Goal: Task Accomplishment & Management: Complete application form

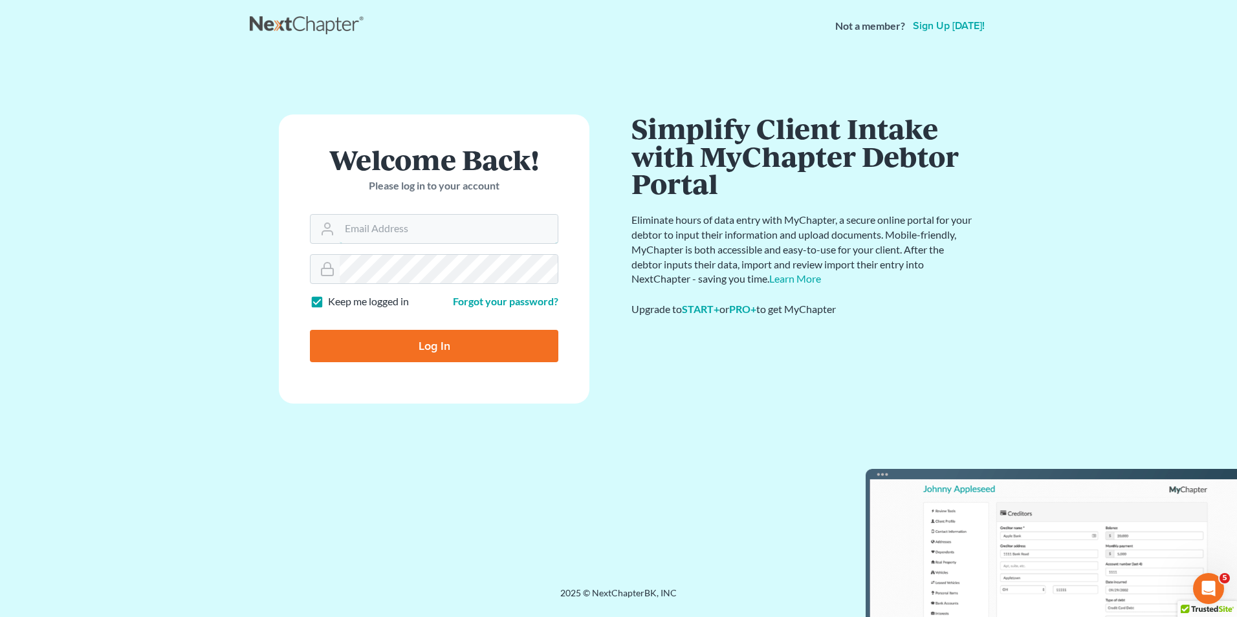
type input "[EMAIL_ADDRESS][DOMAIN_NAME]"
click at [459, 351] on input "Log In" at bounding box center [434, 346] width 248 height 32
type input "Thinking..."
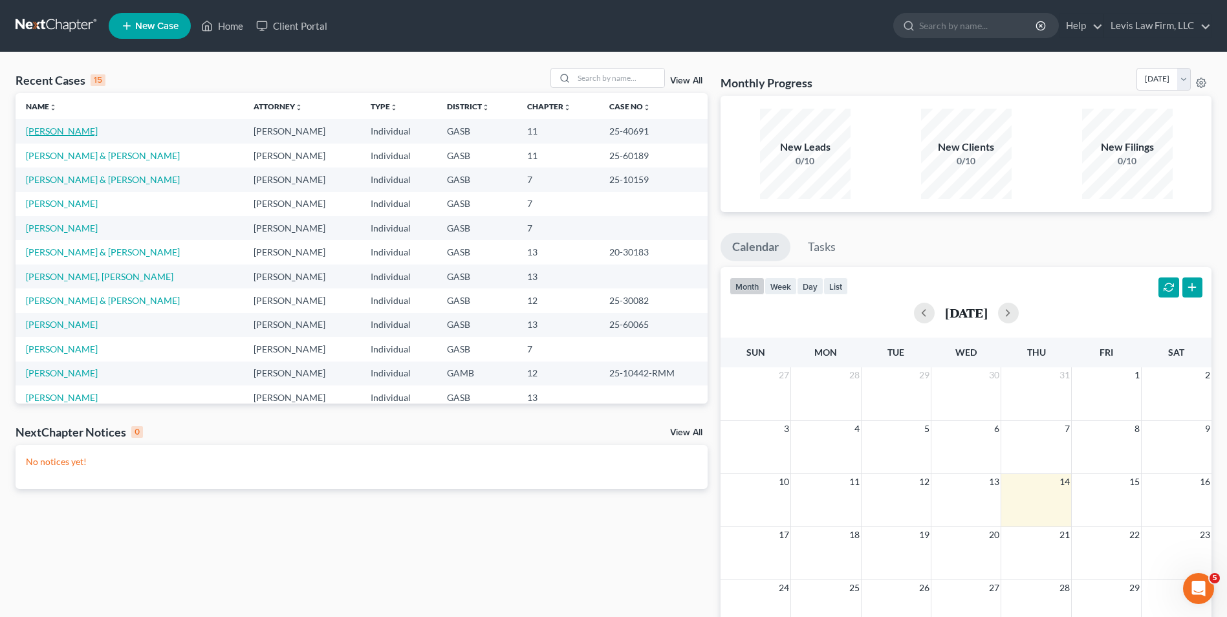
click at [60, 131] on link "[PERSON_NAME]" at bounding box center [62, 131] width 72 height 11
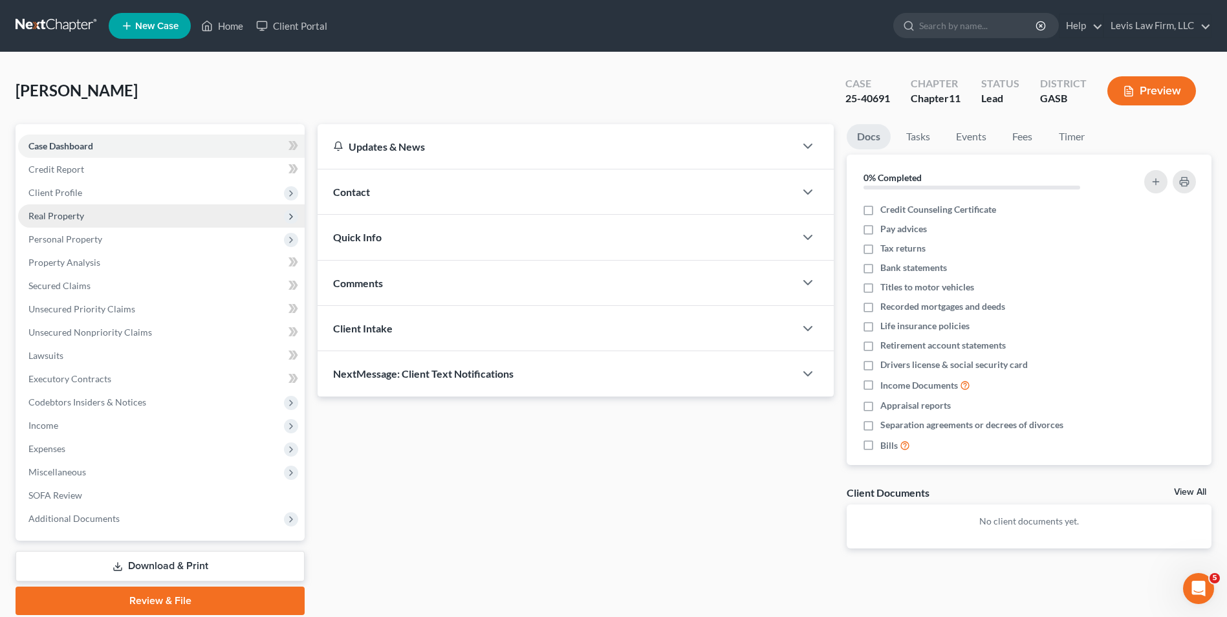
click at [72, 217] on span "Real Property" at bounding box center [56, 215] width 56 height 11
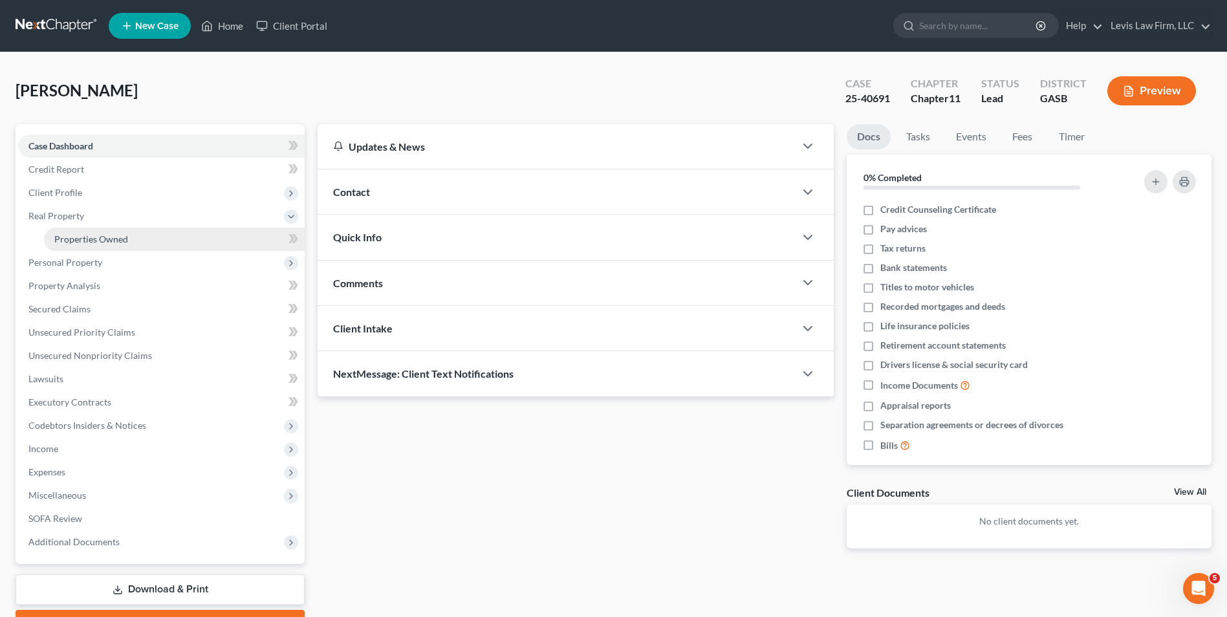
click at [104, 240] on span "Properties Owned" at bounding box center [91, 239] width 74 height 11
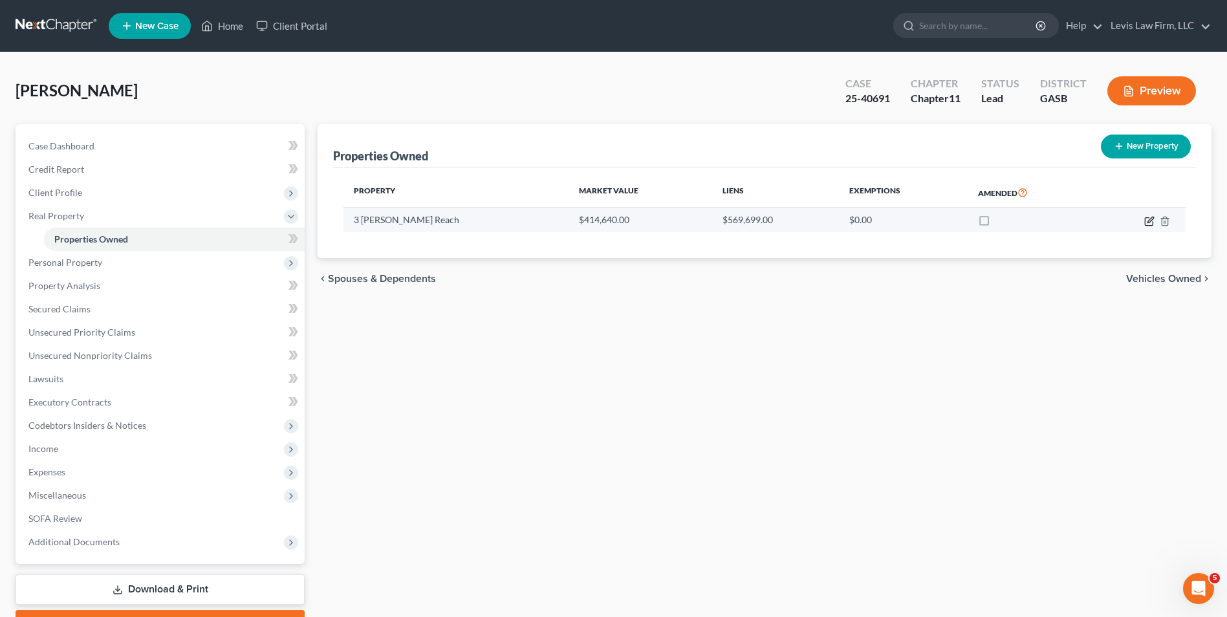
click at [1148, 221] on icon "button" at bounding box center [1150, 221] width 10 height 10
select select "10"
select select "3"
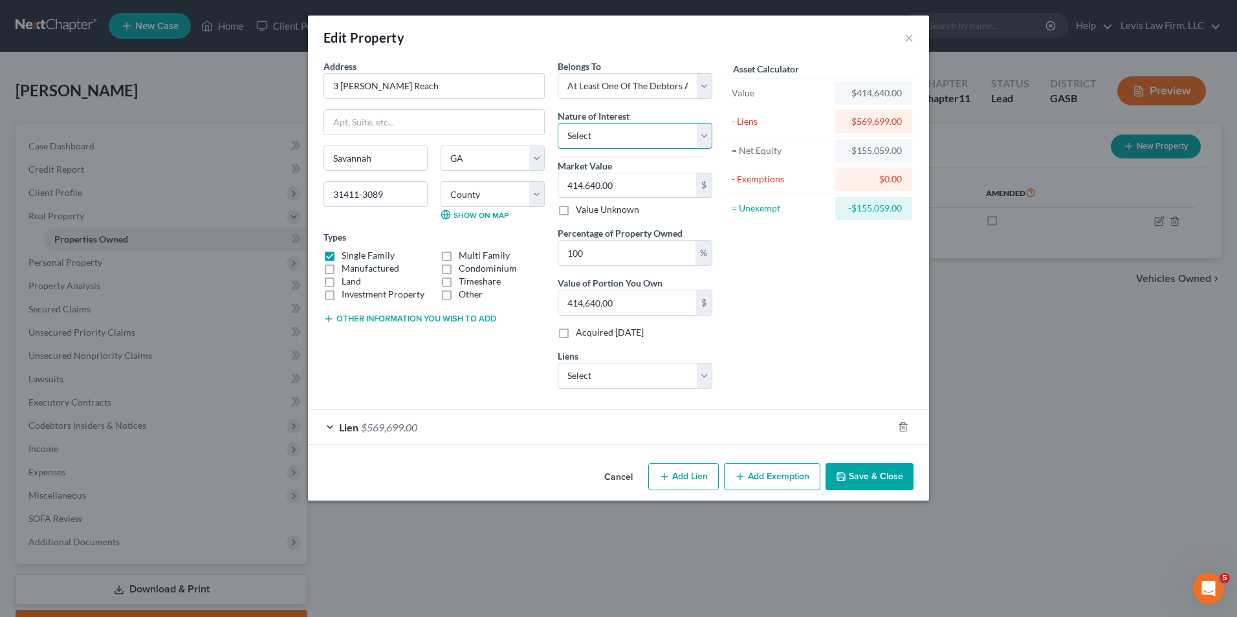
click at [705, 142] on select "Select Fee Simple Joint Tenant Life Estate Equitable Interest Future Interest T…" at bounding box center [635, 136] width 155 height 26
select select "1"
click at [558, 123] on select "Select Fee Simple Joint Tenant Life Estate Equitable Interest Future Interest T…" at bounding box center [635, 136] width 155 height 26
type input "0"
type input "1"
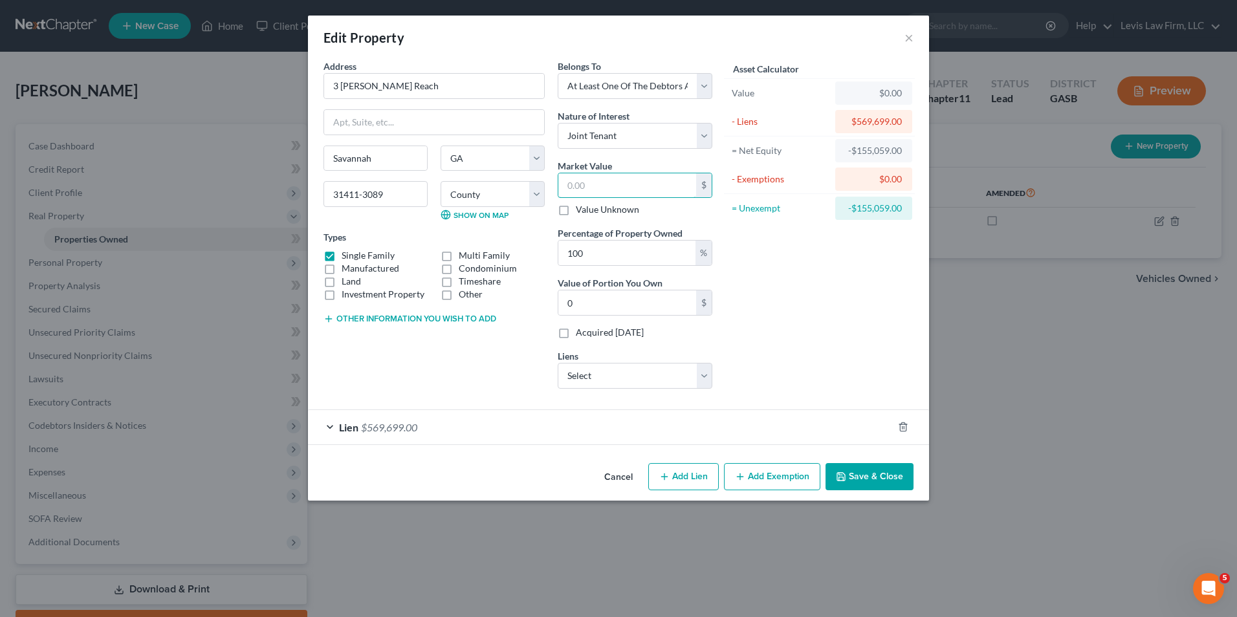
type input "1.00"
type input "10"
type input "10.00"
type input "103"
type input "103.00"
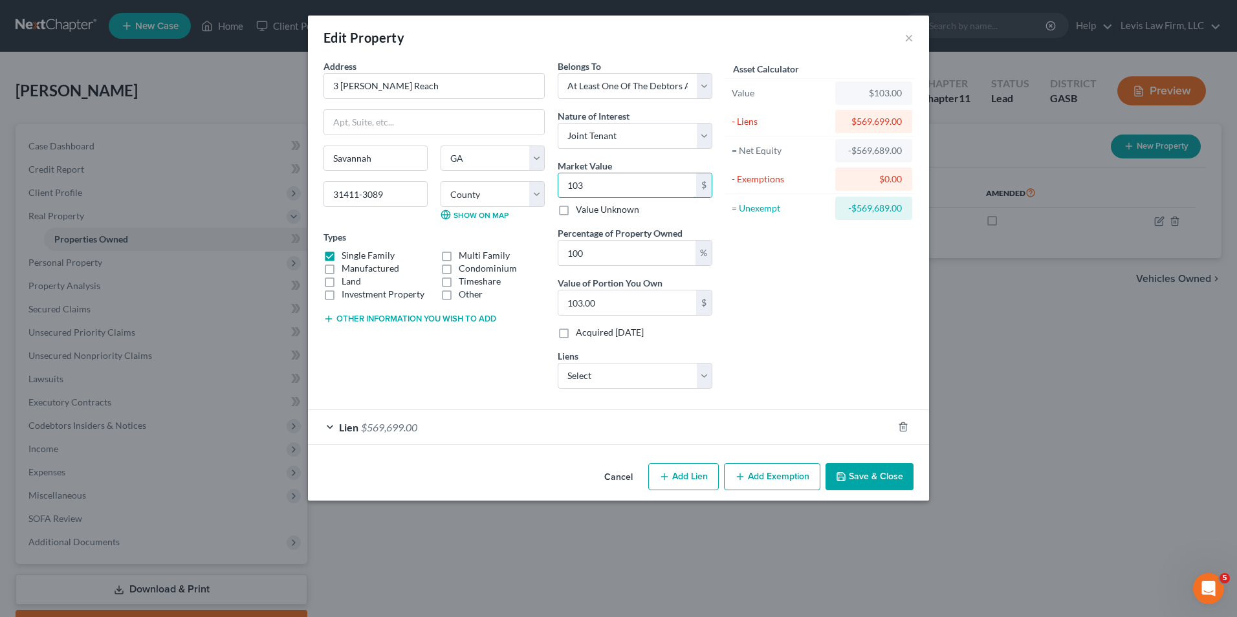
type input "1036"
type input "1,036.00"
type input "1,0366"
type input "10,366.00"
type input "10,3660"
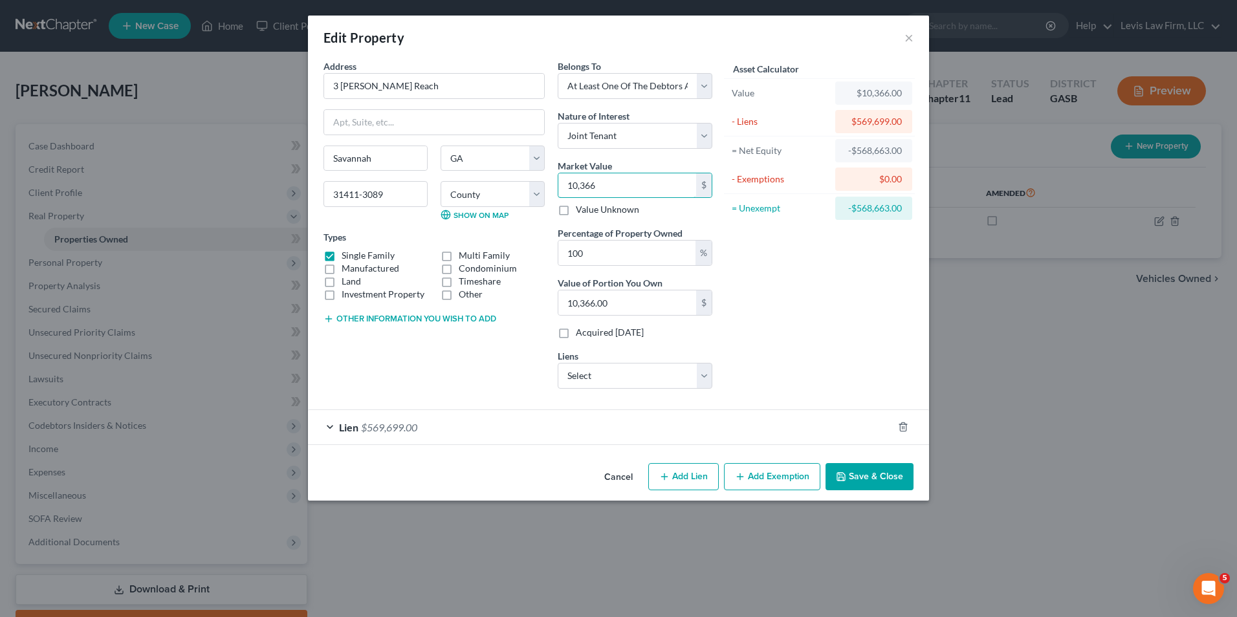
type input "103,660.00"
type input "103,6600"
type input "1,036,600.00"
click at [825, 421] on div "Lien $569,699.00" at bounding box center [600, 427] width 585 height 34
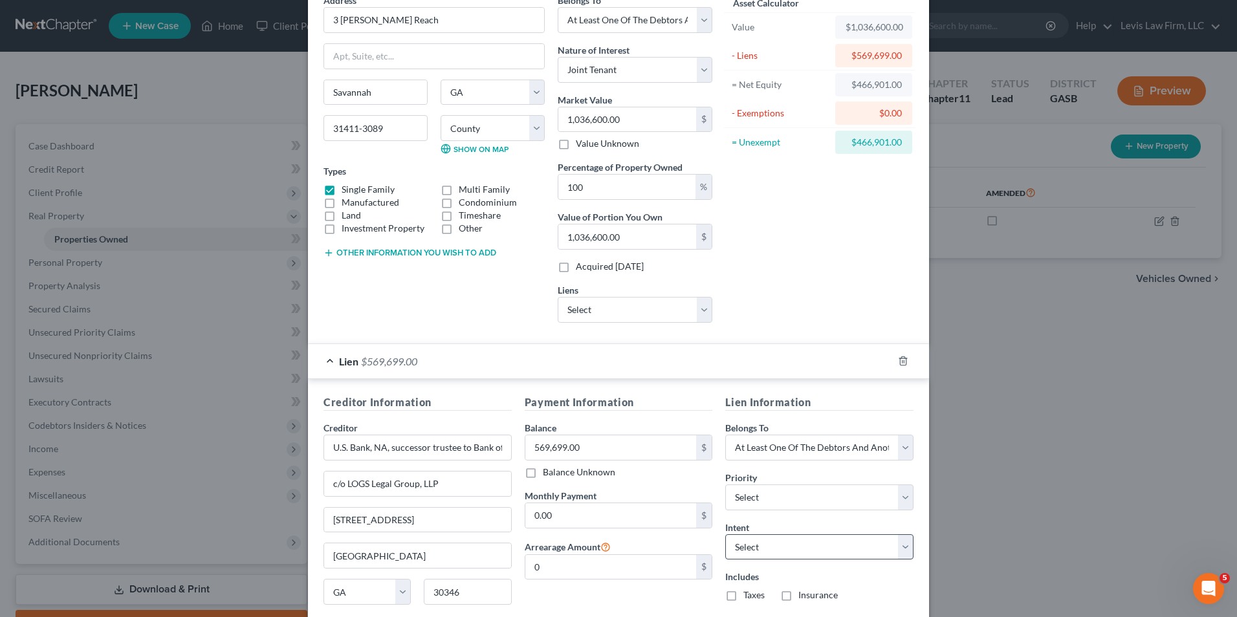
scroll to position [169, 0]
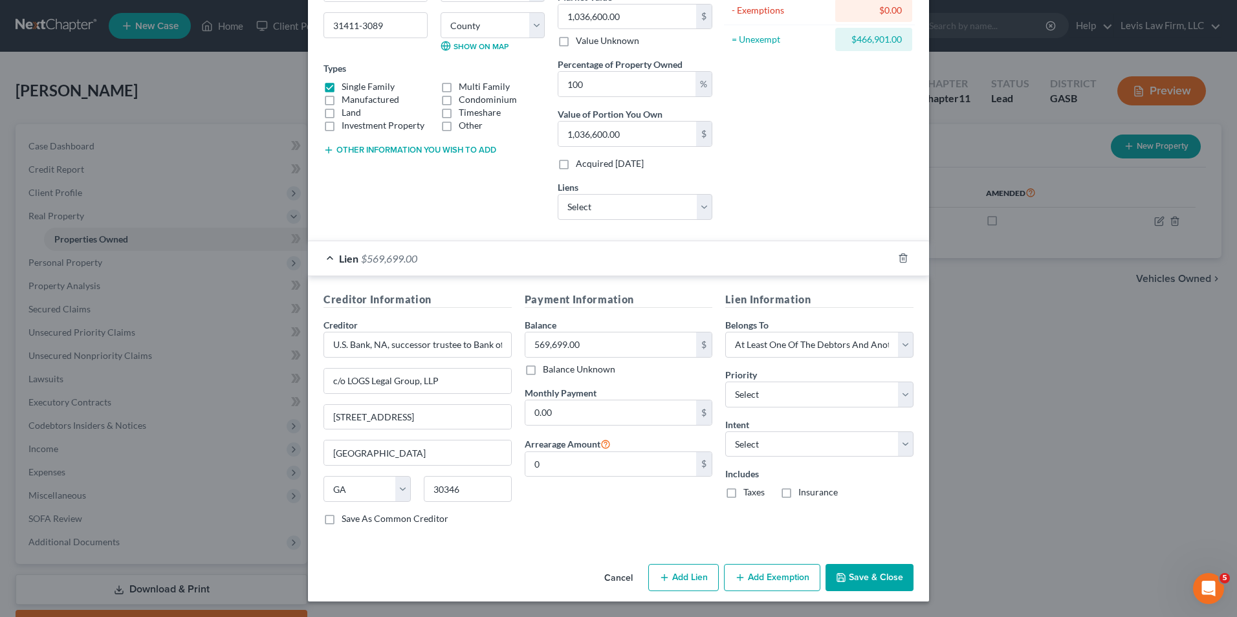
click at [876, 583] on button "Save & Close" at bounding box center [870, 577] width 88 height 27
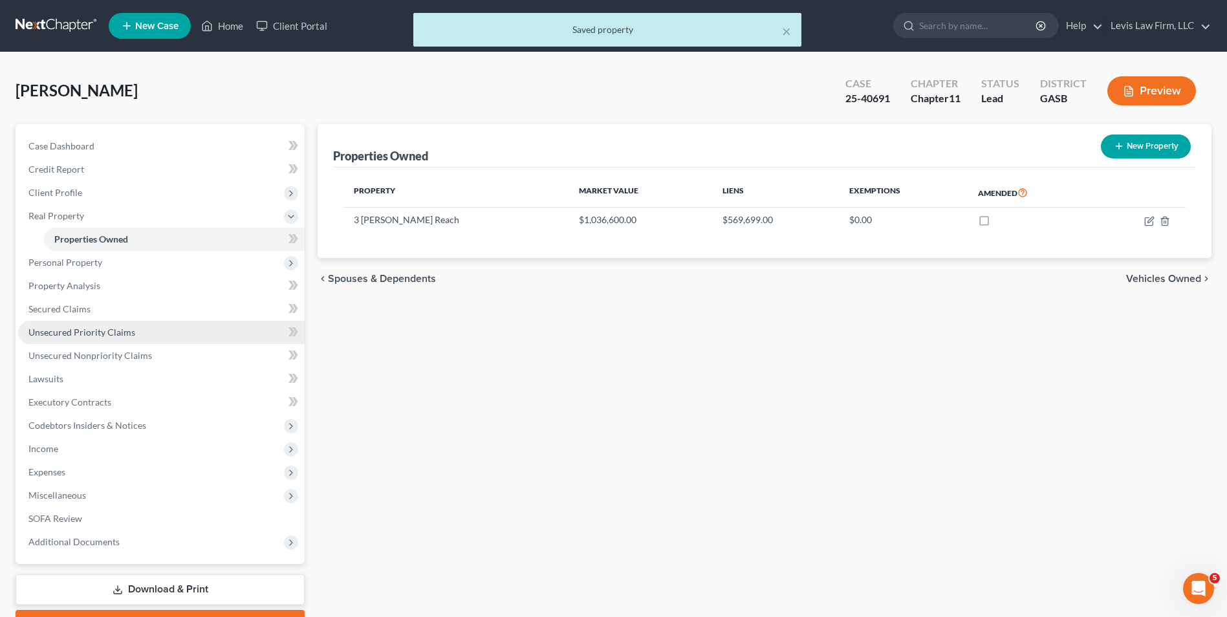
click at [98, 331] on span "Unsecured Priority Claims" at bounding box center [81, 332] width 107 height 11
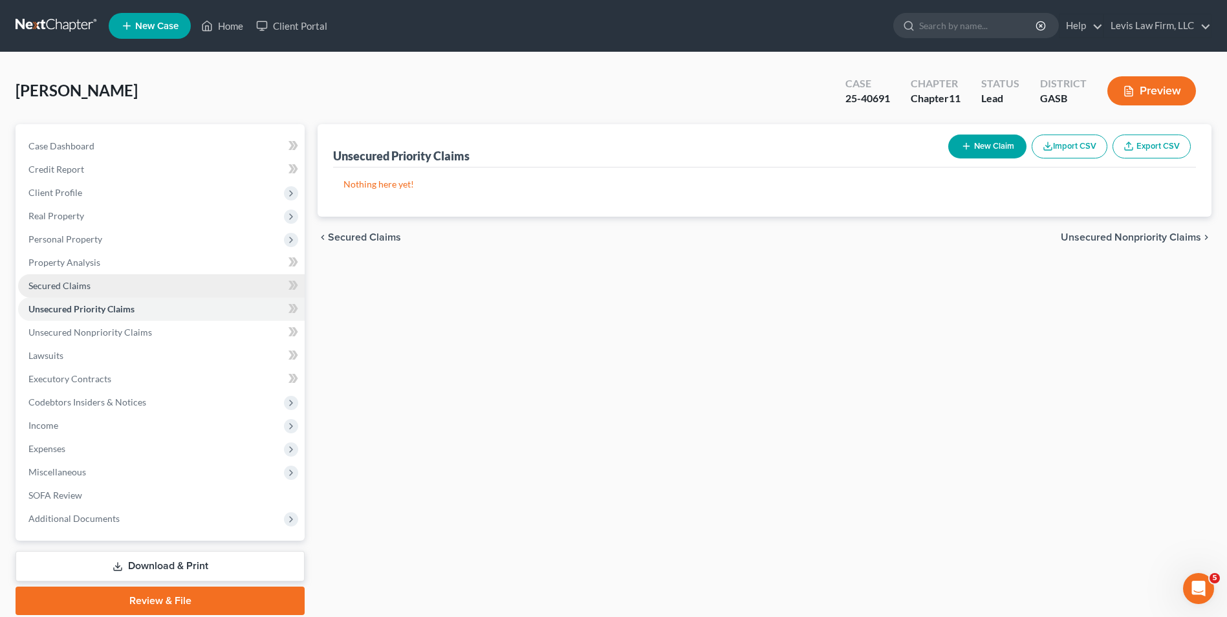
click at [62, 280] on span "Secured Claims" at bounding box center [59, 285] width 62 height 11
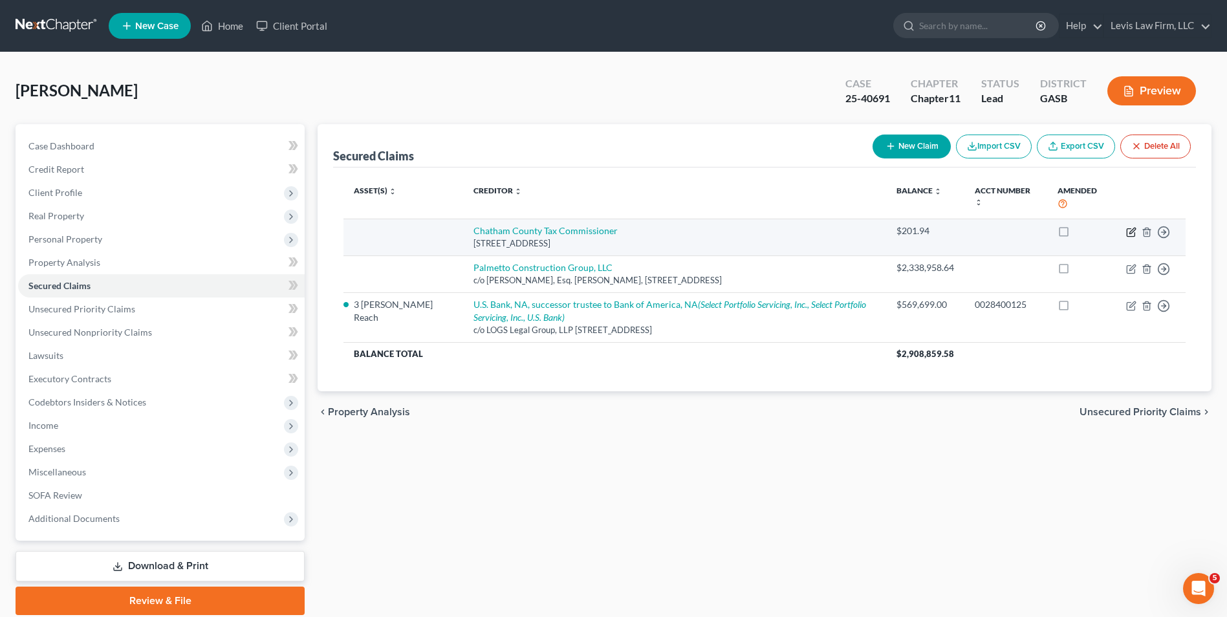
click at [1130, 230] on icon "button" at bounding box center [1132, 232] width 10 height 10
select select "10"
select select "0"
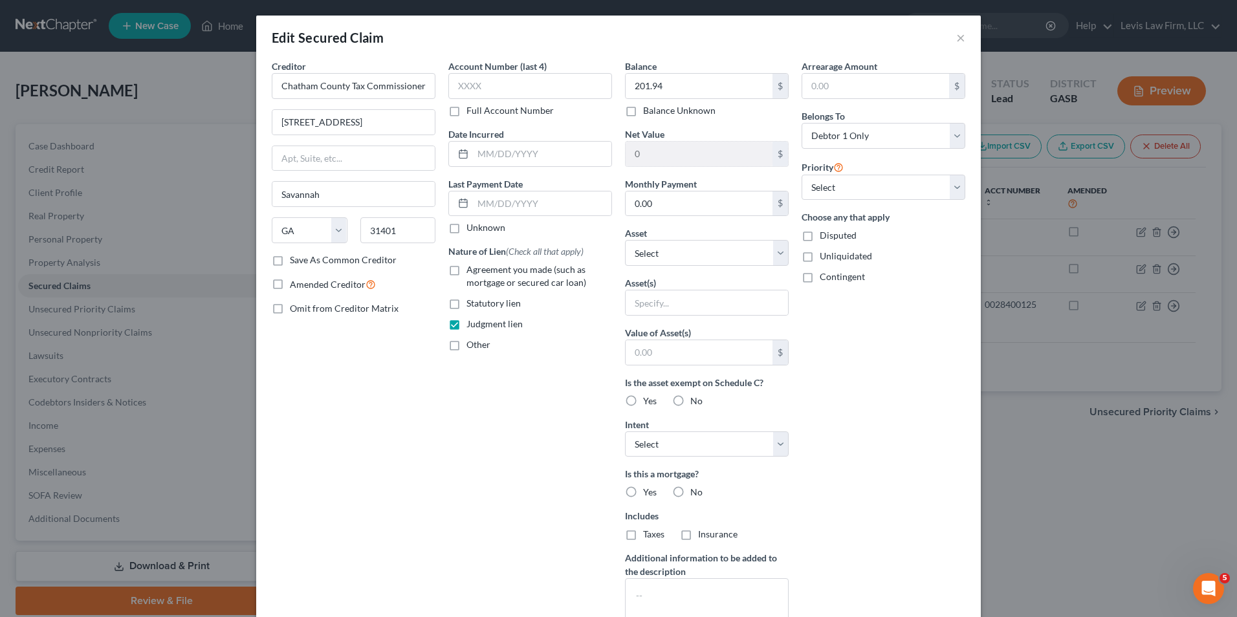
click at [820, 236] on label "Disputed" at bounding box center [838, 235] width 37 height 13
click at [825, 236] on input "Disputed" at bounding box center [829, 233] width 8 height 8
checkbox input "true"
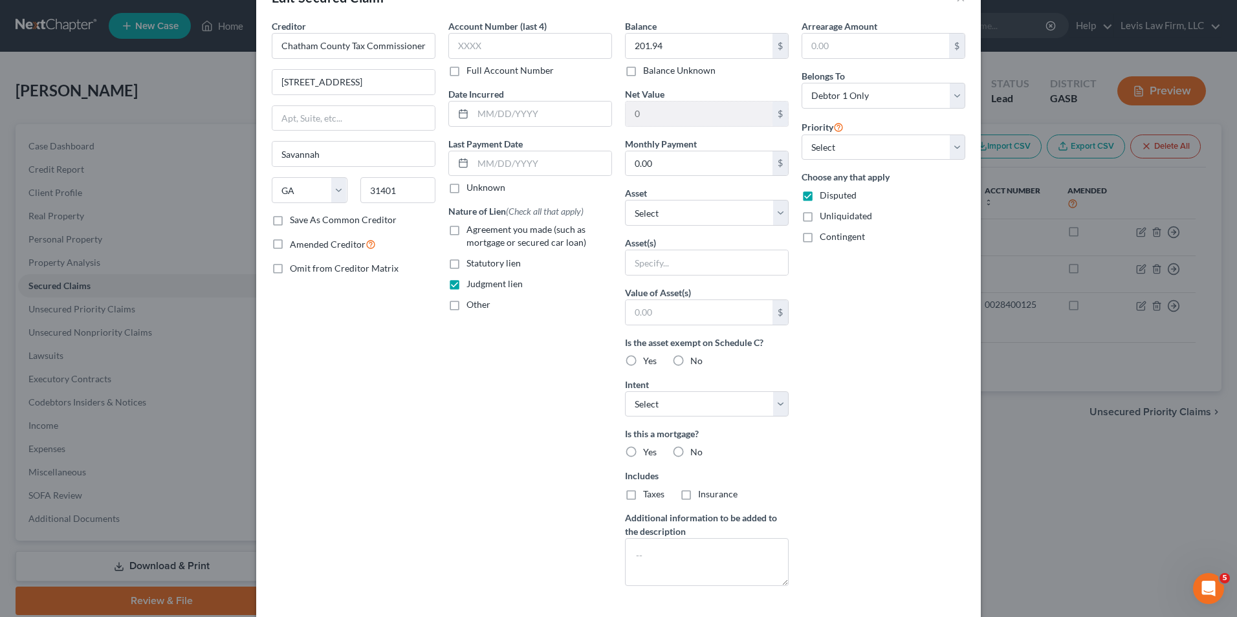
scroll to position [138, 0]
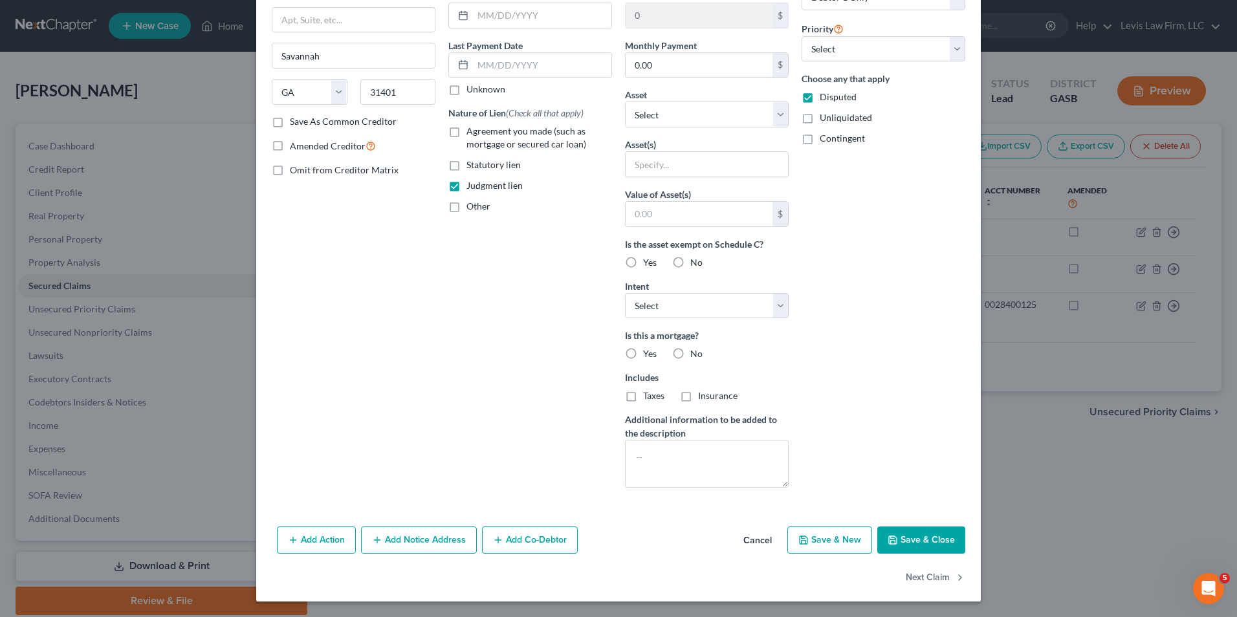
click at [917, 536] on button "Save & Close" at bounding box center [921, 540] width 88 height 27
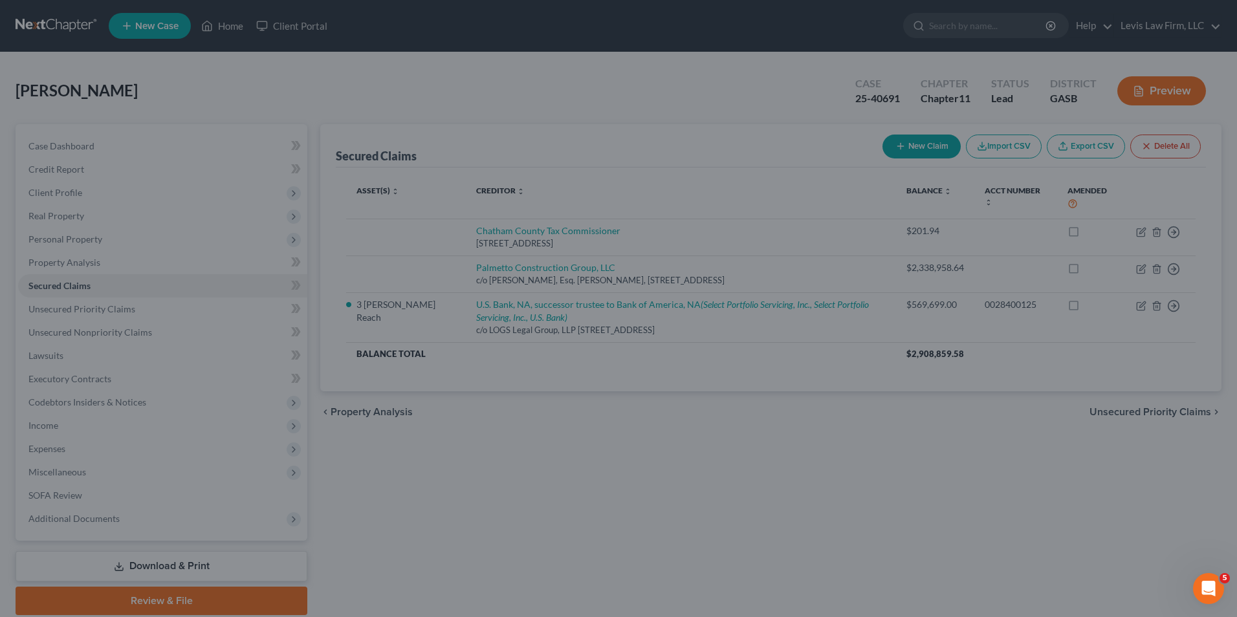
type input "0"
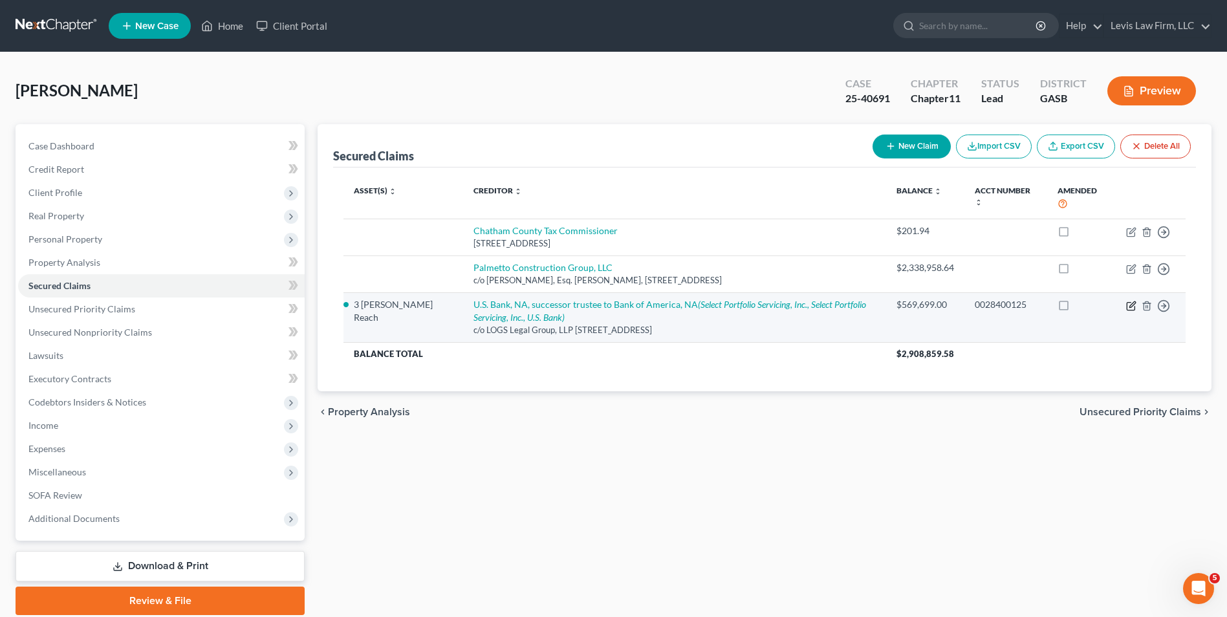
click at [1130, 303] on icon "button" at bounding box center [1131, 306] width 8 height 8
select select "10"
select select "3"
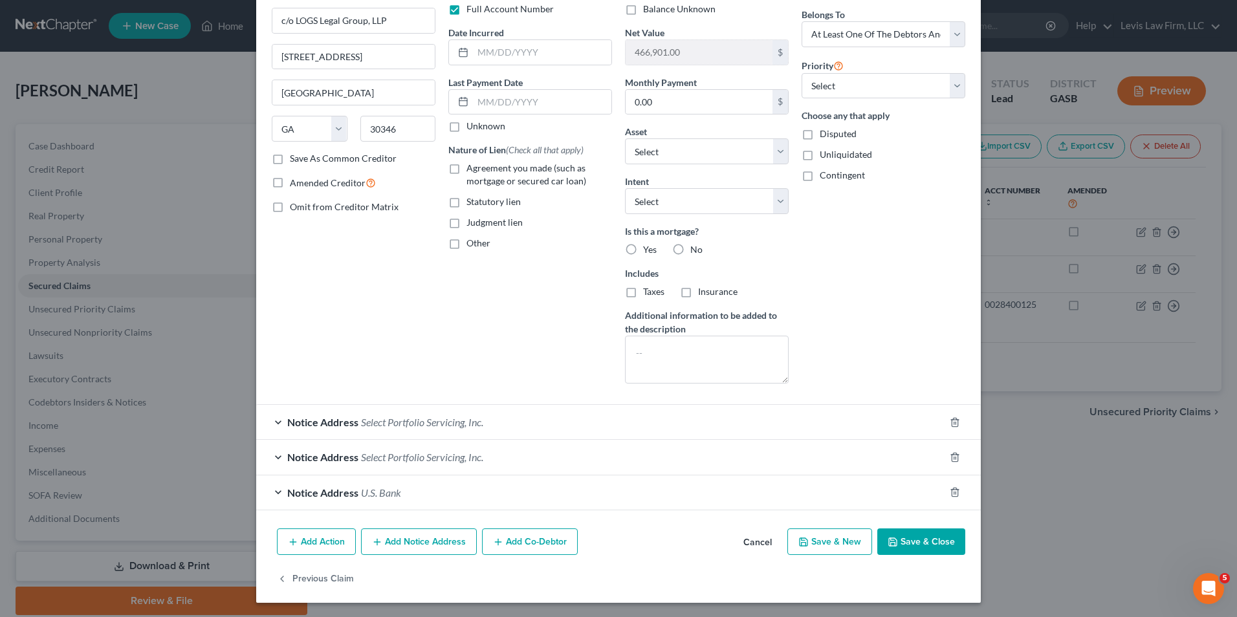
scroll to position [103, 0]
click at [527, 539] on button "Add Co-Debtor" at bounding box center [530, 540] width 96 height 27
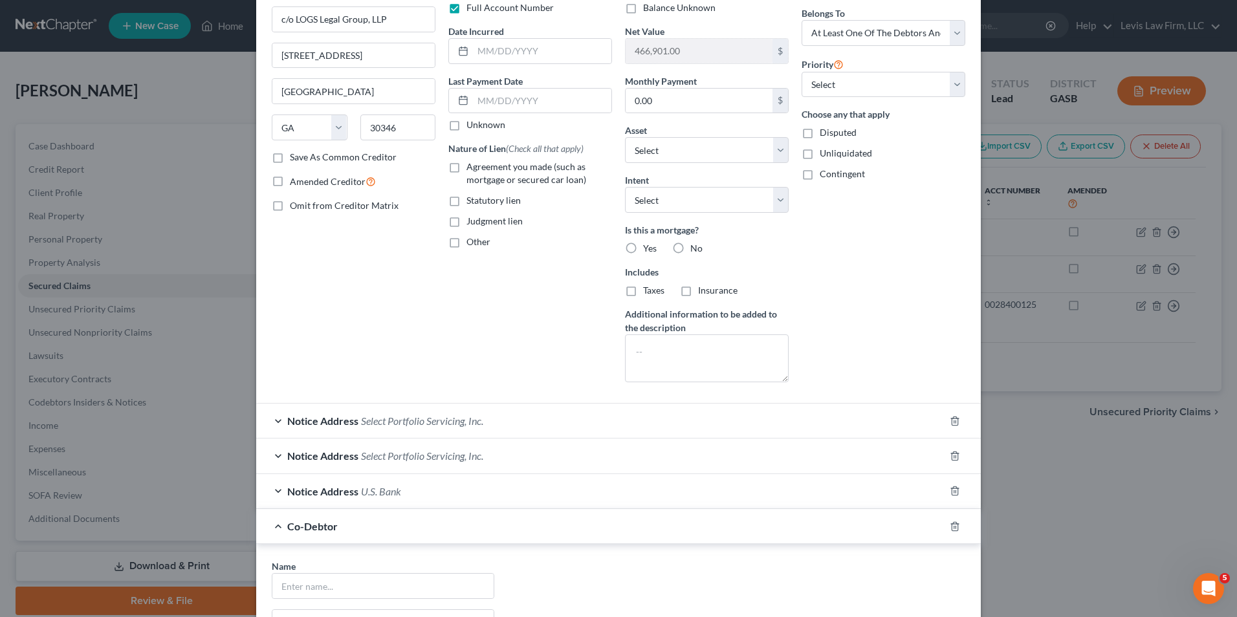
scroll to position [232, 0]
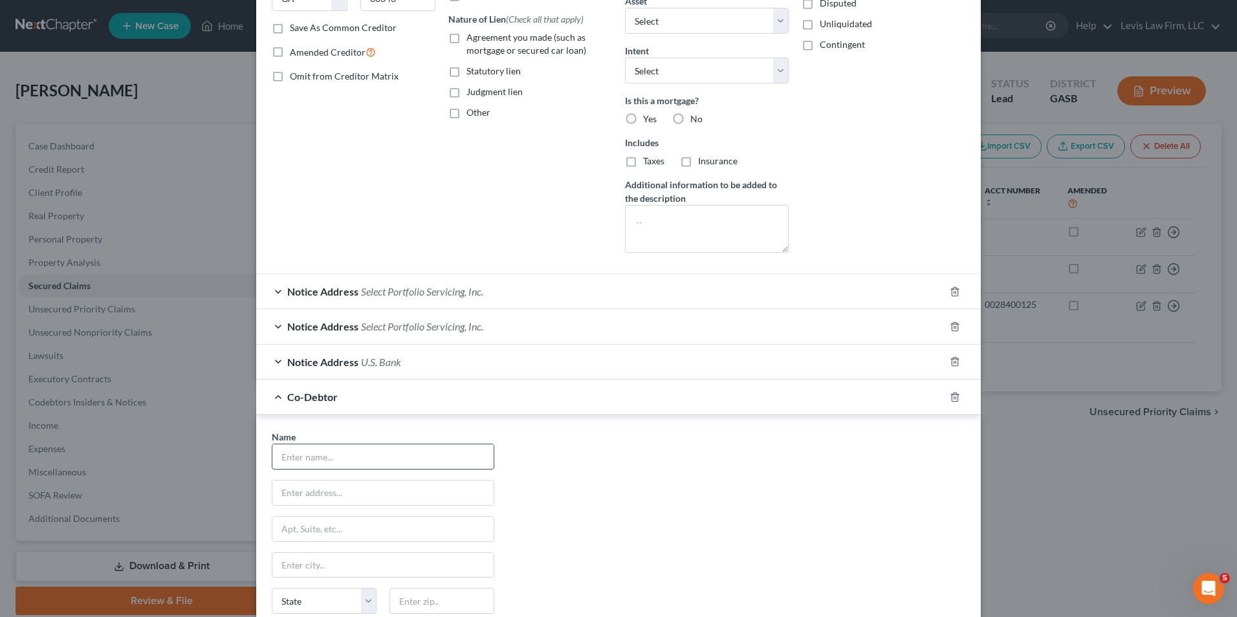
click at [283, 457] on input "text" at bounding box center [382, 457] width 221 height 25
type input "Reuben Mark Ward"
type input "7 Windward Way"
type input "Savannah"
select select "10"
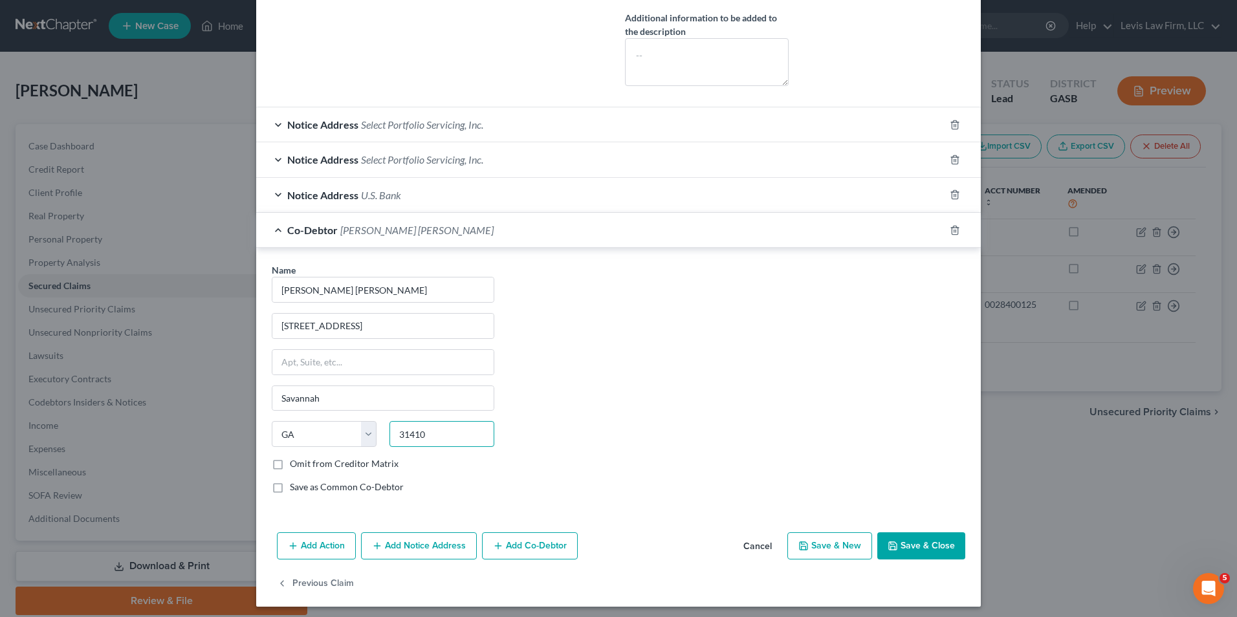
scroll to position [404, 0]
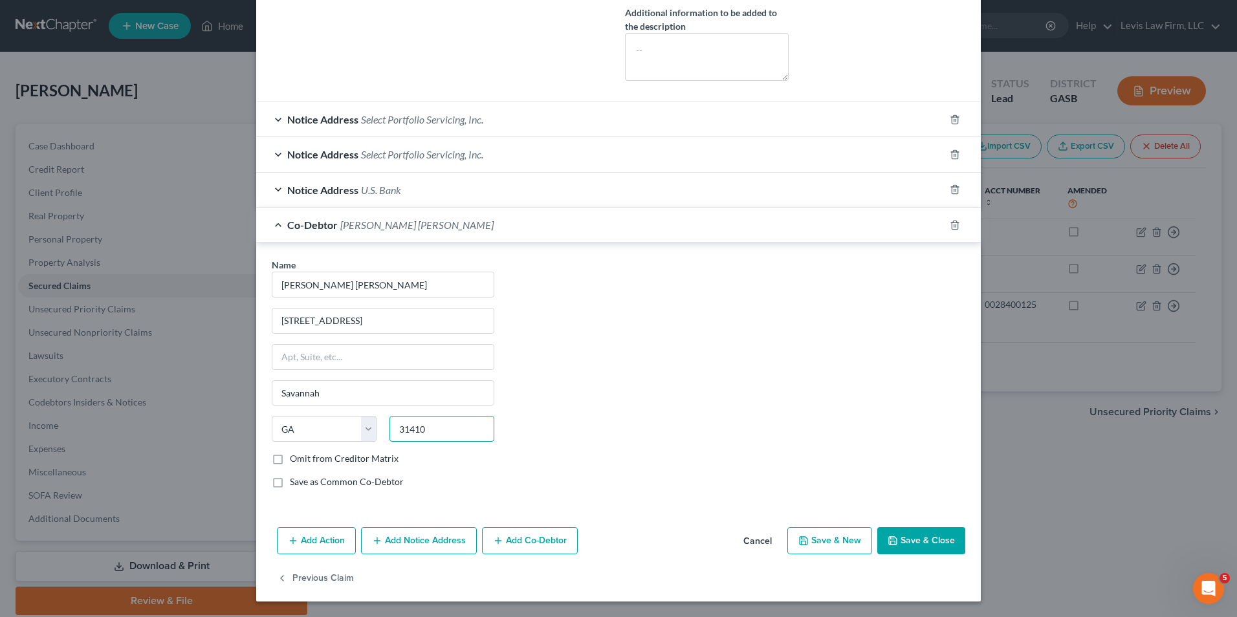
type input "31410"
click at [934, 542] on button "Save & Close" at bounding box center [921, 540] width 88 height 27
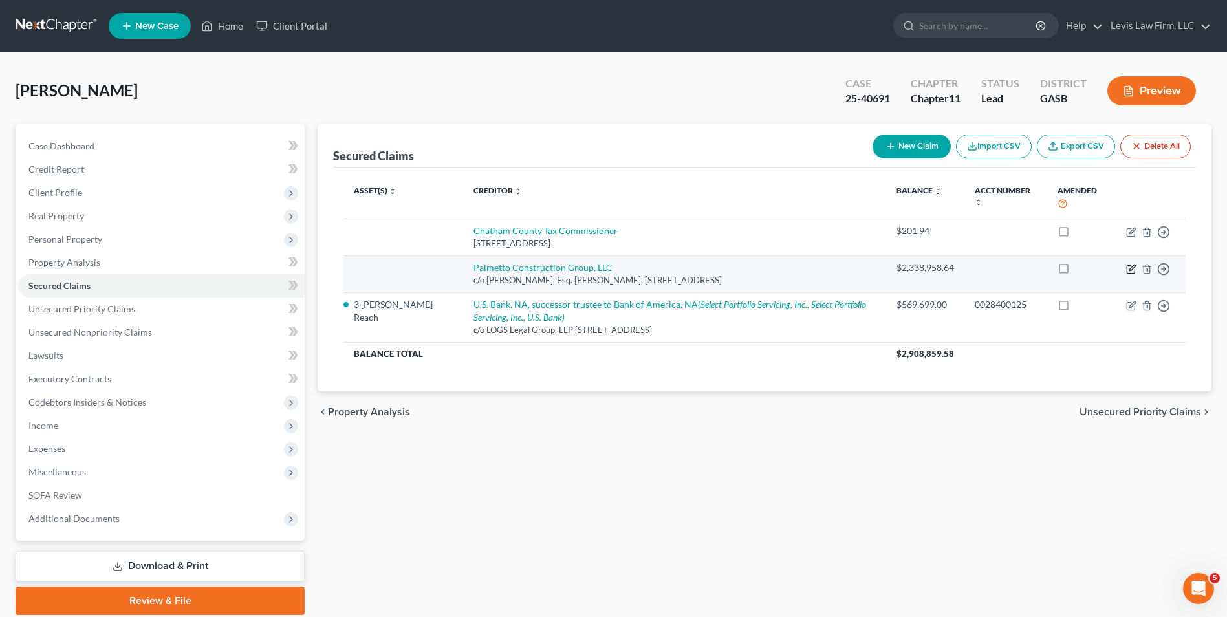
click at [1132, 270] on icon "button" at bounding box center [1132, 269] width 10 height 10
select select "10"
select select "0"
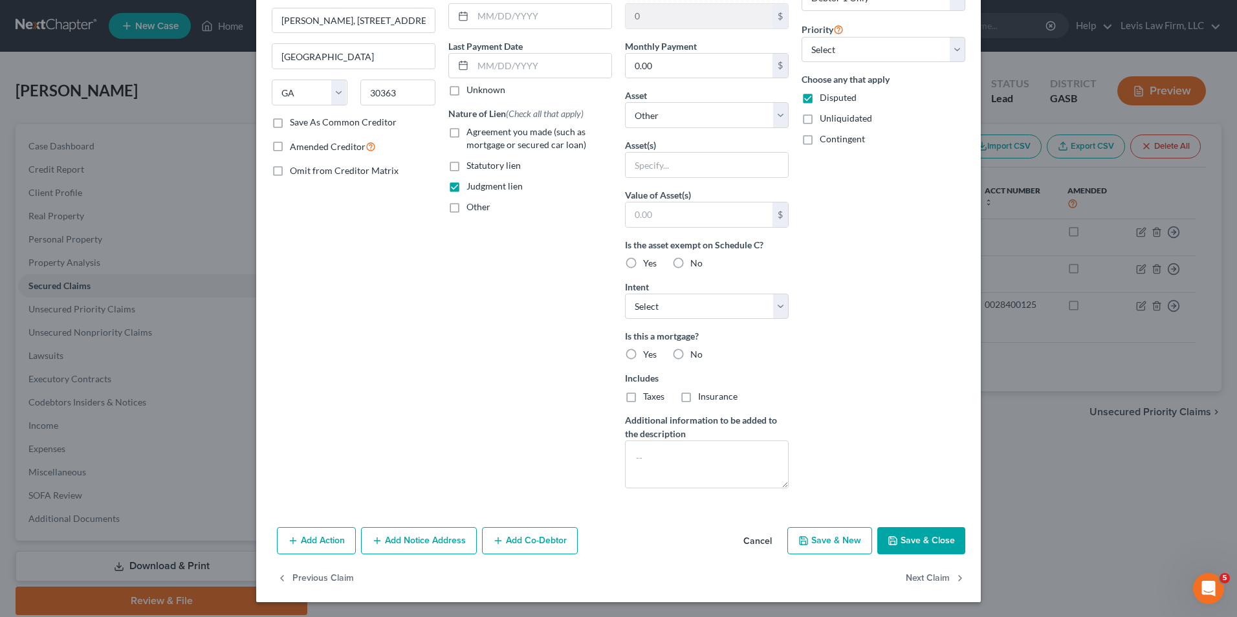
scroll to position [138, 0]
click at [533, 541] on button "Add Co-Debtor" at bounding box center [530, 540] width 96 height 27
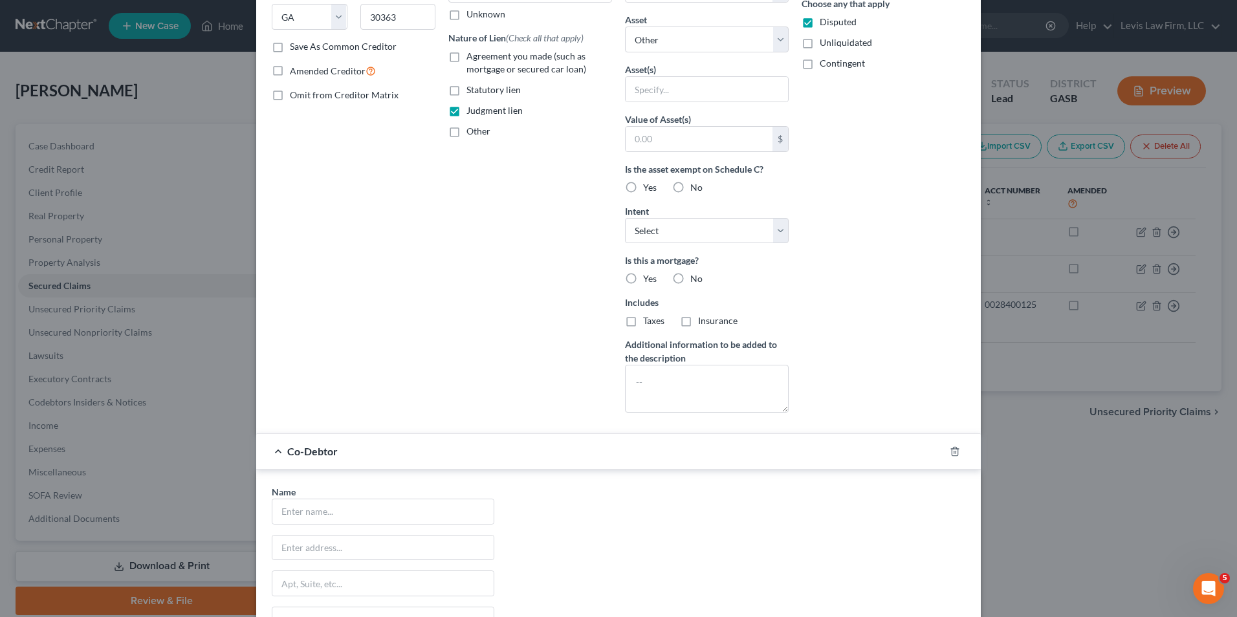
scroll to position [268, 0]
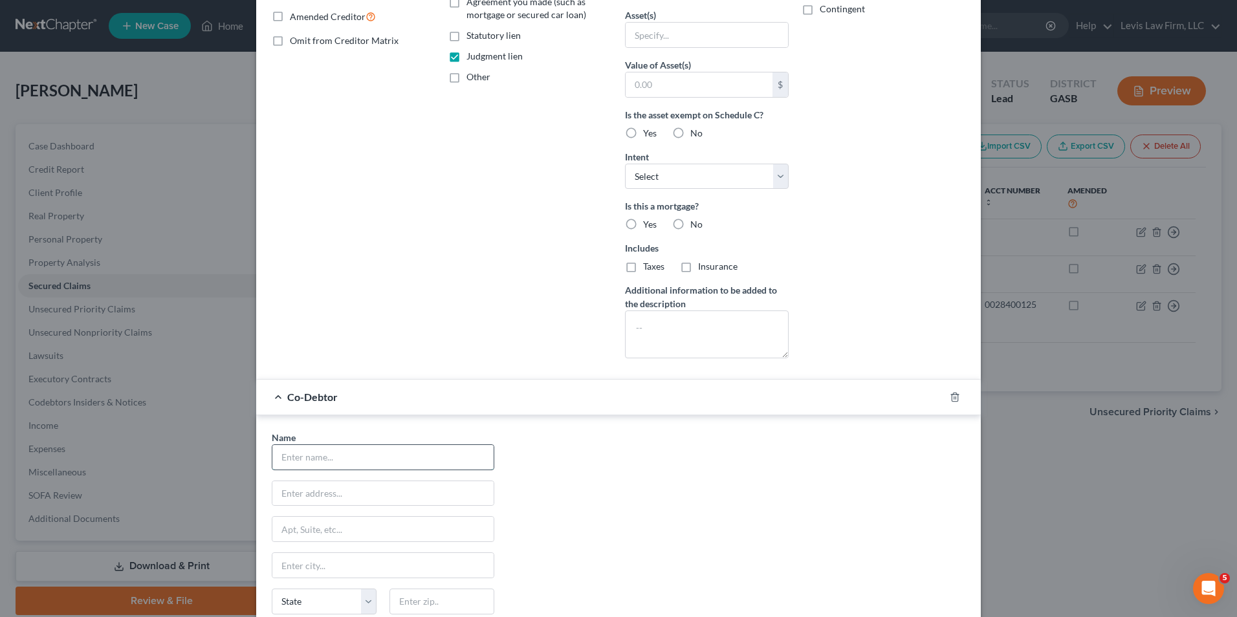
click at [293, 461] on input "text" at bounding box center [382, 457] width 221 height 25
type input "E"
click at [281, 459] on input "Rueben Mark Ward" at bounding box center [382, 457] width 221 height 25
type input "Reuben Mark Ward"
type input "7 Windward Way"
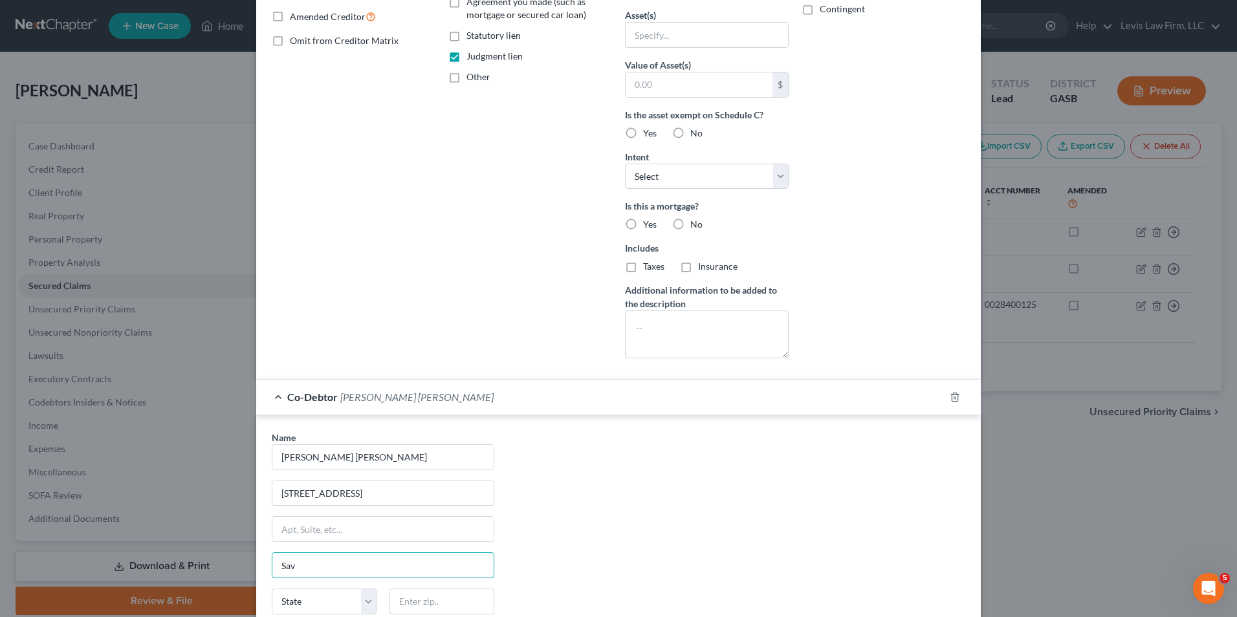
type input "Savannah"
select select "10"
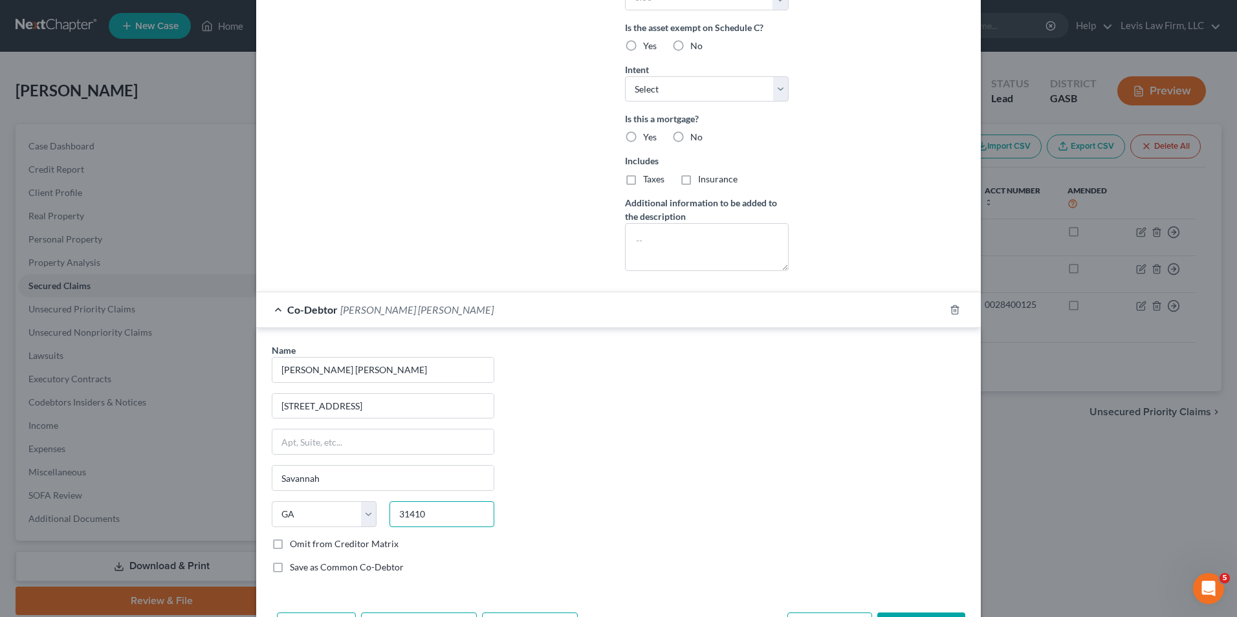
scroll to position [441, 0]
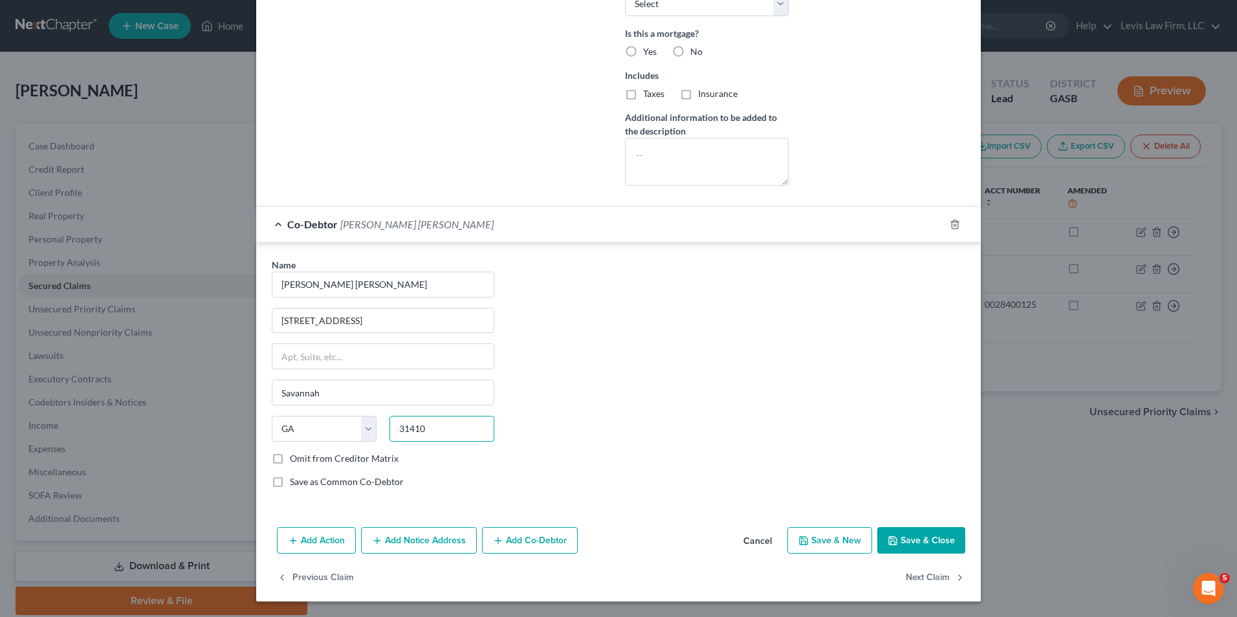
type input "31410"
click at [919, 538] on button "Save & Close" at bounding box center [921, 540] width 88 height 27
select select
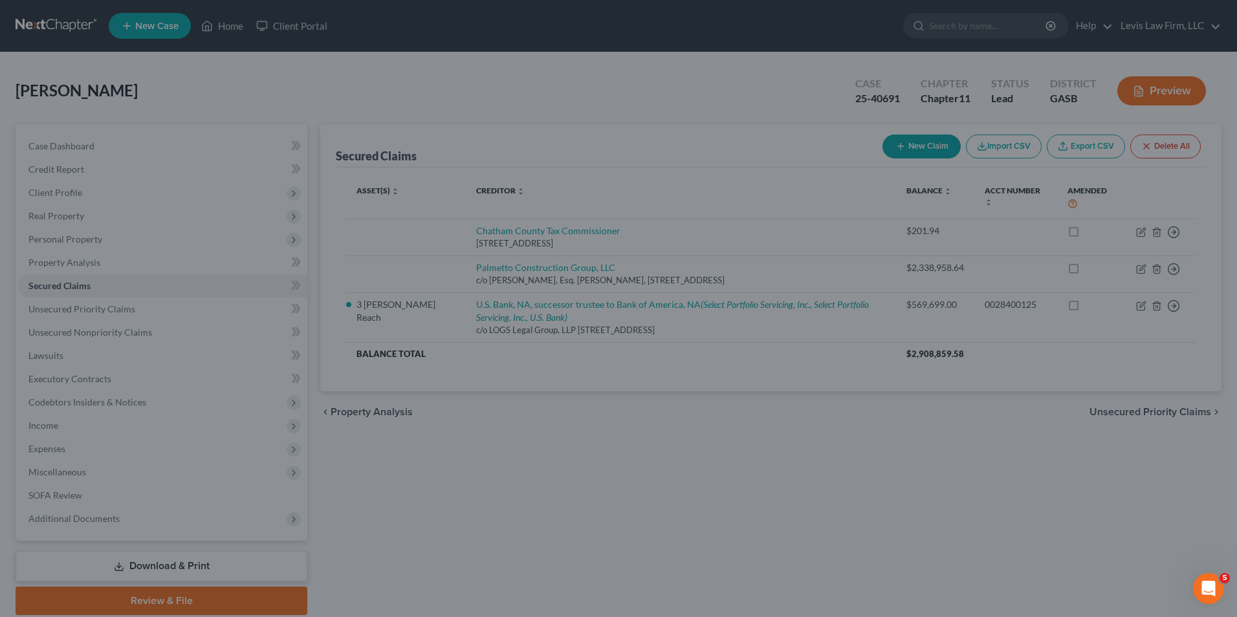
scroll to position [299, 0]
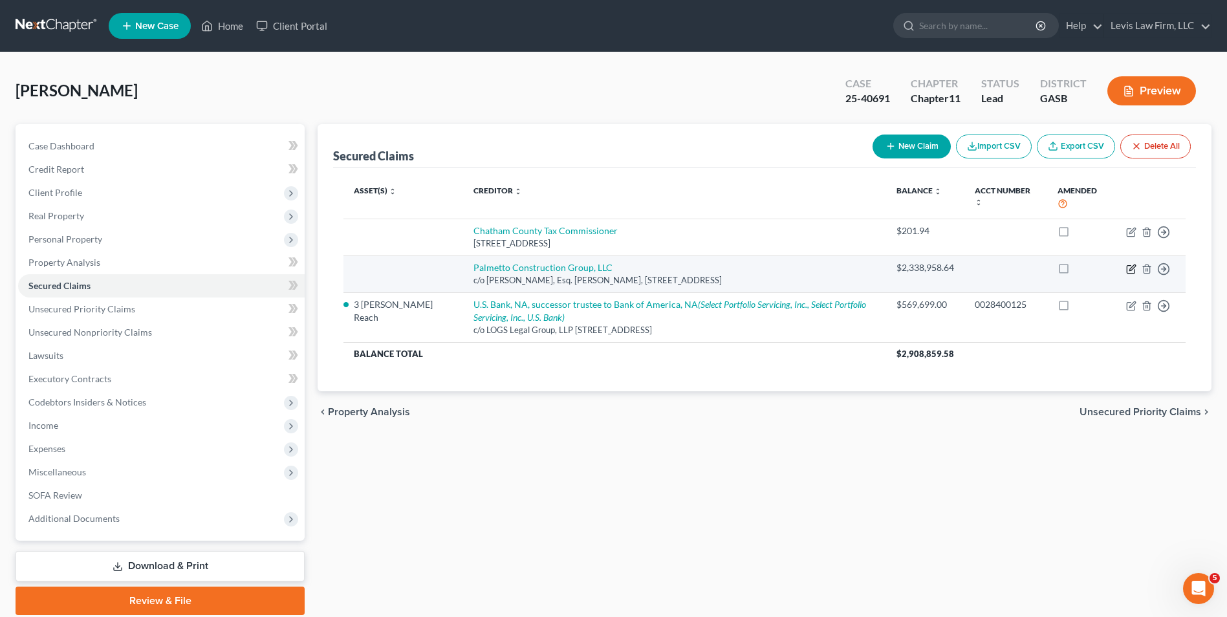
click at [1134, 269] on icon "button" at bounding box center [1133, 268] width 6 height 6
select select "10"
select select "0"
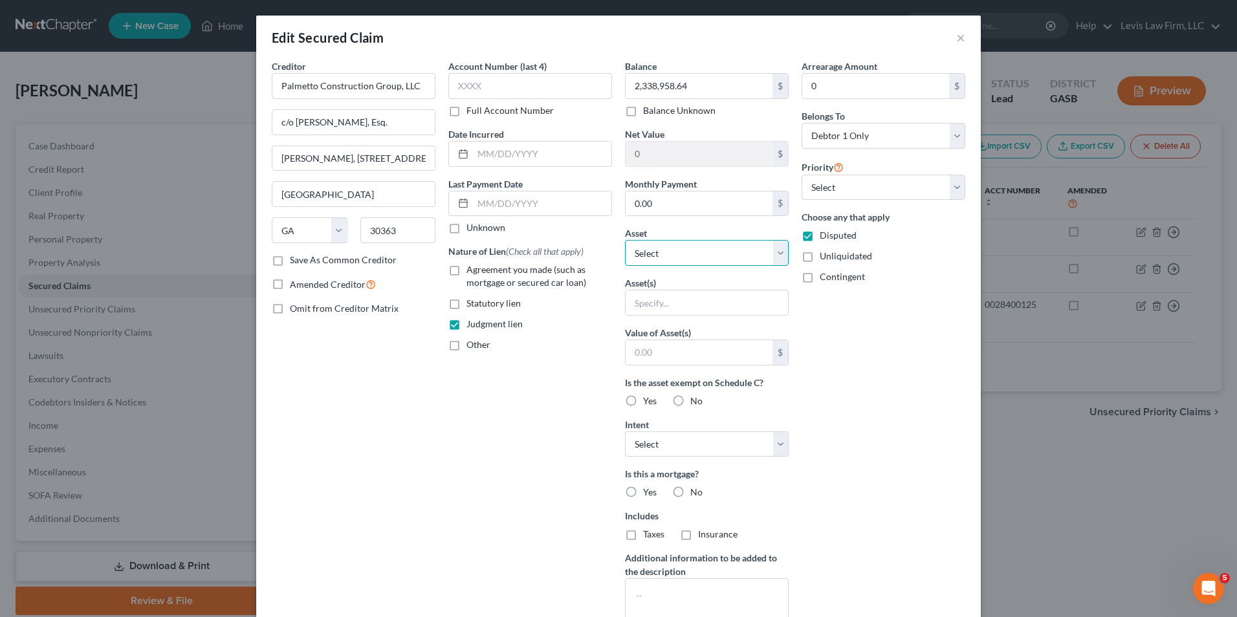
click at [778, 252] on select "Select Other Multiple Assets Household Goods - Household Goods - $8720.0 Other …" at bounding box center [707, 253] width 164 height 26
select select "14"
click at [625, 240] on select "Select Other Multiple Assets Household Goods - Household Goods - $8720.0 Other …" at bounding box center [707, 253] width 164 height 26
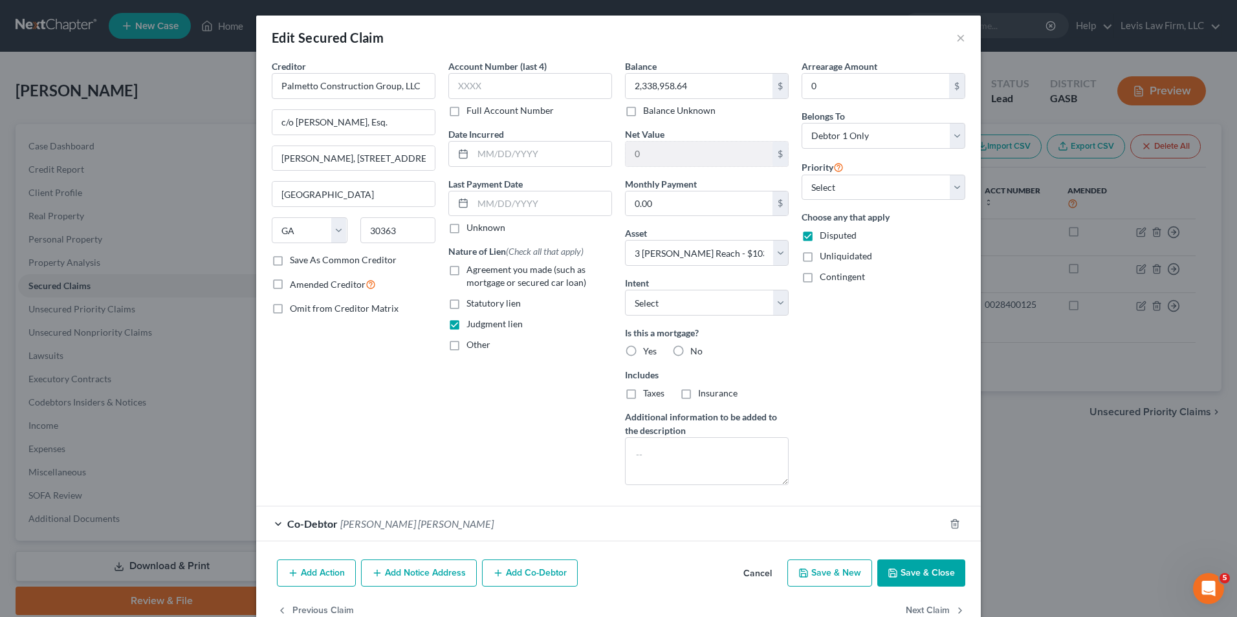
click at [926, 568] on button "Save & Close" at bounding box center [921, 573] width 88 height 27
select select
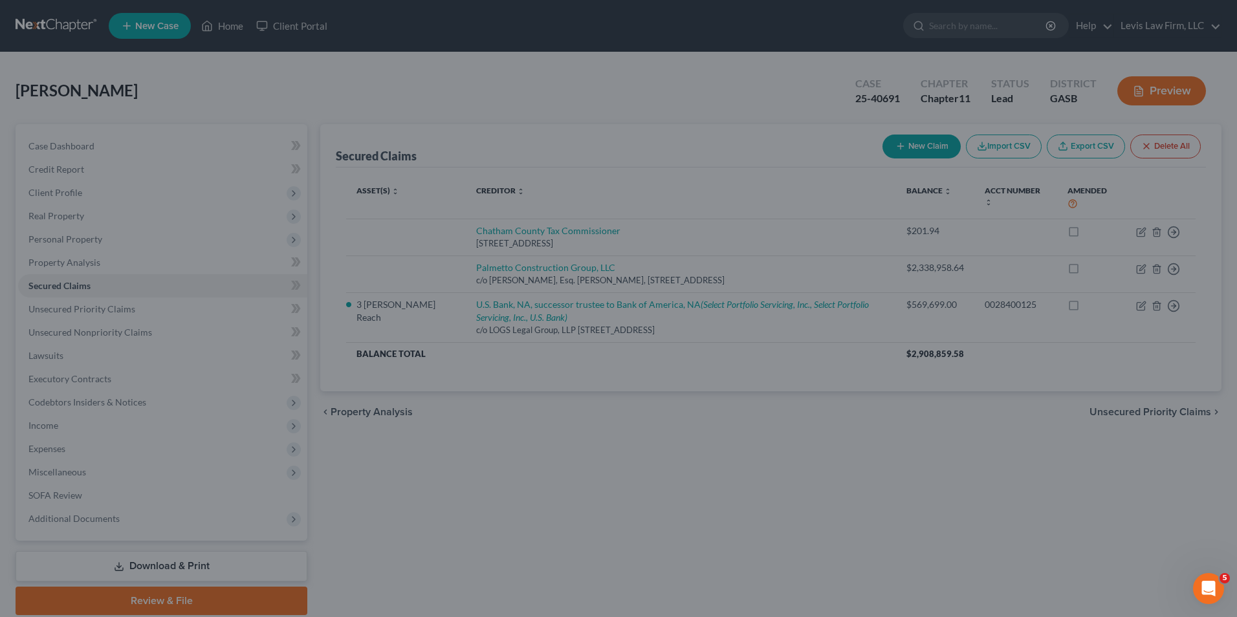
type input "-1,302,358.64"
select select "14"
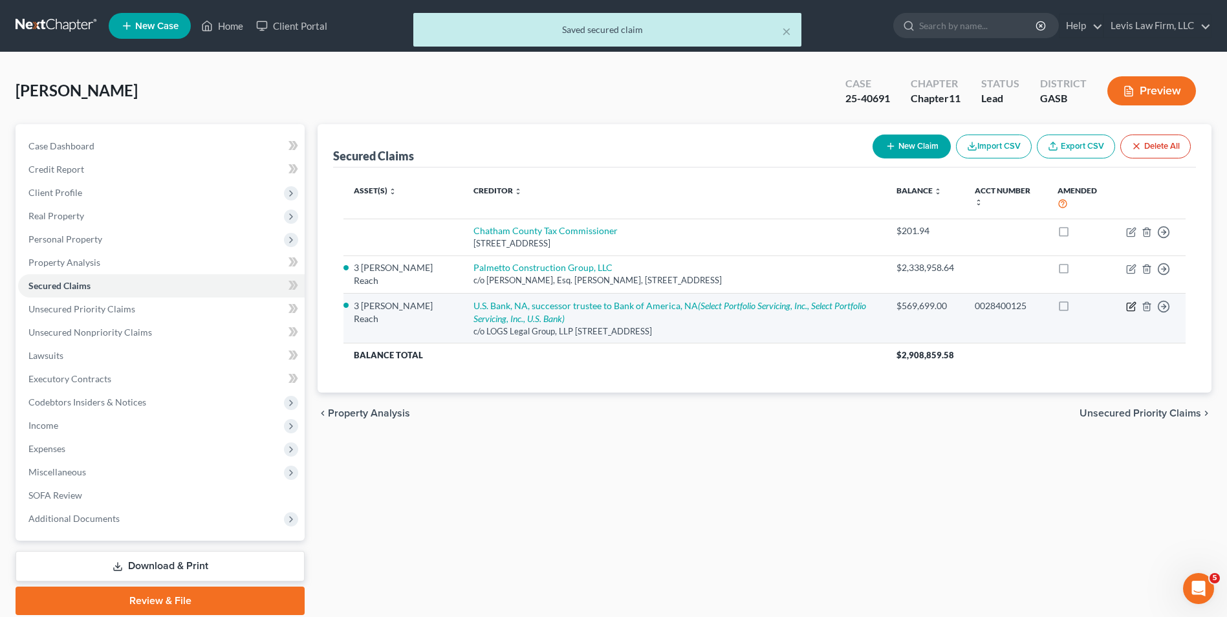
click at [1130, 303] on icon "button" at bounding box center [1131, 307] width 8 height 8
select select "10"
select select "3"
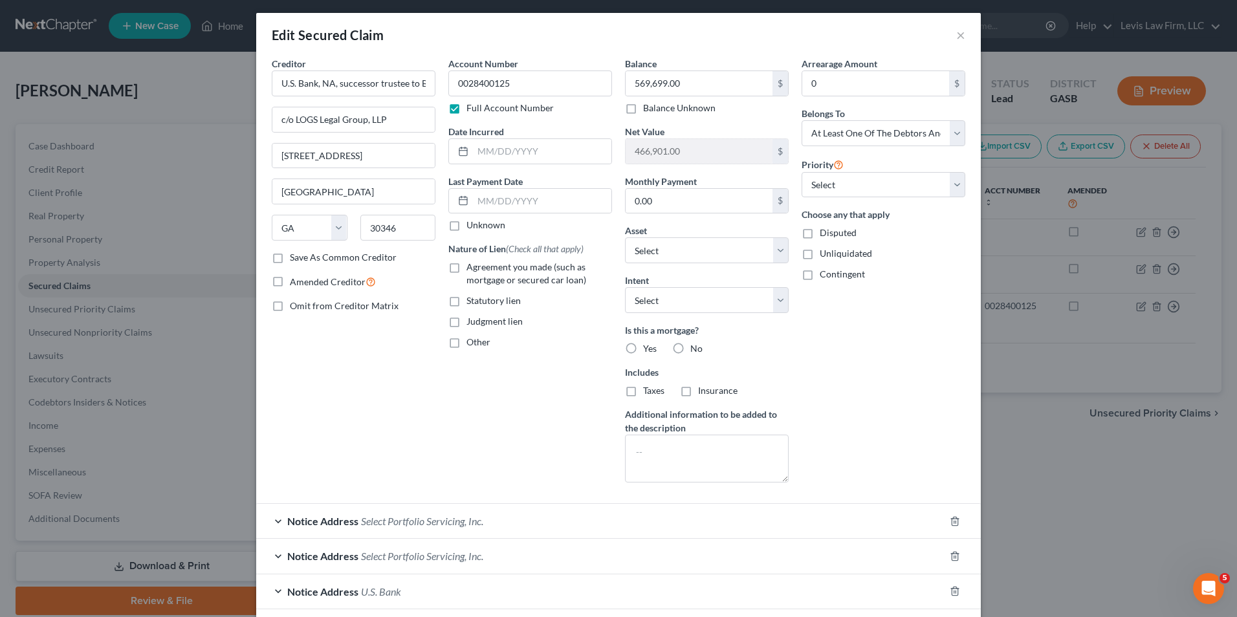
scroll to position [0, 0]
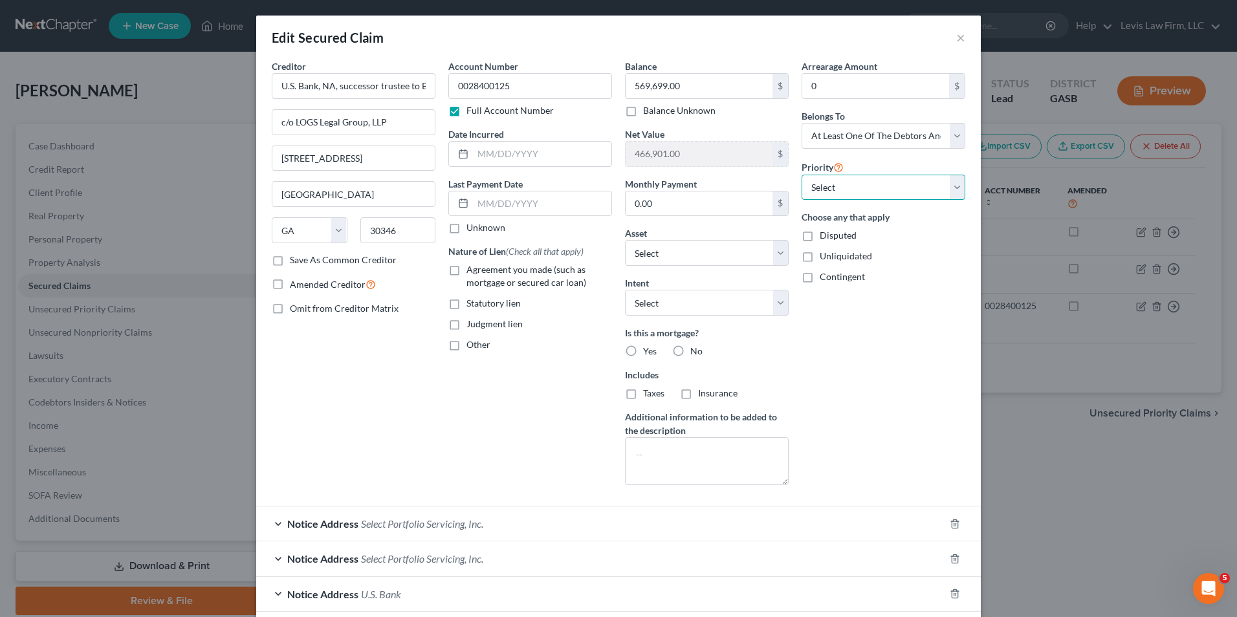
click at [954, 196] on select "Select 1st 2nd 3rd 4th 5th 6th 7th 8th 9th 10th 11th 12th 13th 14th 15th 16th 1…" at bounding box center [884, 188] width 164 height 26
select select "0"
click at [802, 175] on select "Select 1st 2nd 3rd 4th 5th 6th 7th 8th 9th 10th 11th 12th 13th 14th 15th 16th 1…" at bounding box center [884, 188] width 164 height 26
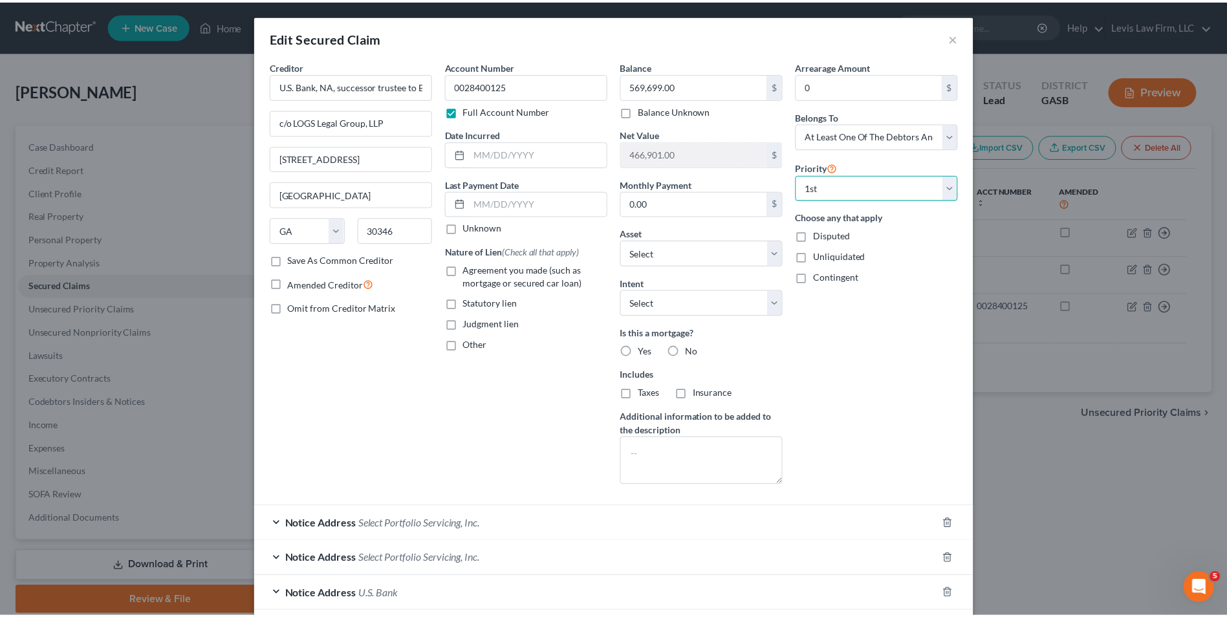
scroll to position [138, 0]
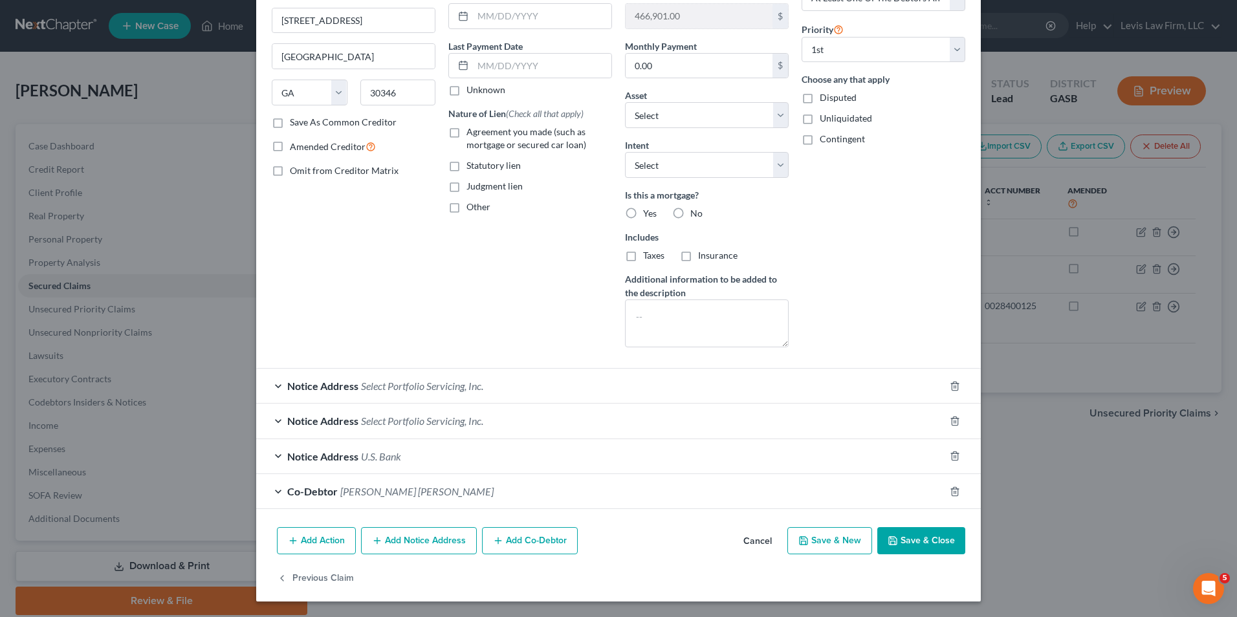
click at [914, 539] on button "Save & Close" at bounding box center [921, 540] width 88 height 27
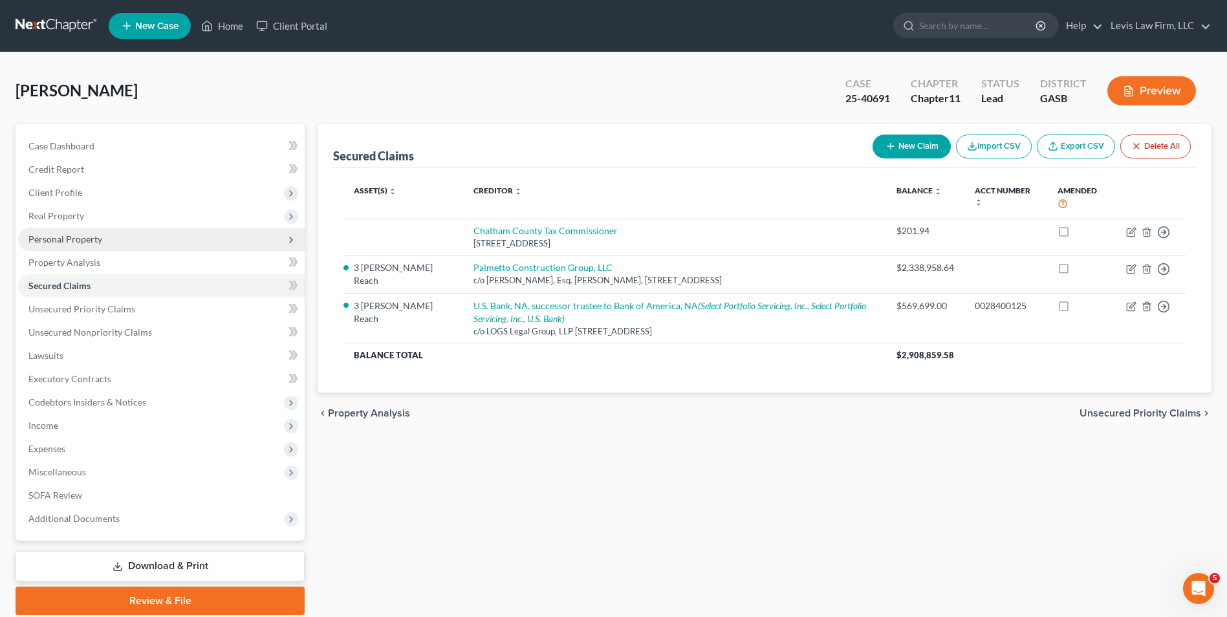
click at [98, 243] on span "Personal Property" at bounding box center [65, 239] width 74 height 11
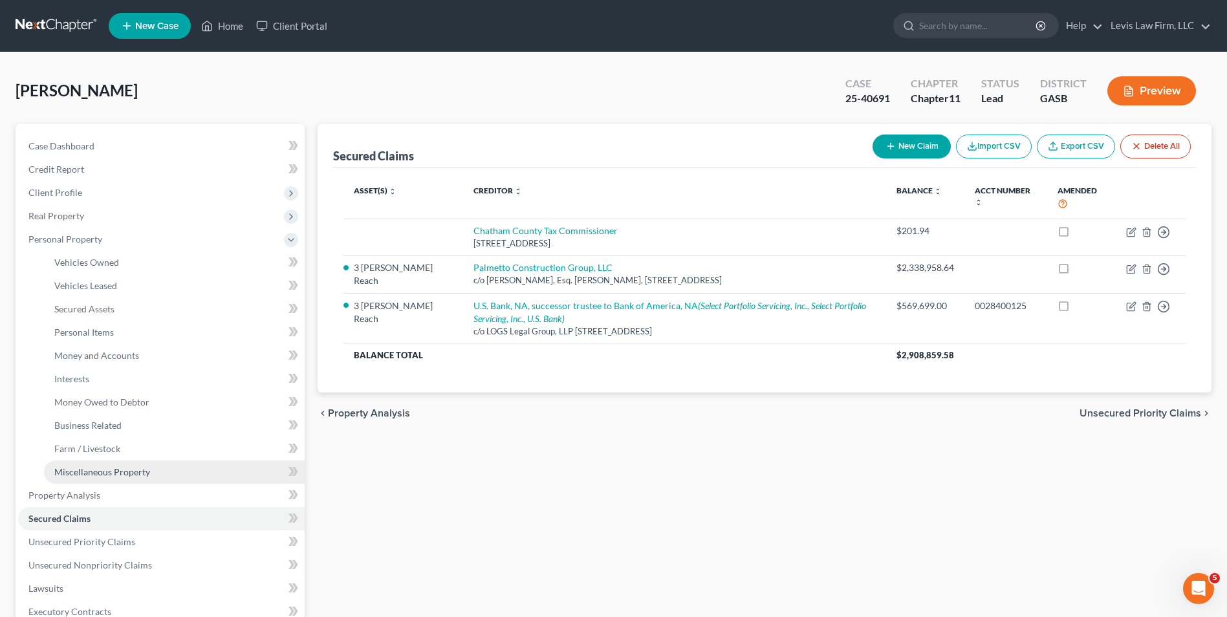
click at [131, 474] on span "Miscellaneous Property" at bounding box center [102, 472] width 96 height 11
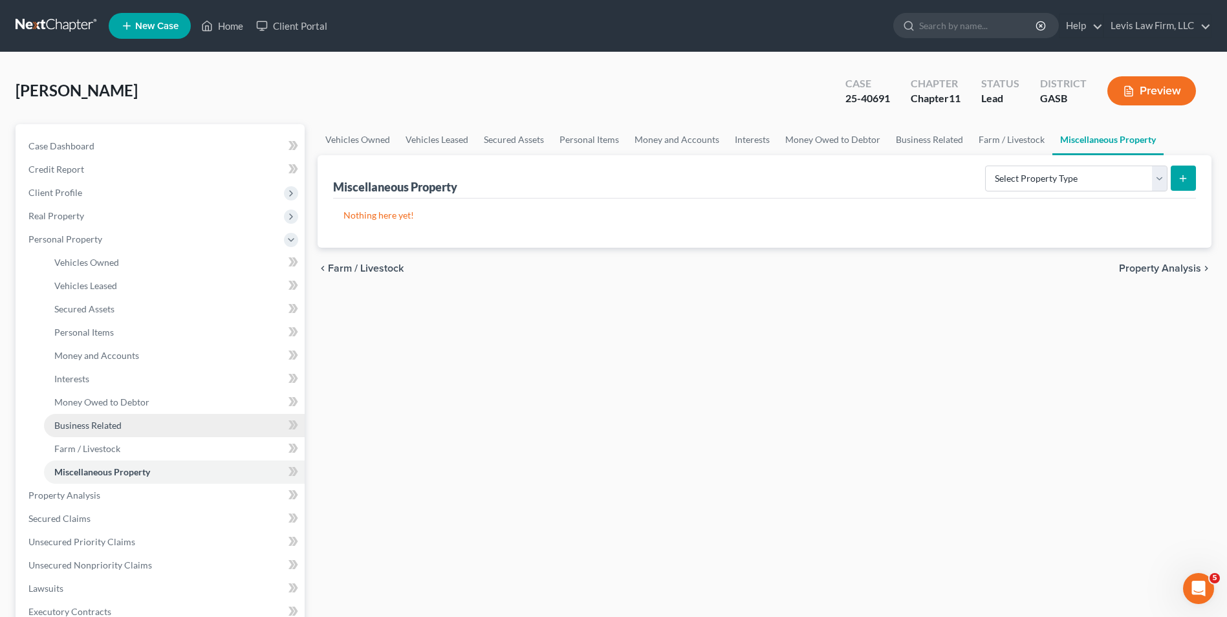
click at [113, 427] on span "Business Related" at bounding box center [87, 425] width 67 height 11
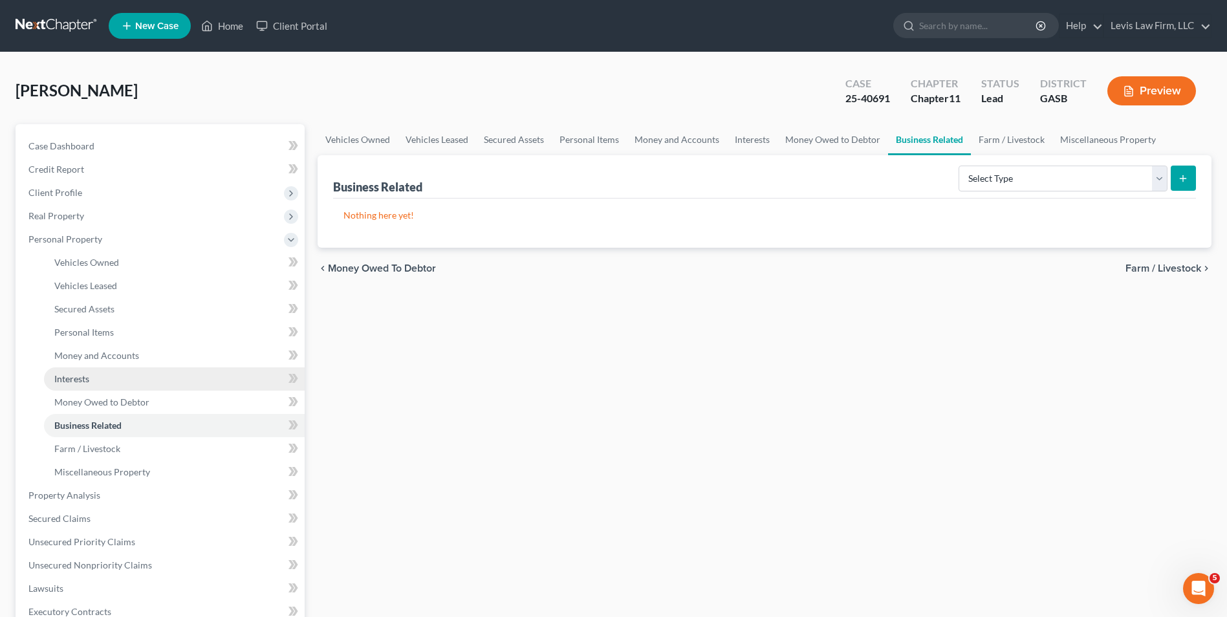
click at [82, 375] on span "Interests" at bounding box center [71, 378] width 35 height 11
click at [104, 423] on span "Business Related" at bounding box center [87, 425] width 67 height 11
click at [1163, 184] on select "Select Type Customer Lists Franchises Inventory Licenses Machinery Office Equip…" at bounding box center [1063, 179] width 209 height 26
click at [89, 384] on link "Interests" at bounding box center [174, 379] width 261 height 23
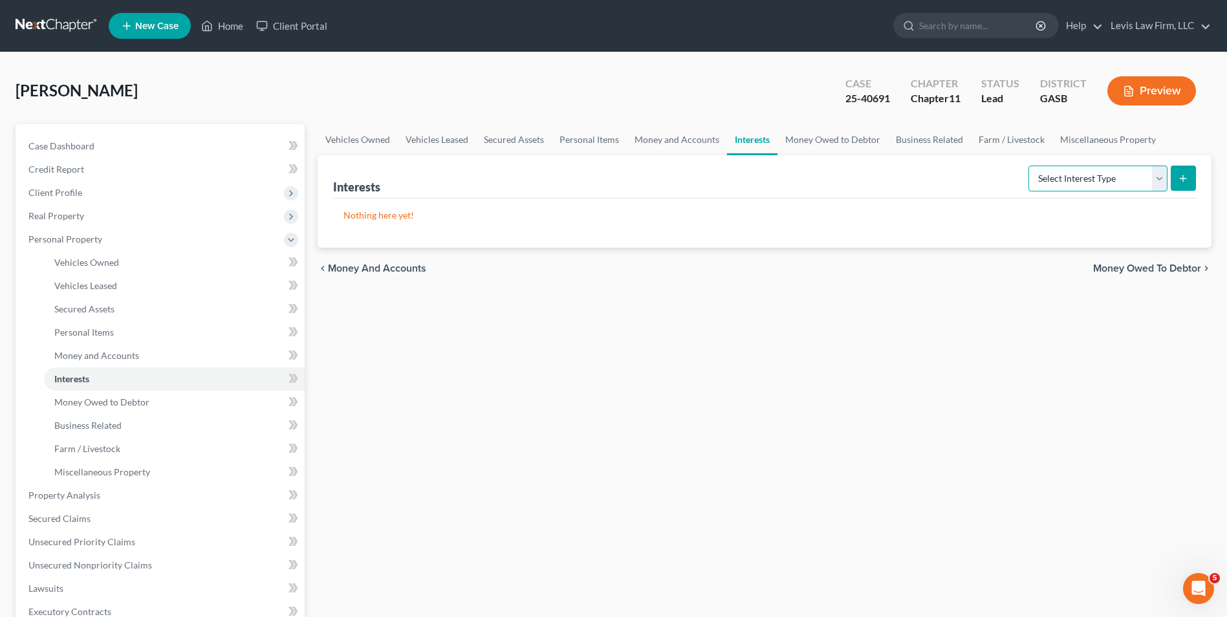
click at [1158, 185] on select "Select Interest Type 401K Annuity Bond Education IRA Government Bond Government…" at bounding box center [1098, 179] width 139 height 26
select select "incorporated_business"
click at [1030, 166] on select "Select Interest Type 401K Annuity Bond Education IRA Government Bond Government…" at bounding box center [1098, 179] width 139 height 26
click at [1187, 175] on icon "submit" at bounding box center [1183, 178] width 10 height 10
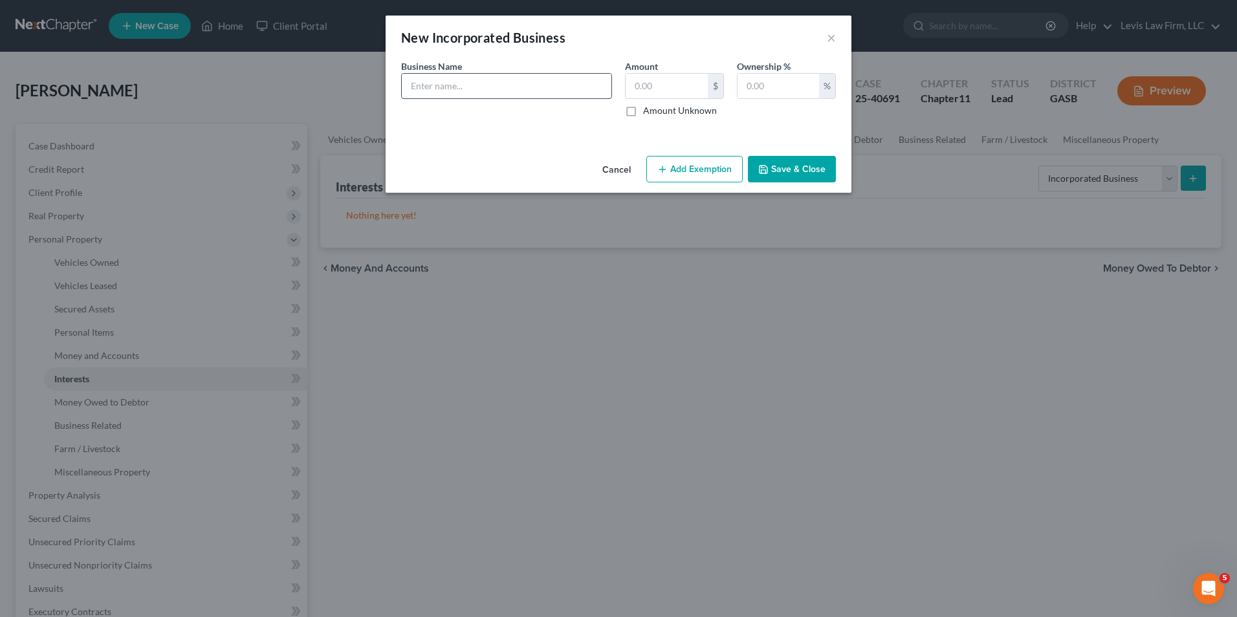
click at [408, 92] on input "text" at bounding box center [507, 86] width 210 height 25
type input "Labels on Liberty, LLC"
type input "50"
click at [787, 168] on button "Save & Close" at bounding box center [792, 169] width 88 height 27
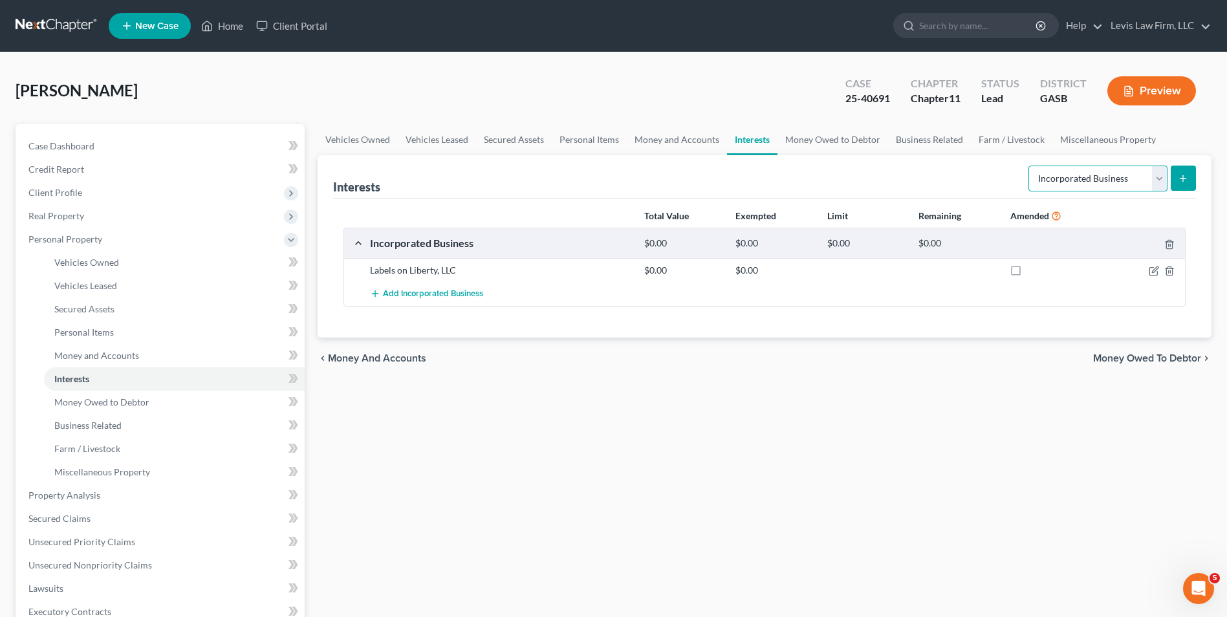
click at [1154, 179] on select "Select Interest Type 401K Annuity Bond Education IRA Government Bond Government…" at bounding box center [1098, 179] width 139 height 26
click at [1030, 166] on select "Select Interest Type 401K Annuity Bond Education IRA Government Bond Government…" at bounding box center [1098, 179] width 139 height 26
click at [1179, 174] on icon "submit" at bounding box center [1183, 178] width 10 height 10
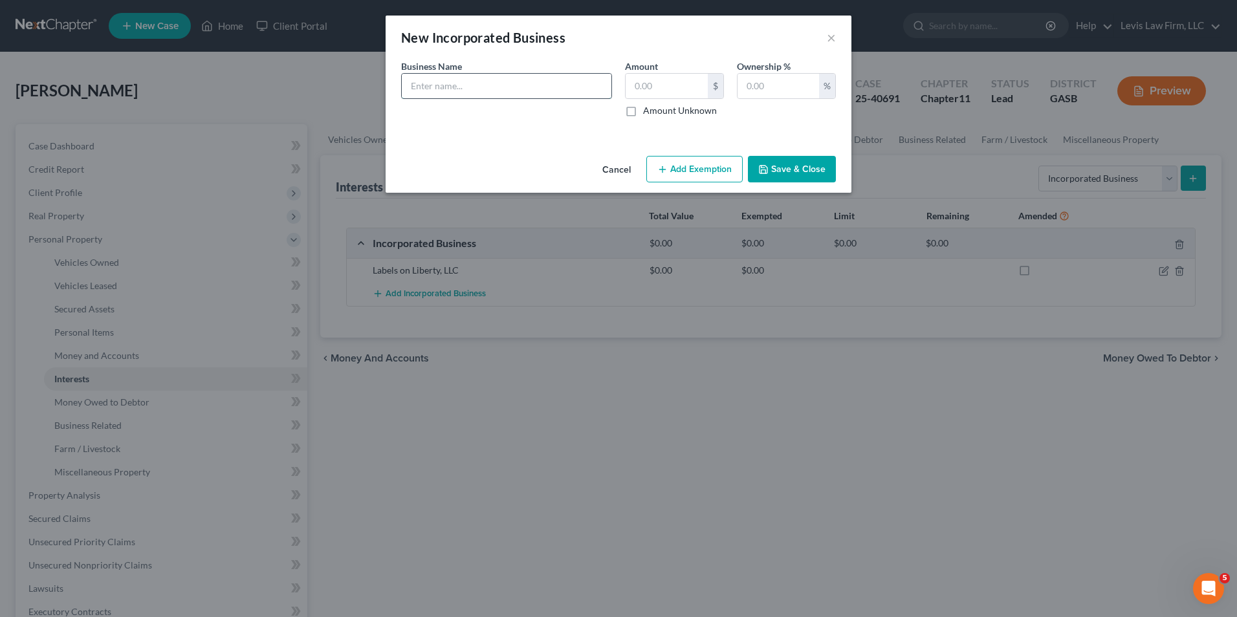
click at [412, 84] on input "text" at bounding box center [507, 86] width 210 height 25
type input "Lulu Ride, LLC"
type input "100"
click at [785, 165] on button "Save & Close" at bounding box center [792, 169] width 88 height 27
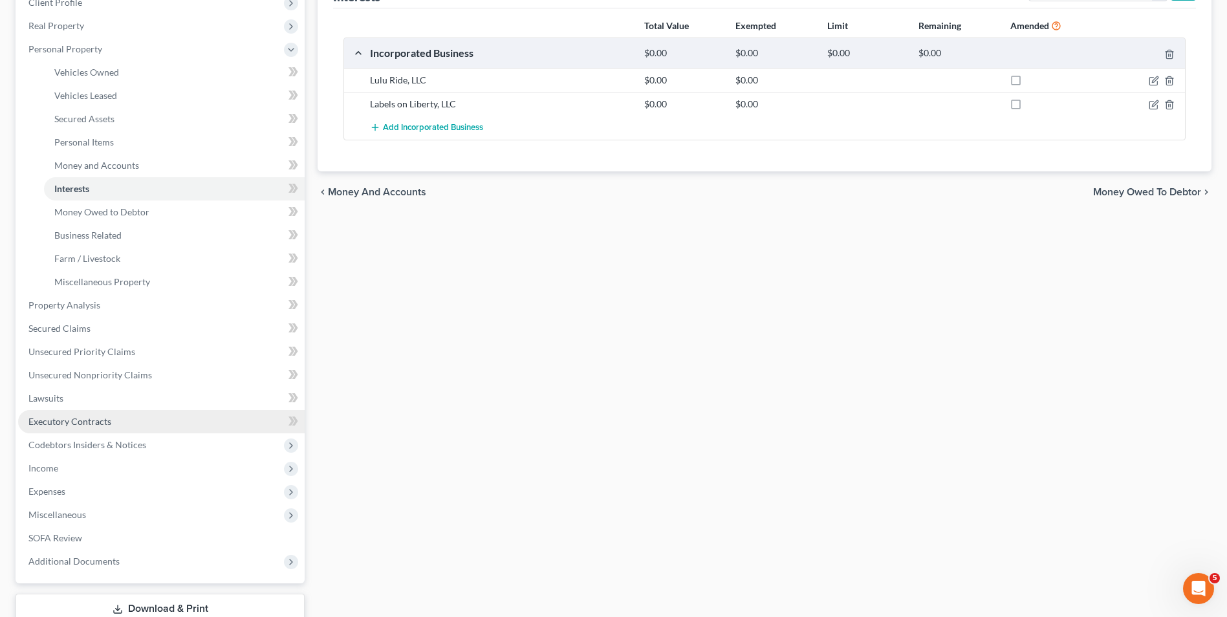
scroll to position [259, 0]
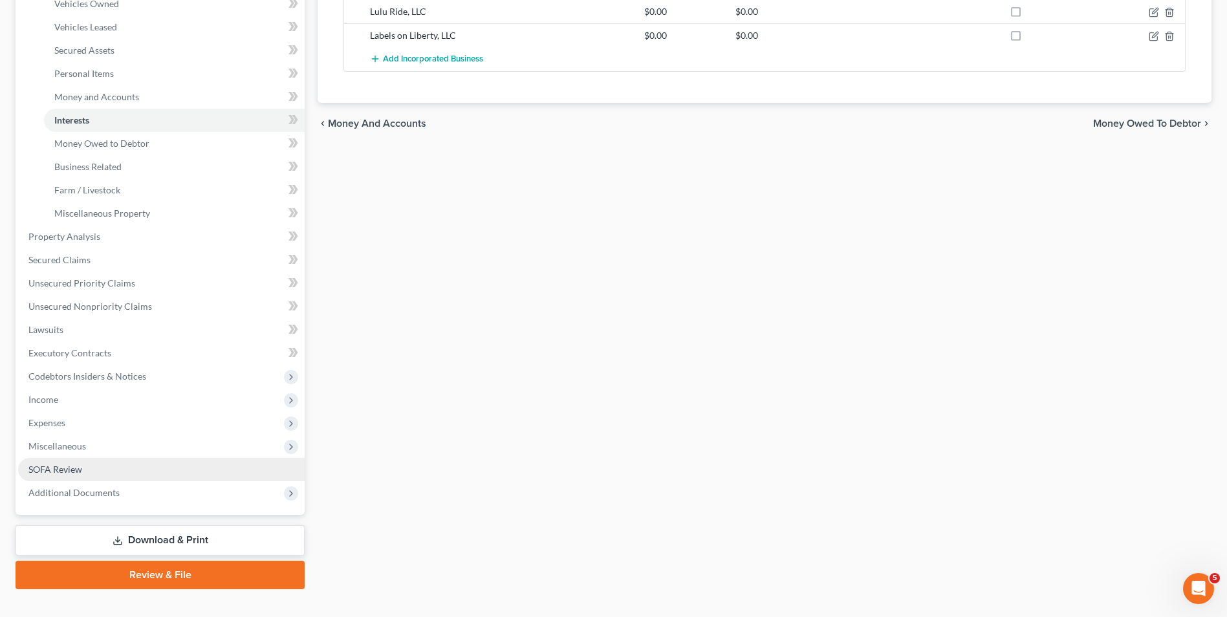
drag, startPoint x: 74, startPoint y: 462, endPoint x: 94, endPoint y: 462, distance: 20.1
click at [74, 462] on link "SOFA Review" at bounding box center [161, 469] width 287 height 23
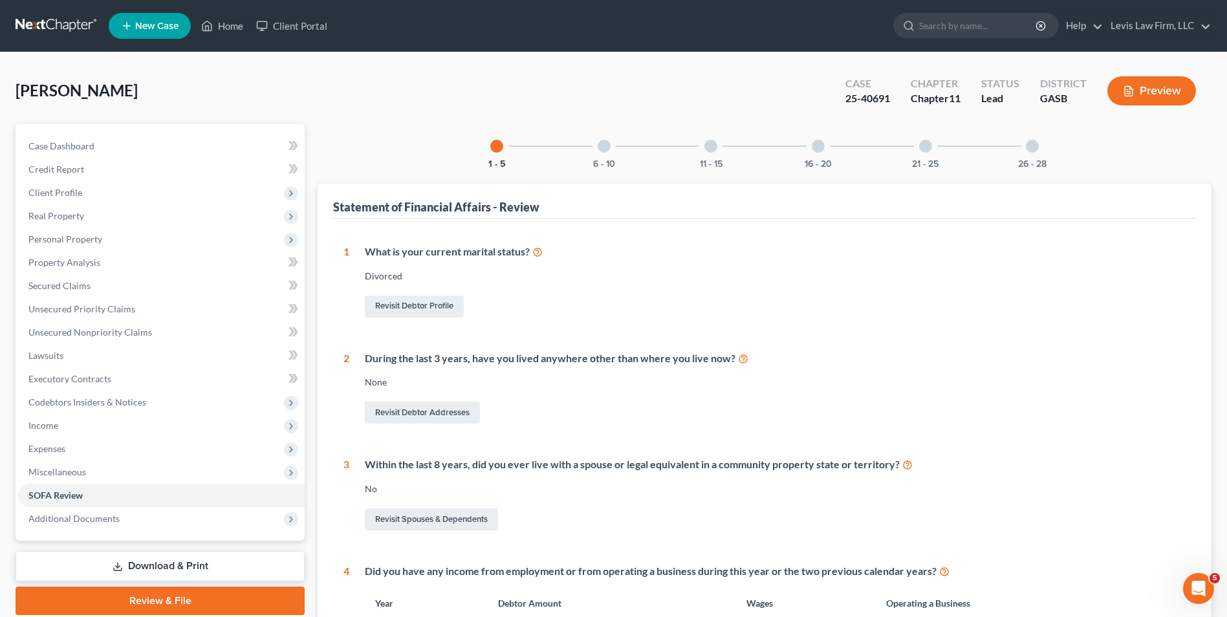
click at [928, 138] on div "21 - 25" at bounding box center [926, 146] width 44 height 44
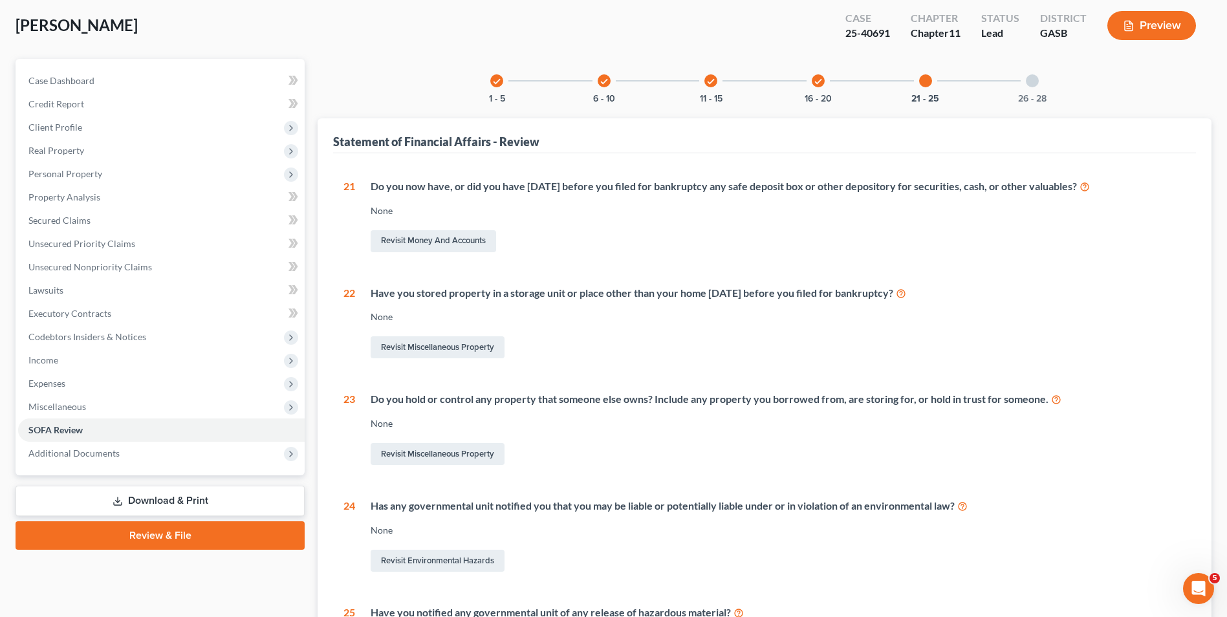
scroll to position [65, 0]
click at [1035, 78] on div at bounding box center [1032, 81] width 13 height 13
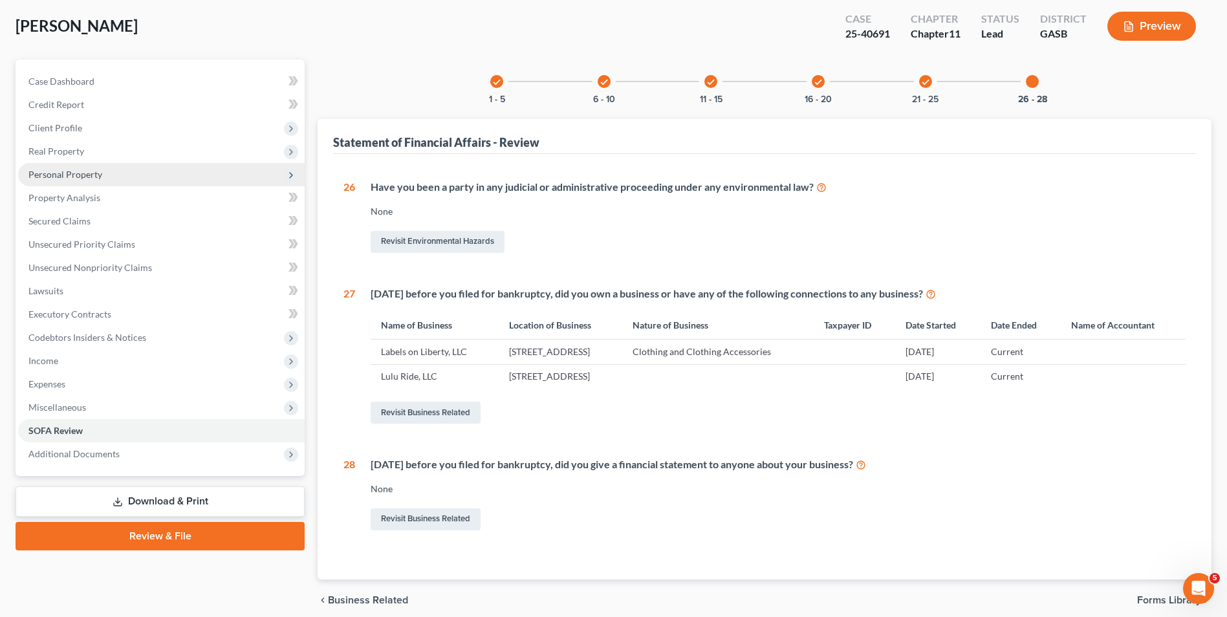
click at [79, 170] on span "Personal Property" at bounding box center [65, 174] width 74 height 11
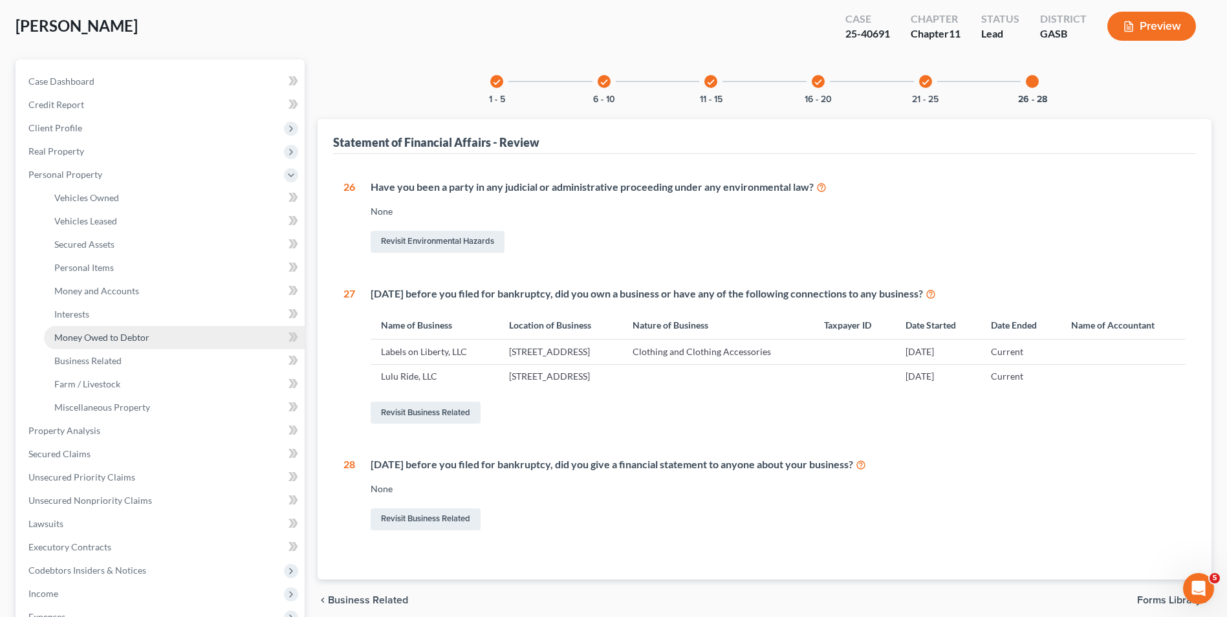
click at [141, 333] on span "Money Owed to Debtor" at bounding box center [101, 337] width 95 height 11
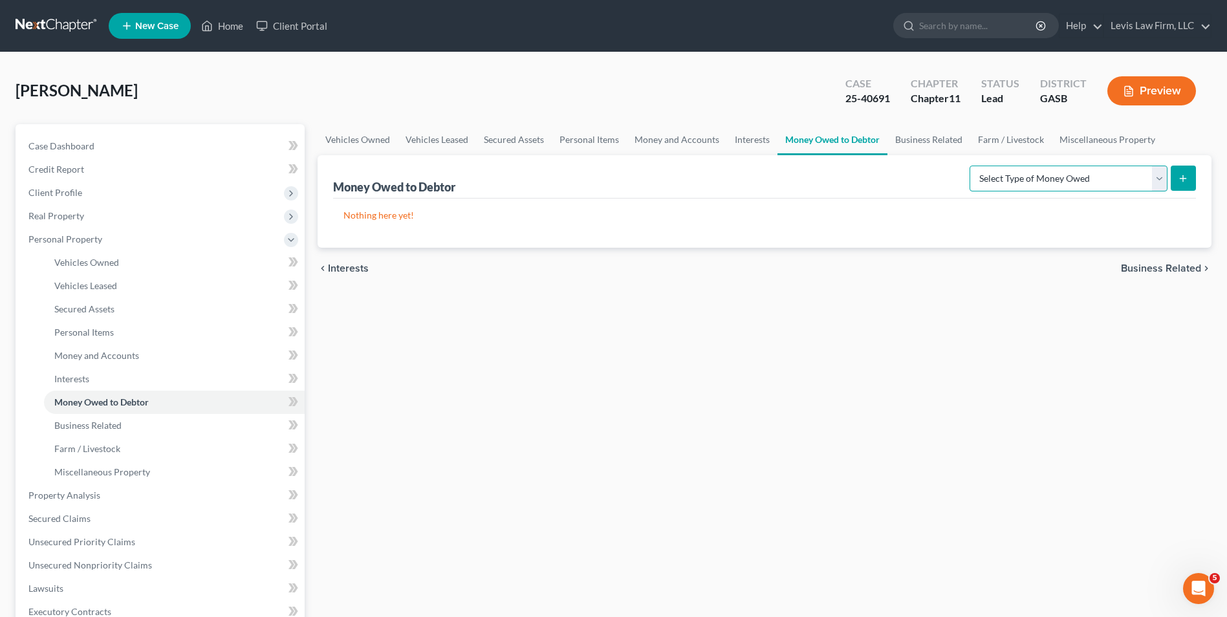
click at [1155, 179] on select "Select Type of Money Owed Accounts Receivable Alimony Child Support Claims Agai…" at bounding box center [1069, 179] width 198 height 26
select select "alimony"
click at [972, 166] on select "Select Type of Money Owed Accounts Receivable Alimony Child Support Claims Agai…" at bounding box center [1069, 179] width 198 height 26
click at [1189, 179] on button "submit" at bounding box center [1183, 178] width 25 height 25
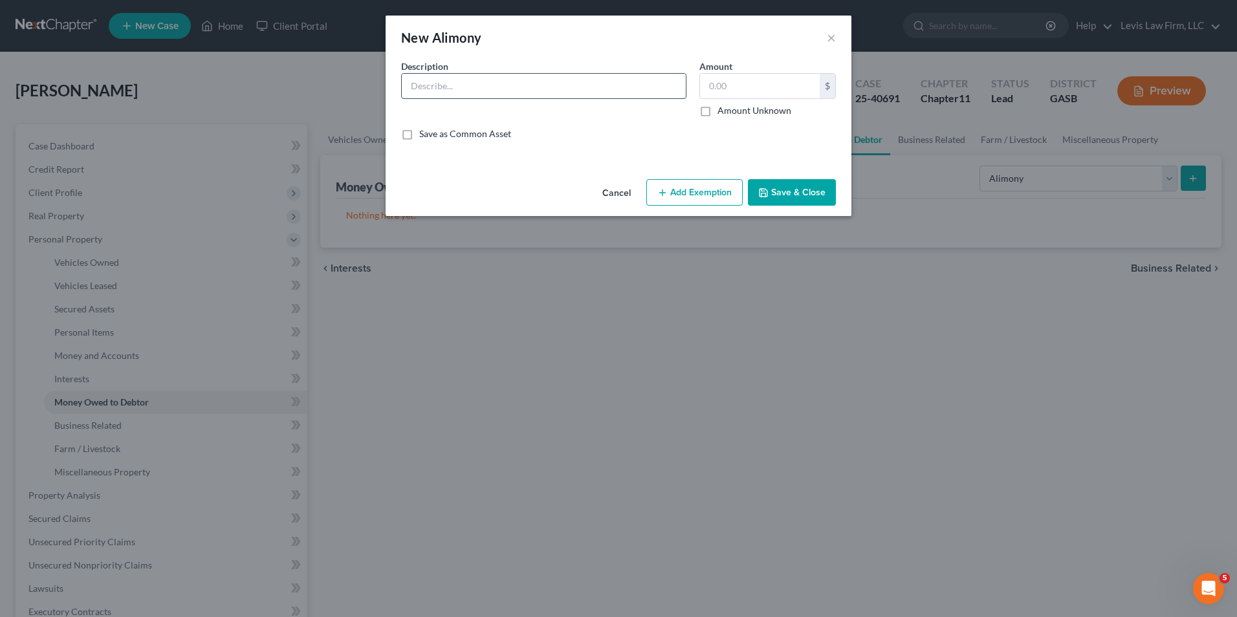
click at [408, 85] on input "text" at bounding box center [544, 86] width 284 height 25
type input "Alimony Due from Reuben Mark Ward"
click at [718, 109] on label "Amount Unknown" at bounding box center [755, 110] width 74 height 13
click at [723, 109] on input "Amount Unknown" at bounding box center [727, 108] width 8 height 8
checkbox input "true"
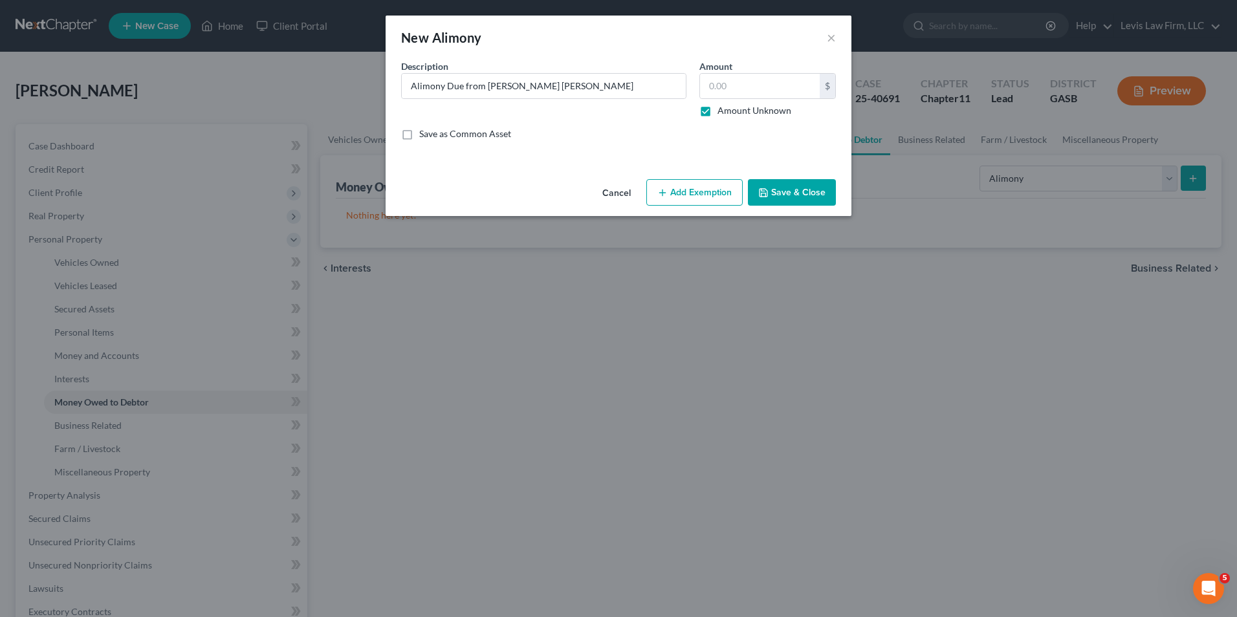
type input "0.00"
click at [802, 201] on button "Save & Close" at bounding box center [792, 192] width 88 height 27
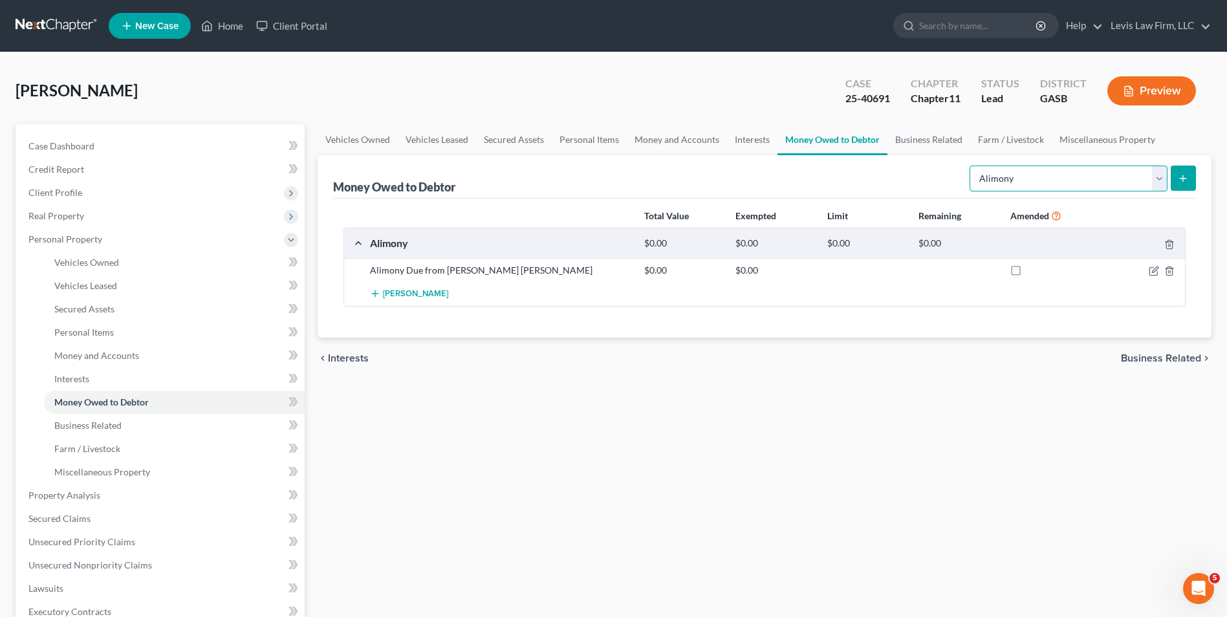
click at [1156, 183] on select "Select Type of Money Owed Accounts Receivable Alimony Child Support Claims Agai…" at bounding box center [1069, 179] width 198 height 26
click at [1187, 181] on icon "submit" at bounding box center [1183, 178] width 10 height 10
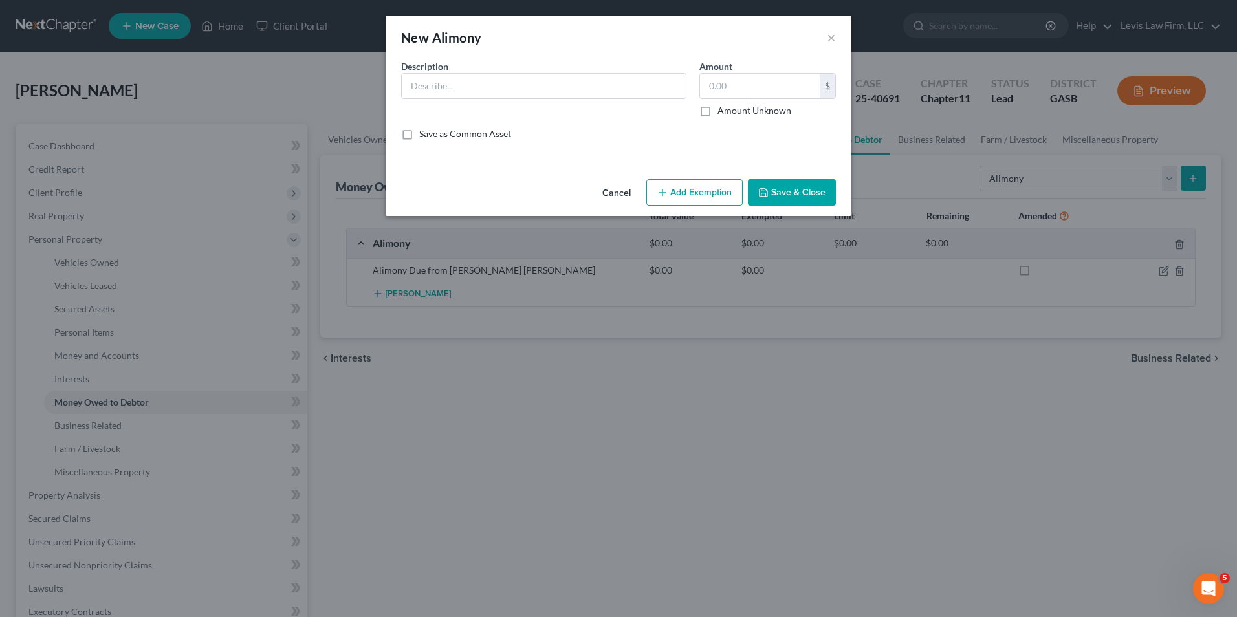
click at [616, 195] on button "Cancel" at bounding box center [616, 194] width 49 height 26
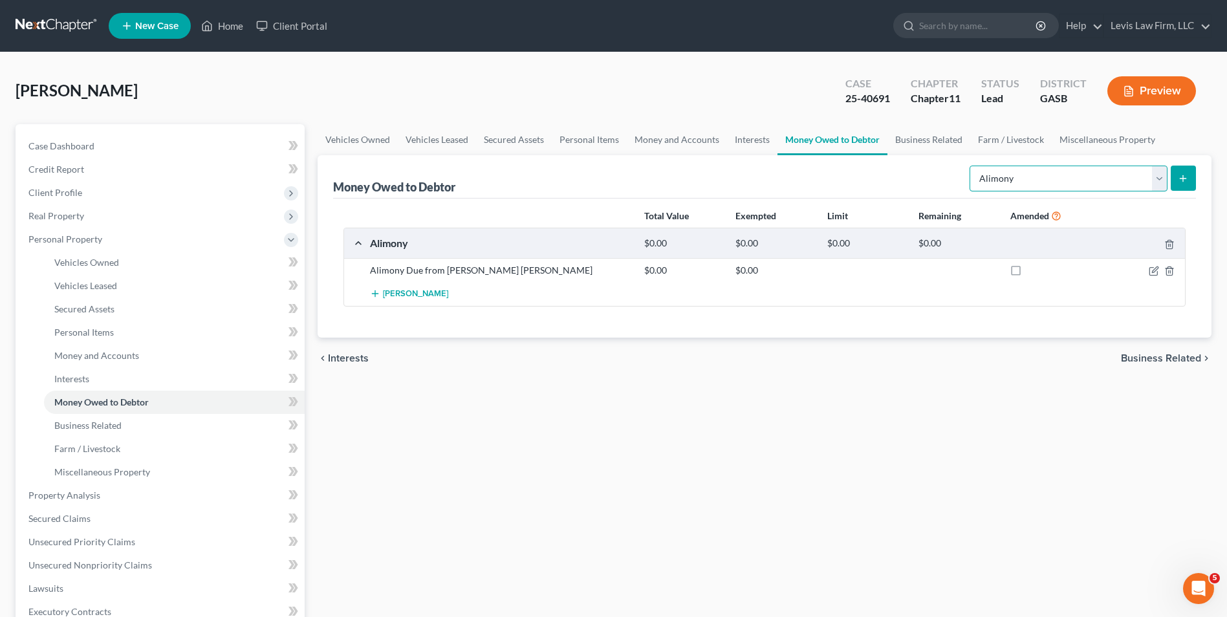
click at [1163, 176] on select "Select Type of Money Owed Accounts Receivable Alimony Child Support Claims Agai…" at bounding box center [1069, 179] width 198 height 26
select select "other_contingent_and_unliquidated_claims"
click at [972, 166] on select "Select Type of Money Owed Accounts Receivable Alimony Child Support Claims Agai…" at bounding box center [1069, 179] width 198 height 26
click at [1183, 182] on icon "submit" at bounding box center [1183, 178] width 10 height 10
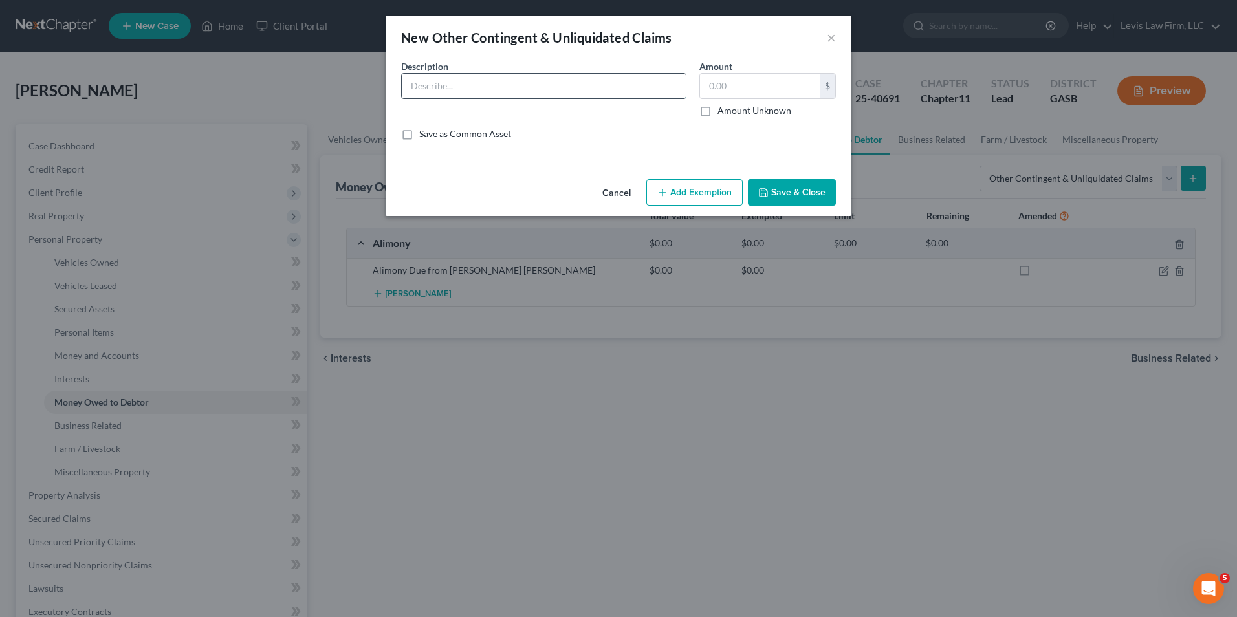
click at [421, 87] on input "text" at bounding box center [544, 86] width 284 height 25
type input "Claim Against Reuben Mark Ward"
click at [718, 109] on label "Amount Unknown" at bounding box center [755, 110] width 74 height 13
click at [723, 109] on input "Amount Unknown" at bounding box center [727, 108] width 8 height 8
checkbox input "true"
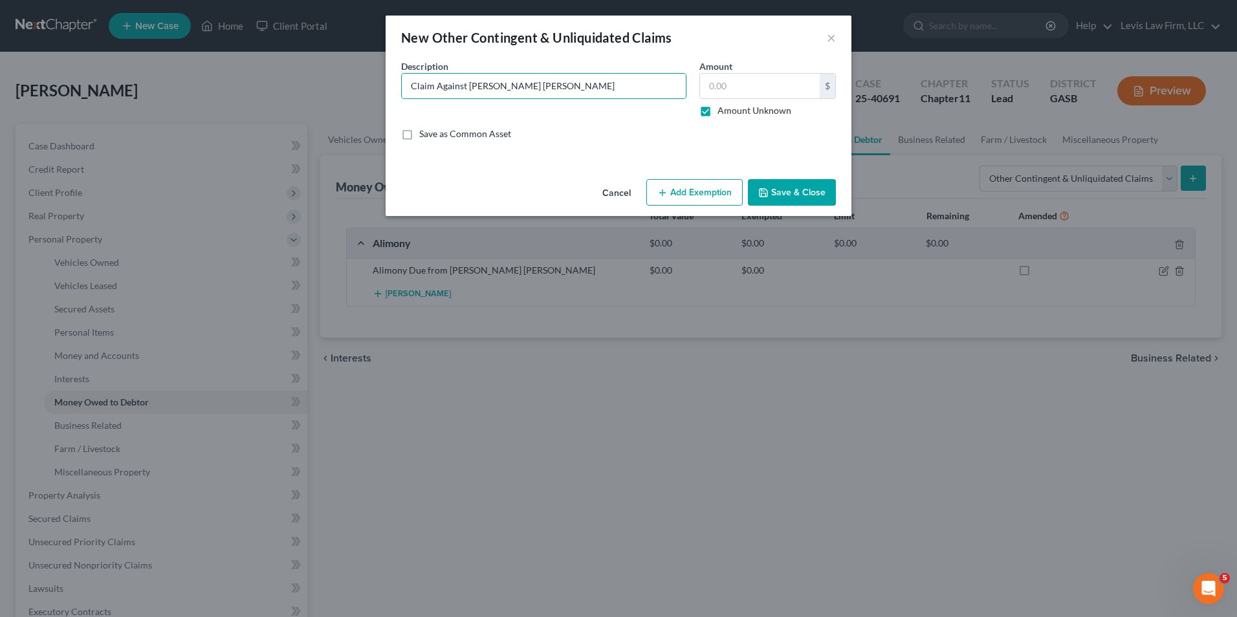
type input "0.00"
click at [788, 192] on button "Save & Close" at bounding box center [792, 192] width 88 height 27
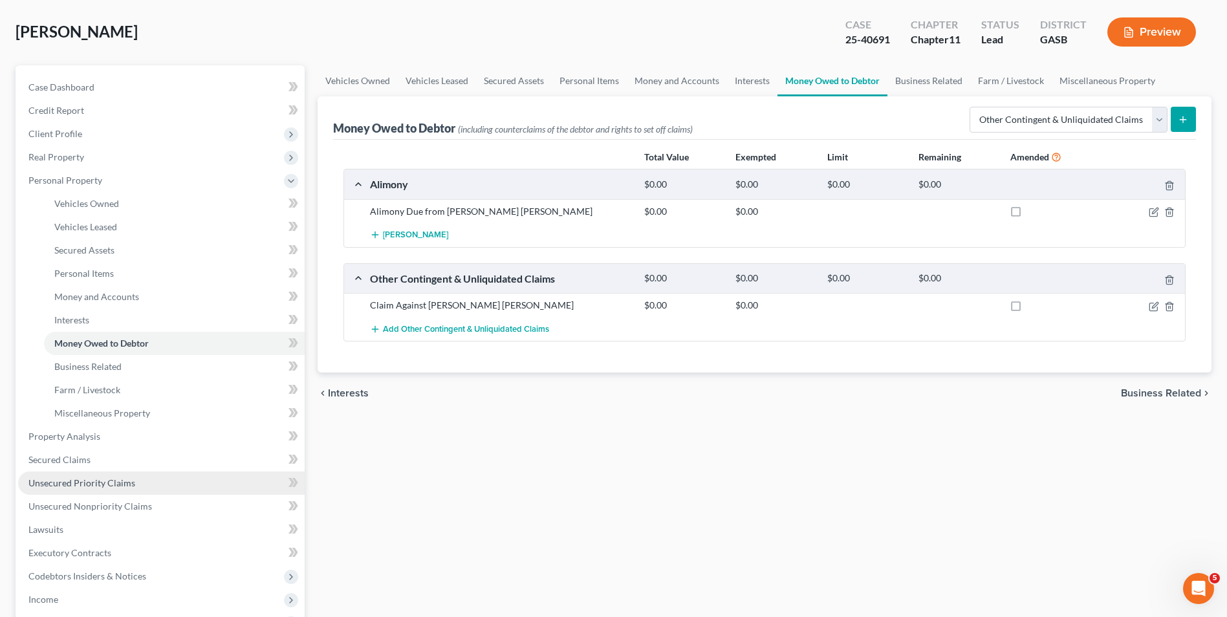
scroll to position [129, 0]
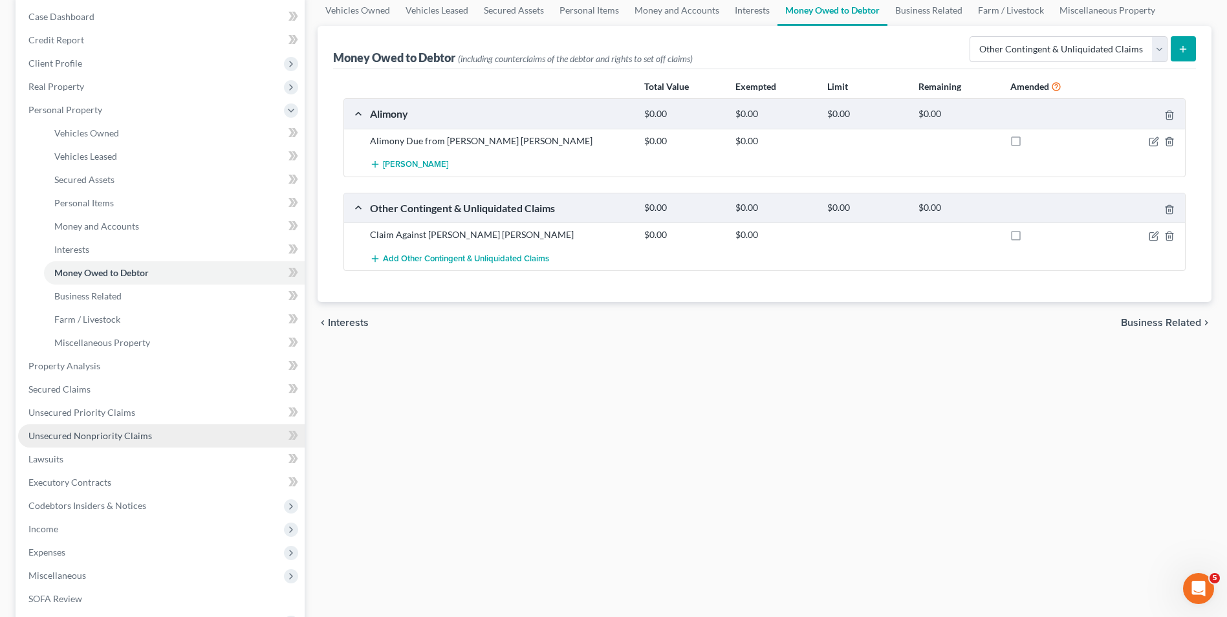
click at [139, 434] on span "Unsecured Nonpriority Claims" at bounding box center [90, 435] width 124 height 11
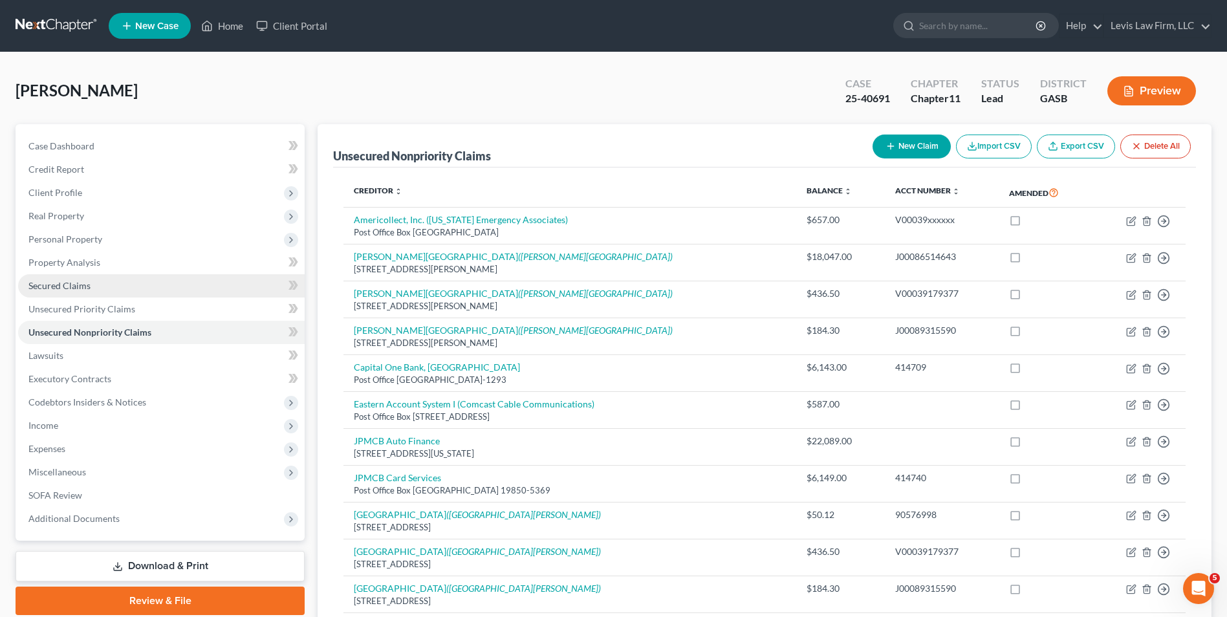
click at [73, 282] on span "Secured Claims" at bounding box center [59, 285] width 62 height 11
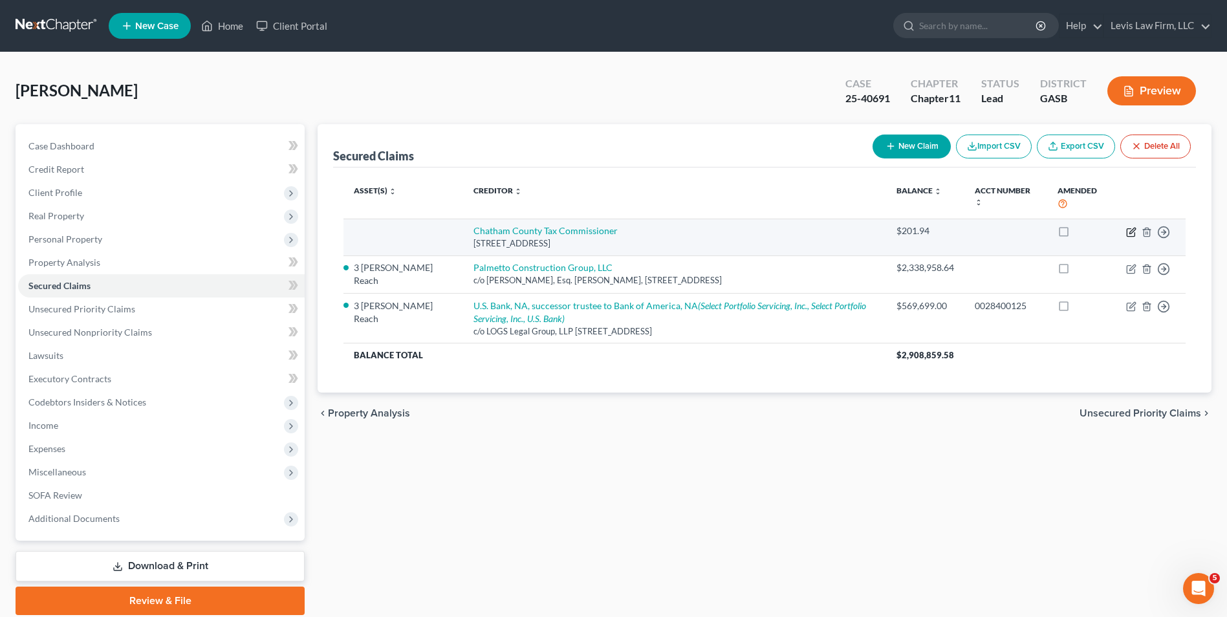
click at [1132, 234] on icon "button" at bounding box center [1133, 231] width 6 height 6
select select "10"
select select "0"
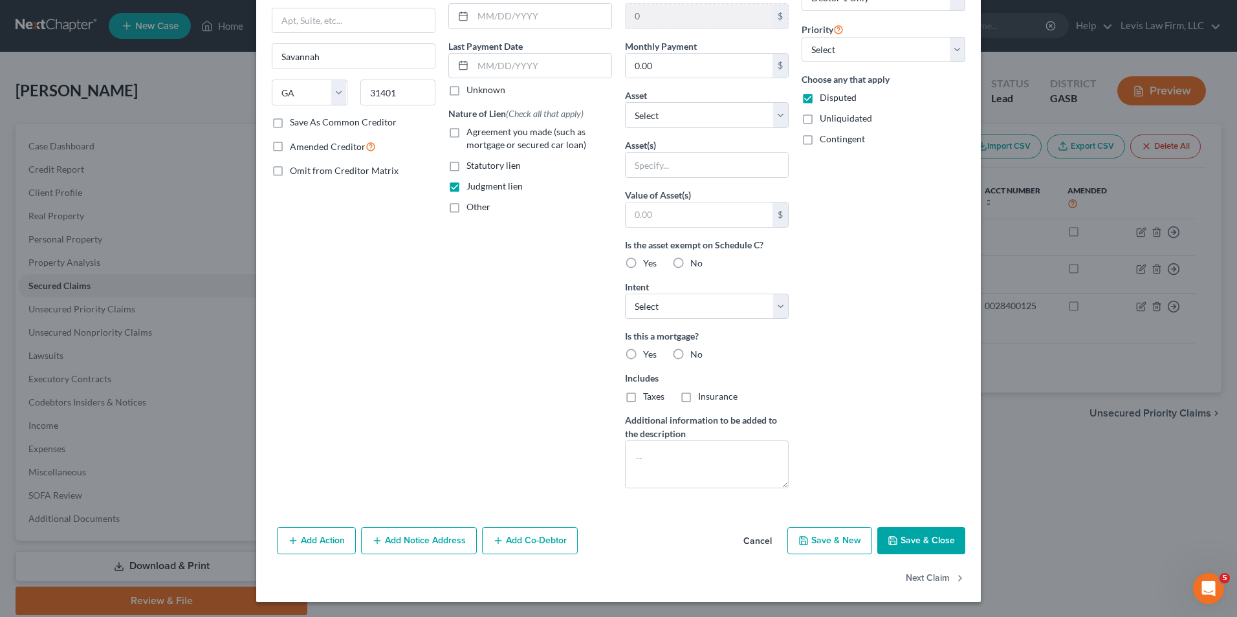
scroll to position [138, 0]
click at [918, 544] on button "Save & Close" at bounding box center [921, 540] width 88 height 27
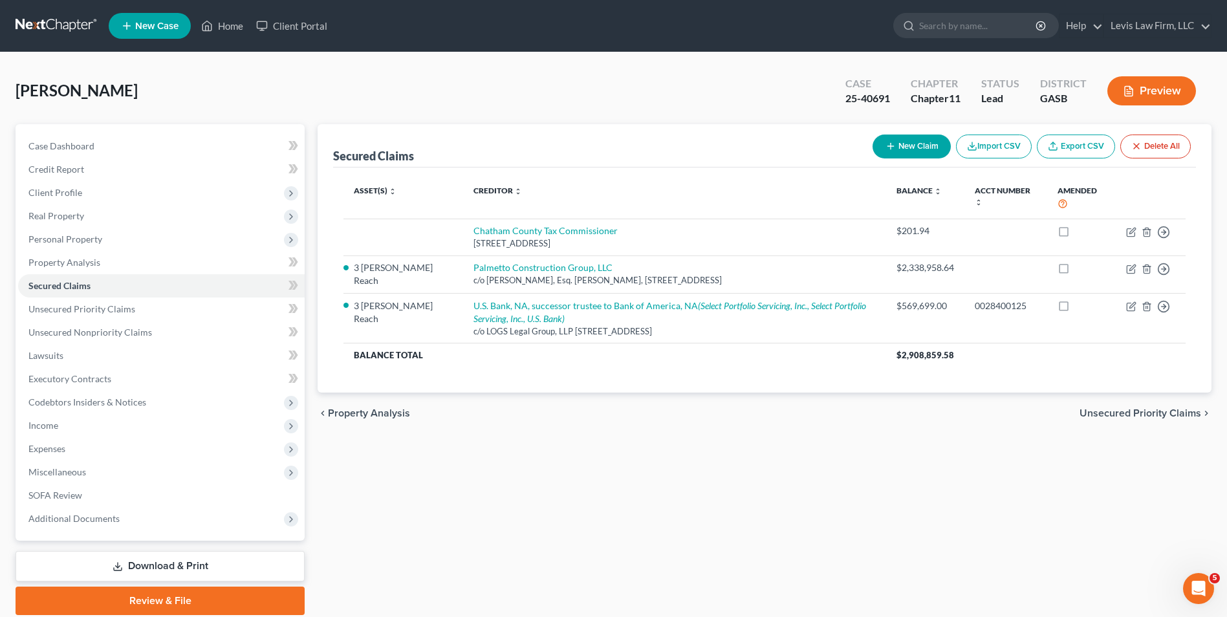
click at [1161, 96] on button "Preview" at bounding box center [1152, 90] width 89 height 29
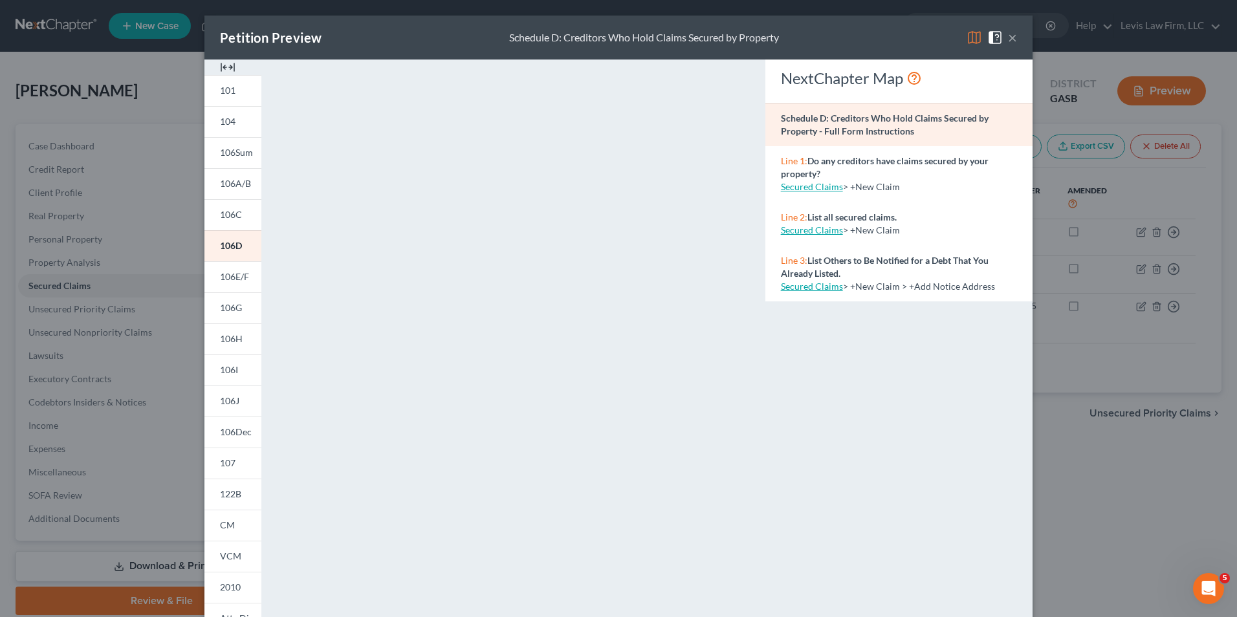
drag, startPoint x: 970, startPoint y: 36, endPoint x: 957, endPoint y: 71, distance: 37.9
click at [969, 36] on img at bounding box center [975, 38] width 16 height 16
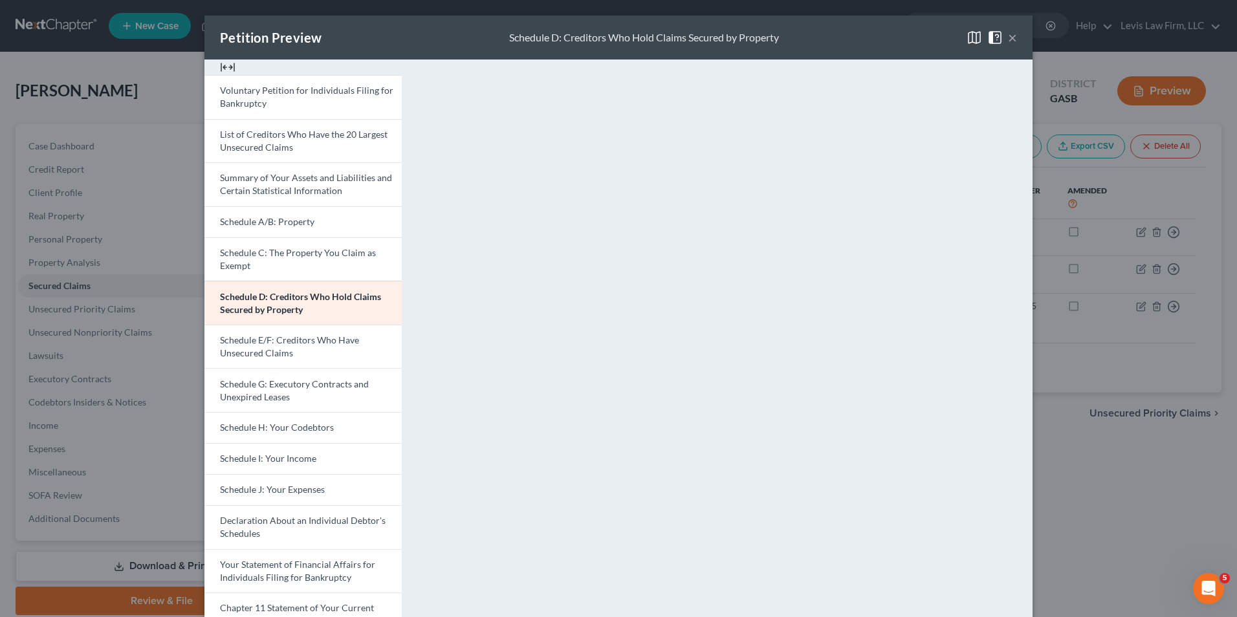
click at [1008, 36] on button "×" at bounding box center [1012, 38] width 9 height 16
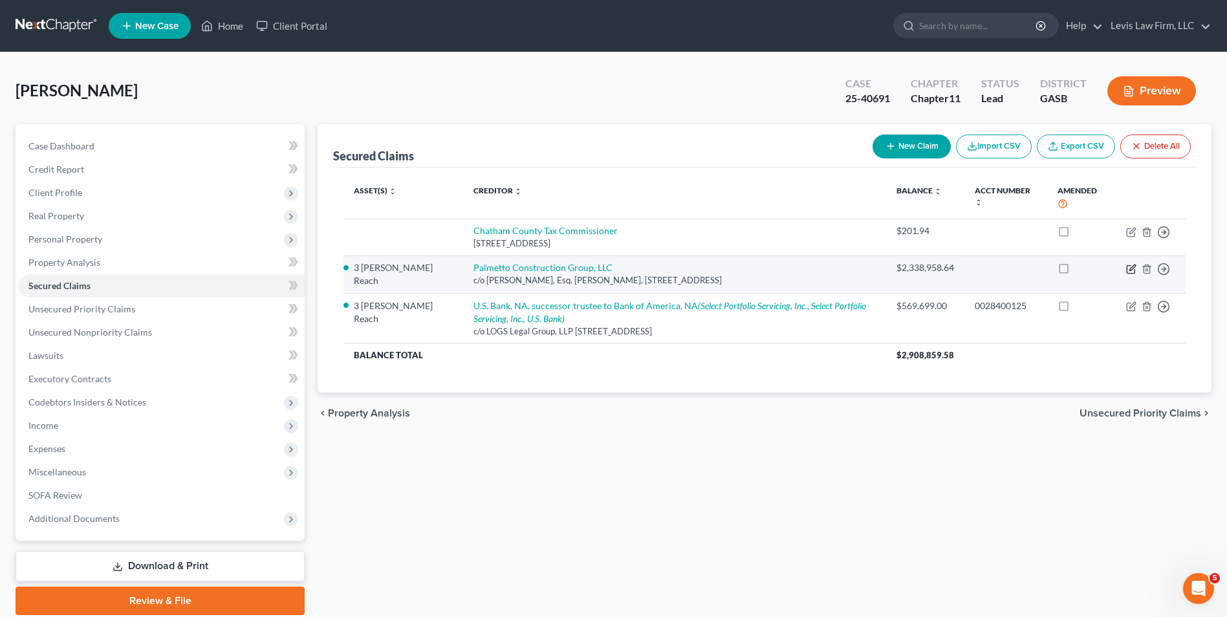
click at [1133, 270] on icon "button" at bounding box center [1132, 269] width 10 height 10
select select "10"
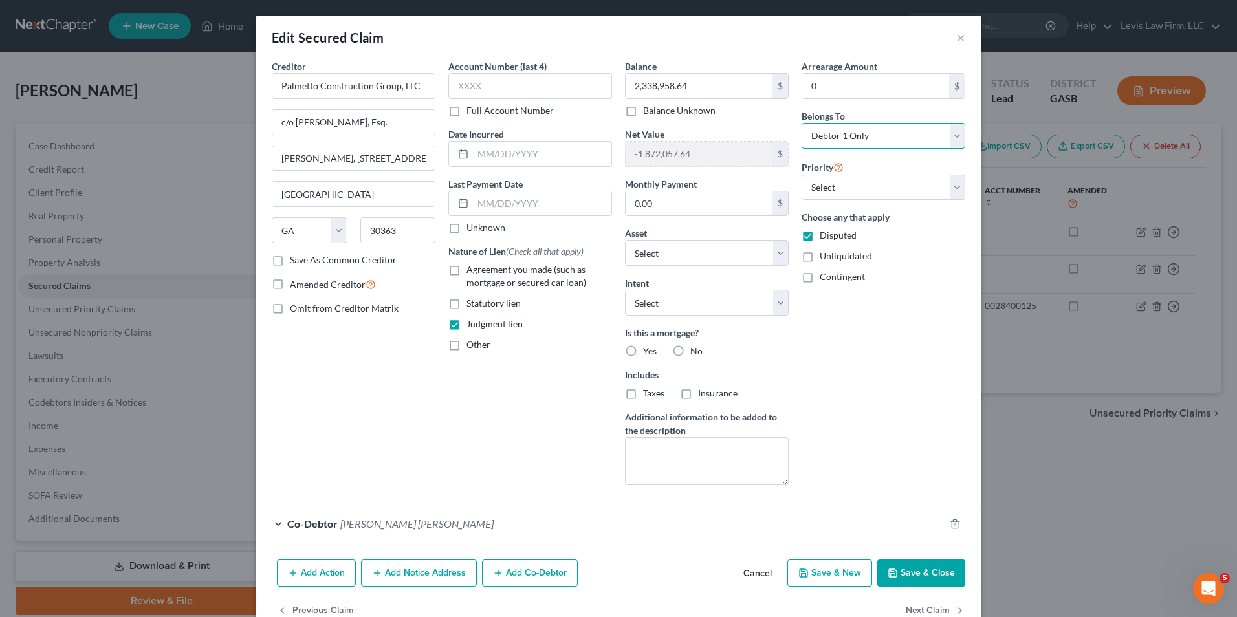
click at [955, 130] on select "Select Debtor 1 Only Debtor 2 Only Debtor 1 And Debtor 2 Only At Least One Of T…" at bounding box center [884, 136] width 164 height 26
select select "3"
click at [802, 123] on select "Select Debtor 1 Only Debtor 2 Only Debtor 1 And Debtor 2 Only At Least One Of T…" at bounding box center [884, 136] width 164 height 26
click at [915, 575] on button "Save & Close" at bounding box center [921, 573] width 88 height 27
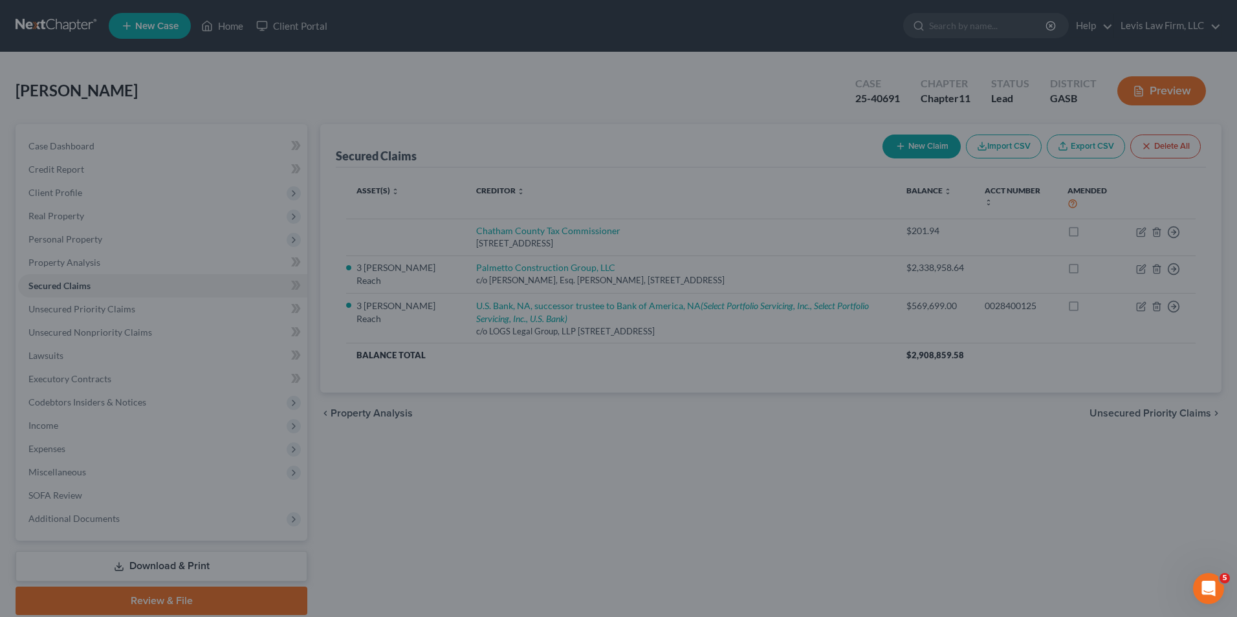
select select "15"
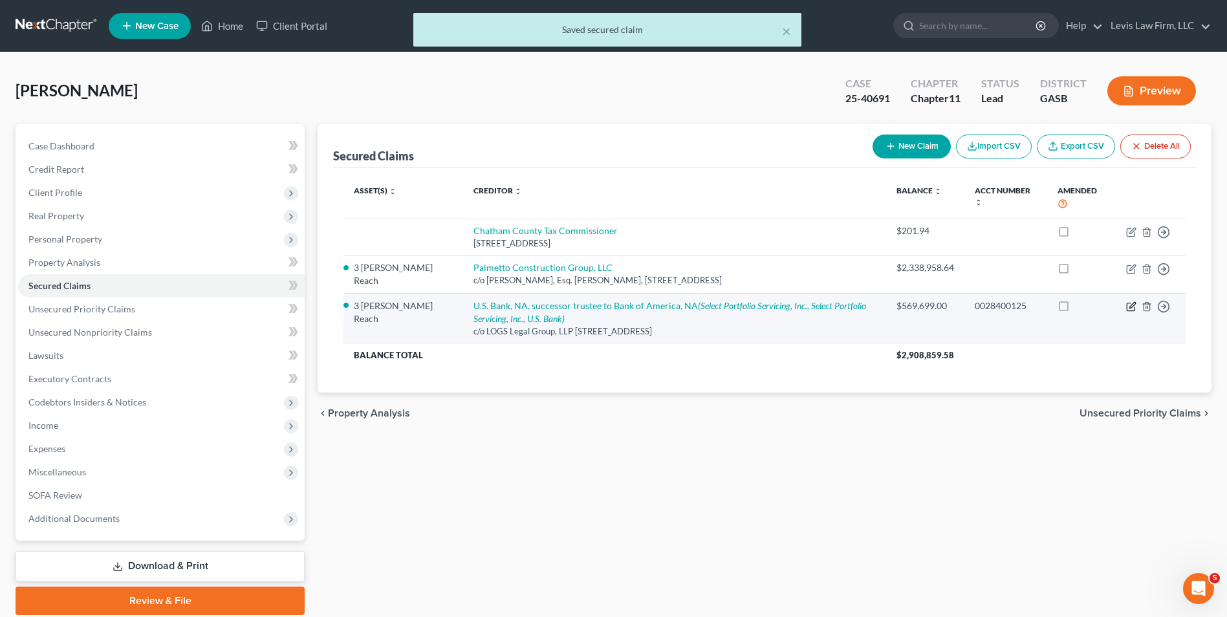
click at [1130, 305] on icon "button" at bounding box center [1132, 307] width 10 height 10
select select "10"
select select "3"
select select "0"
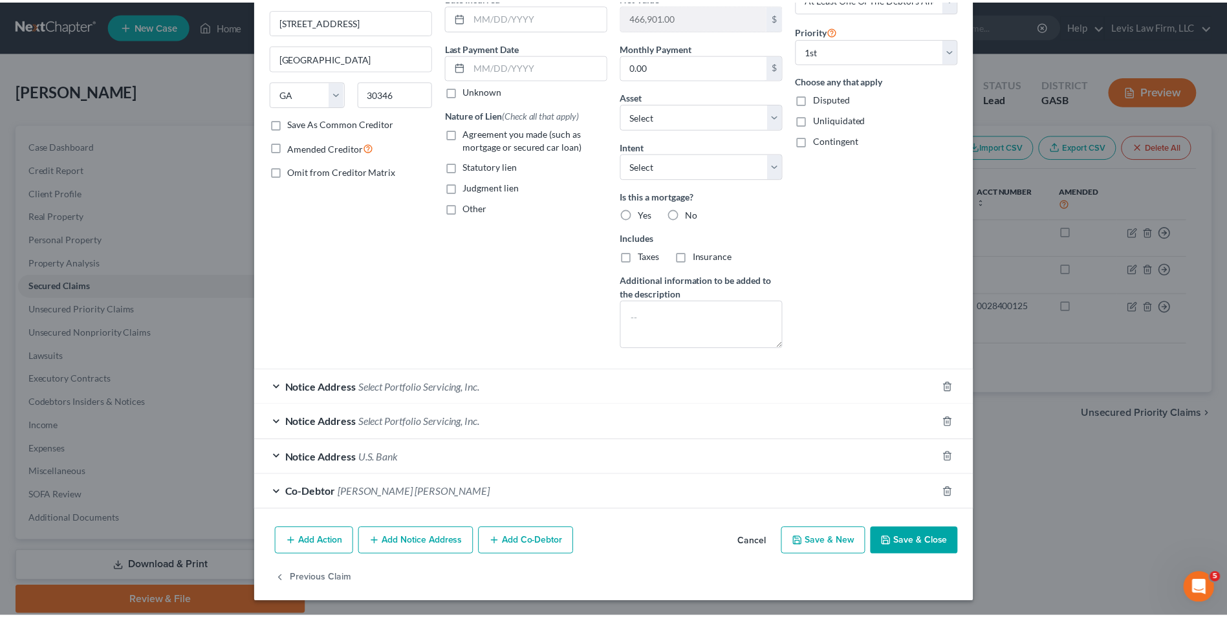
scroll to position [138, 0]
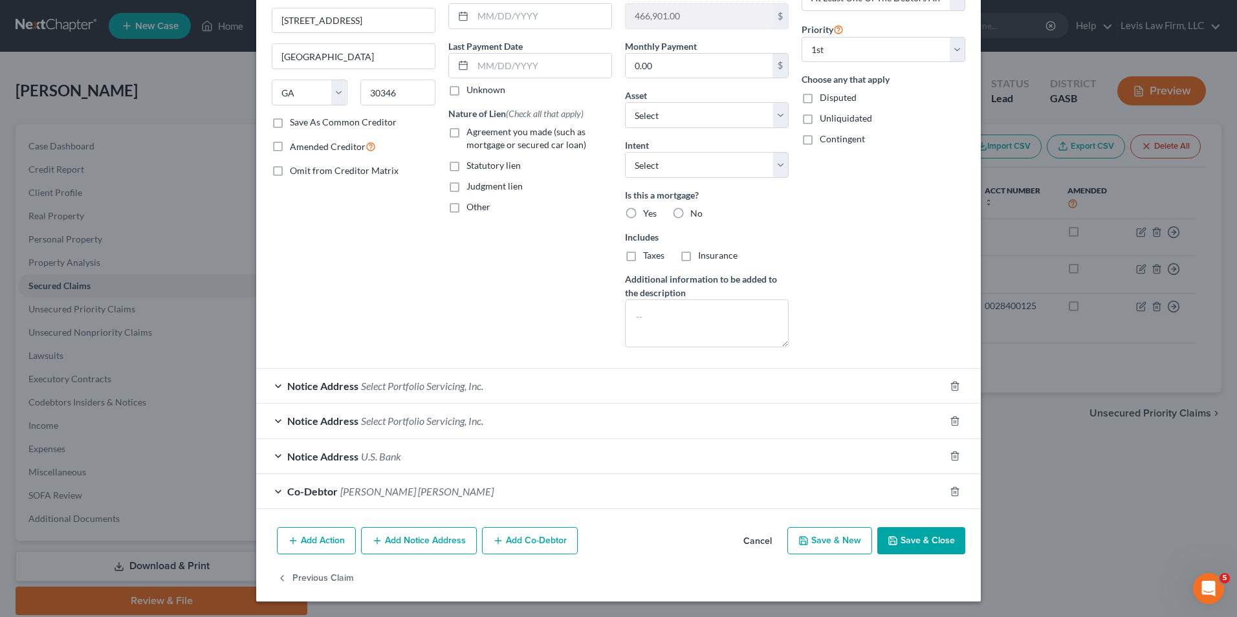
click at [919, 541] on button "Save & Close" at bounding box center [921, 540] width 88 height 27
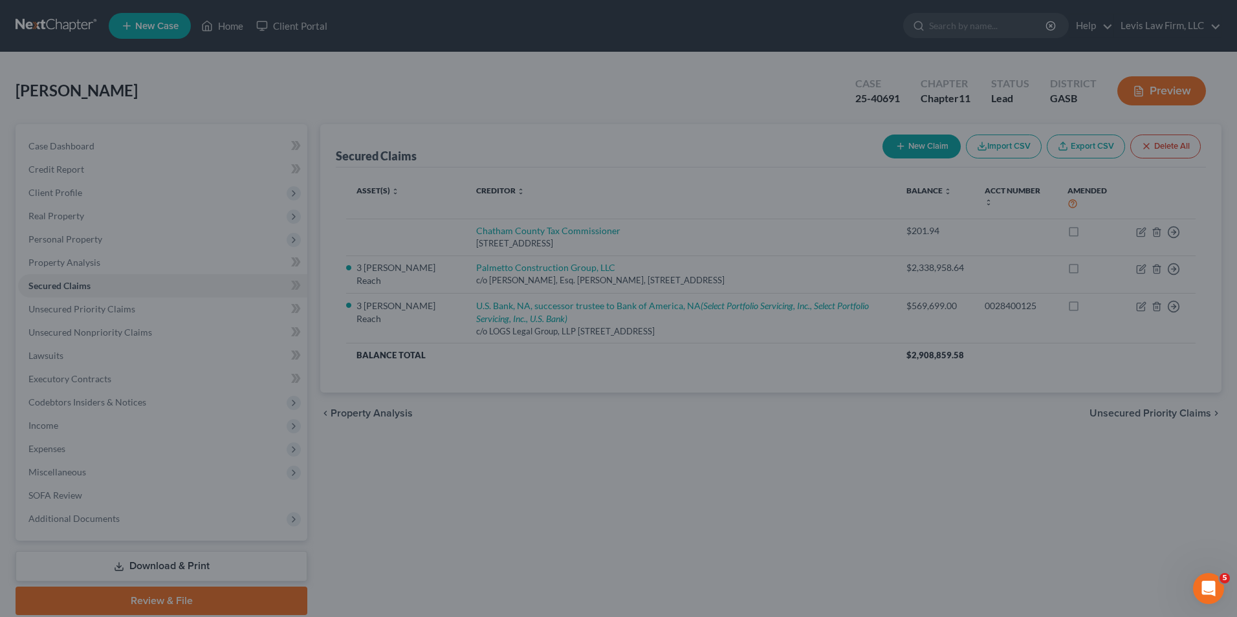
select select "15"
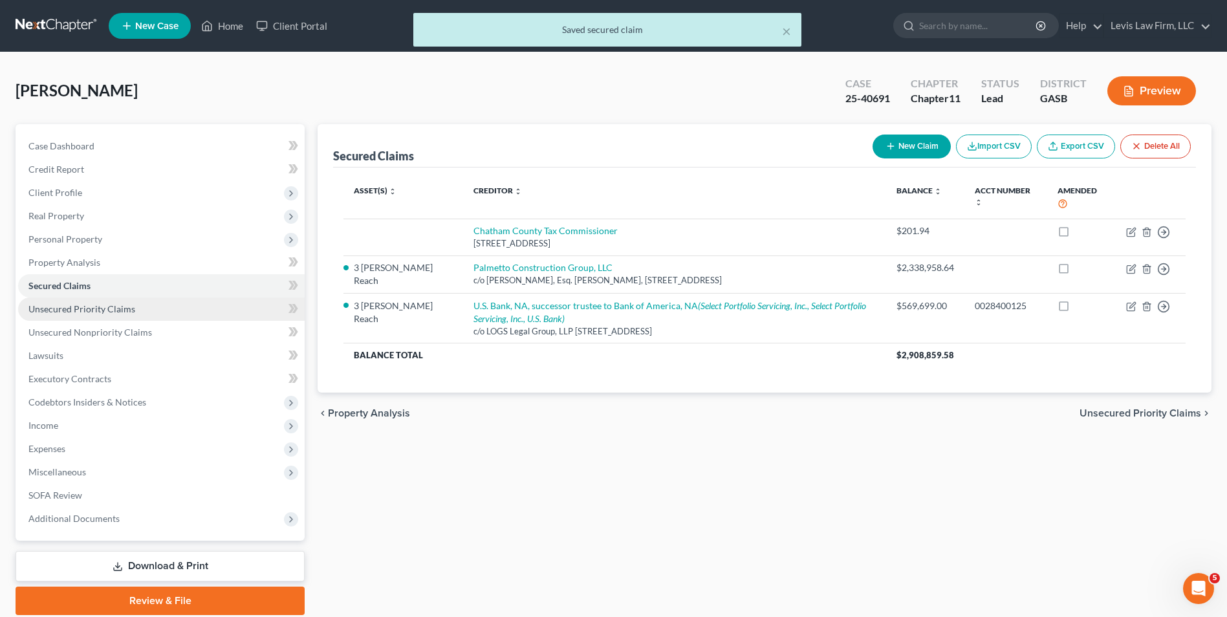
click at [106, 304] on span "Unsecured Priority Claims" at bounding box center [81, 308] width 107 height 11
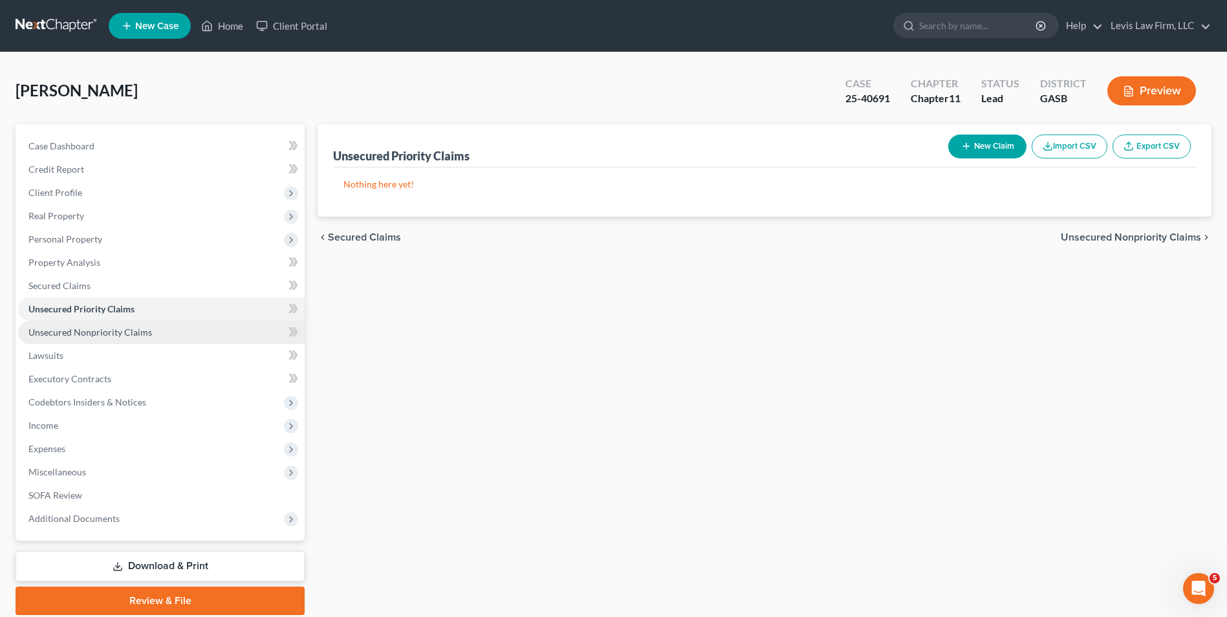
click at [89, 334] on span "Unsecured Nonpriority Claims" at bounding box center [90, 332] width 124 height 11
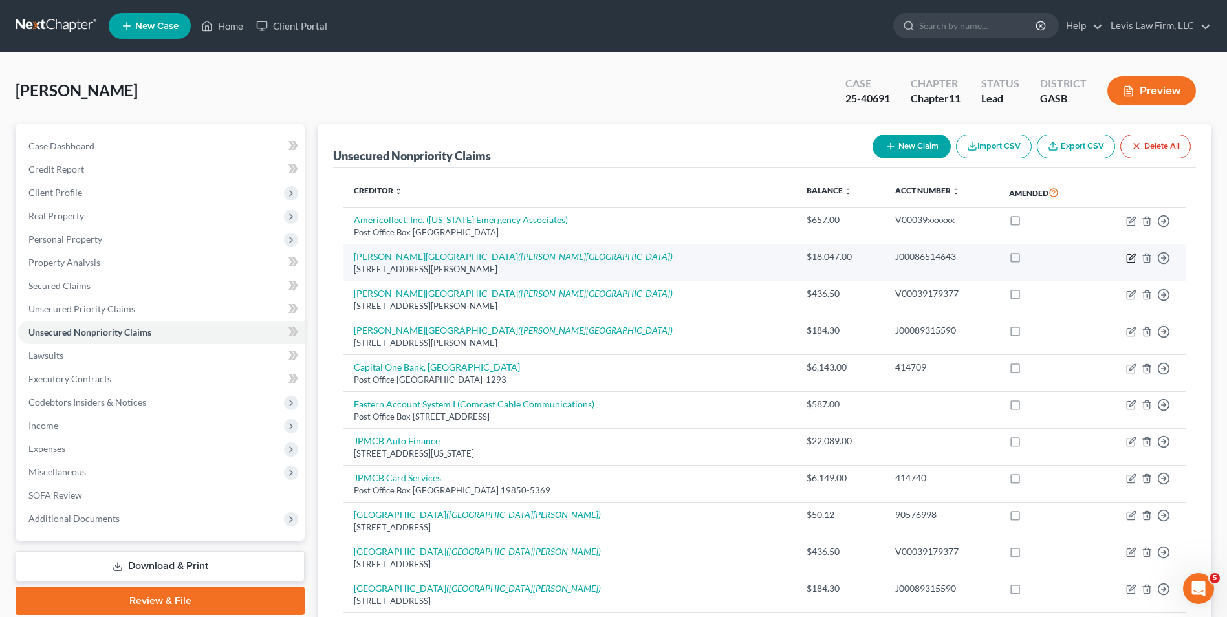
click at [1131, 257] on icon "button" at bounding box center [1133, 257] width 6 height 6
select select "10"
select select "9"
select select "0"
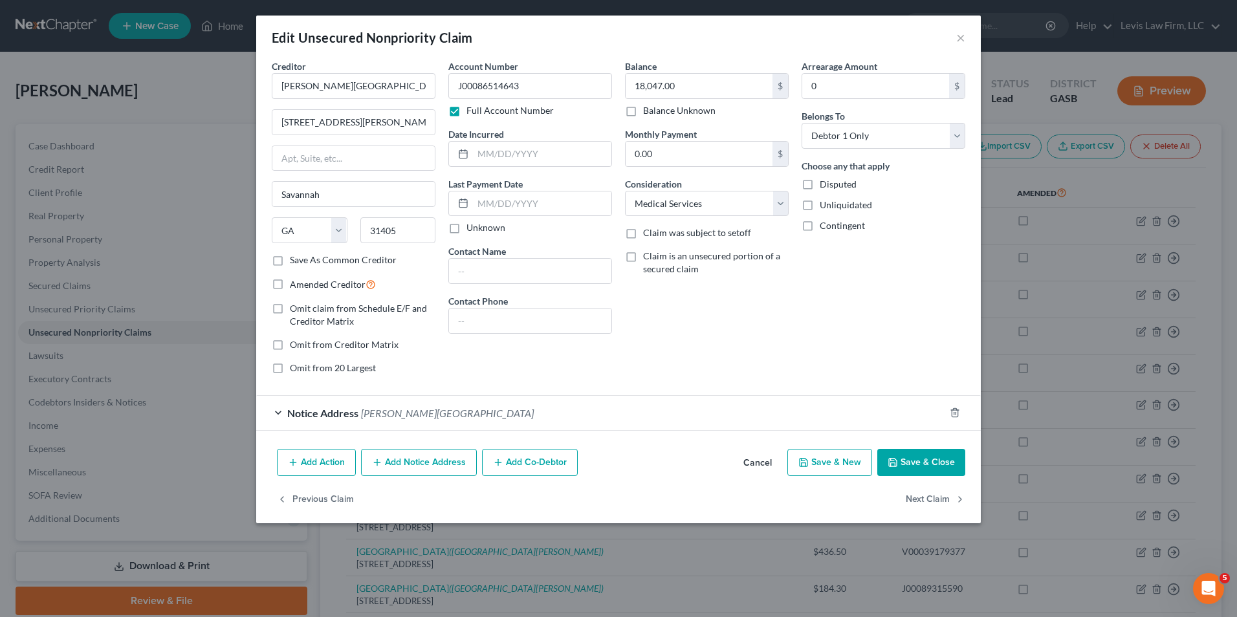
click at [820, 184] on label "Disputed" at bounding box center [838, 184] width 37 height 13
click at [825, 184] on input "Disputed" at bounding box center [829, 182] width 8 height 8
checkbox input "true"
click at [907, 463] on button "Save & Close" at bounding box center [921, 462] width 88 height 27
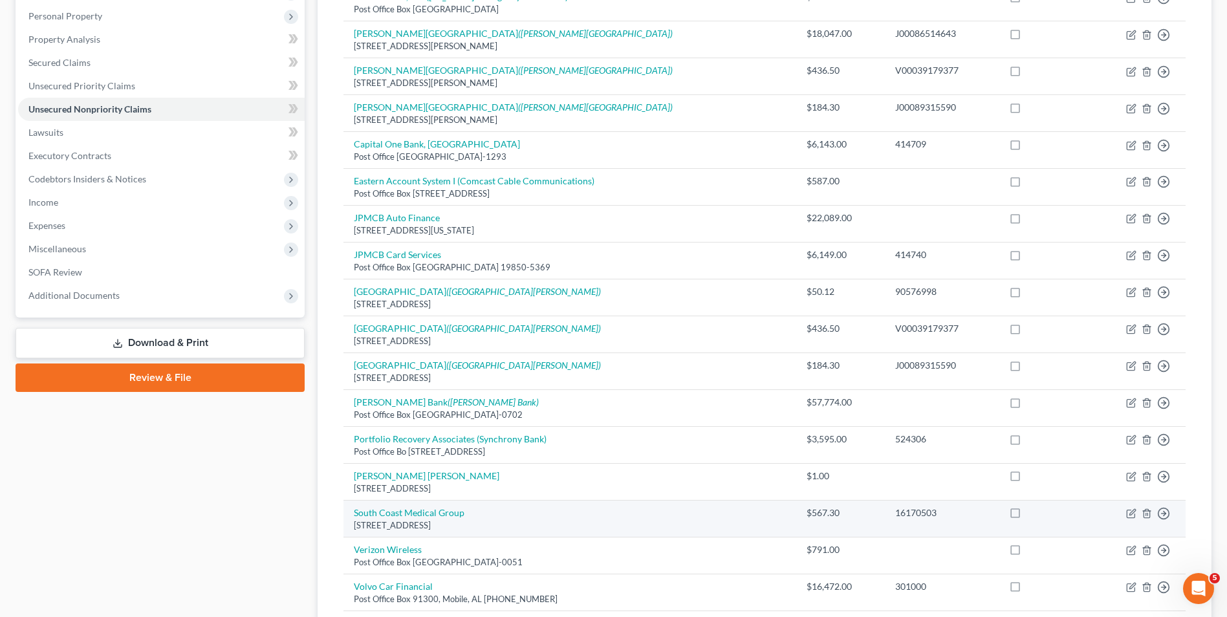
scroll to position [259, 0]
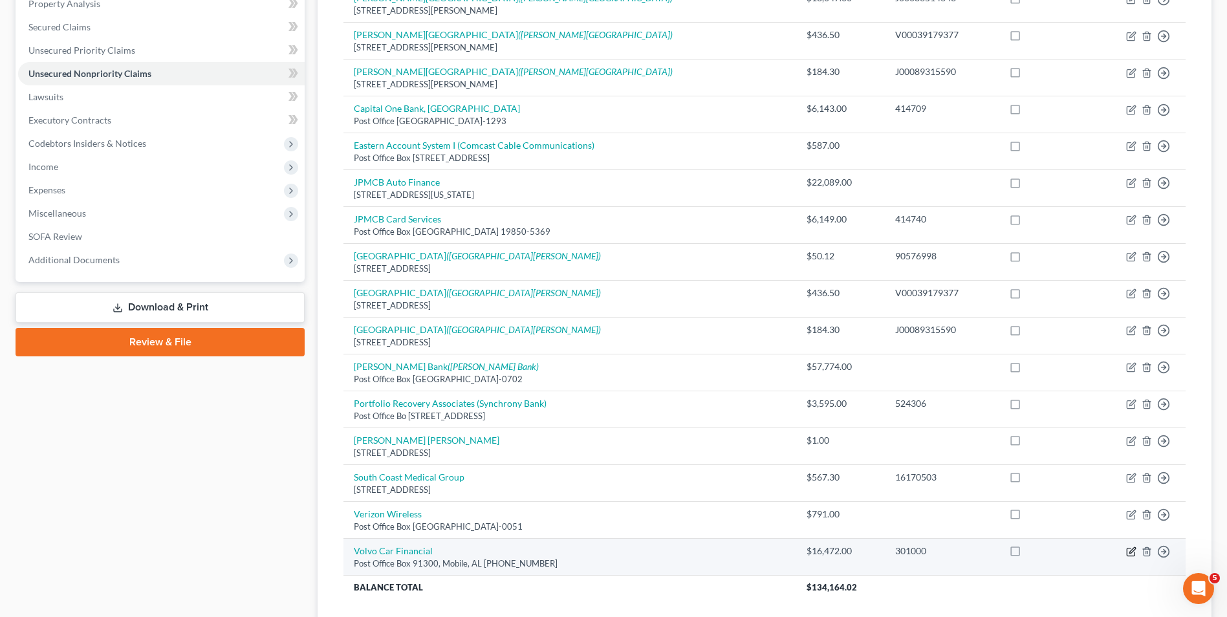
click at [1130, 549] on icon "button" at bounding box center [1132, 552] width 10 height 10
select select "0"
select select "14"
select select "0"
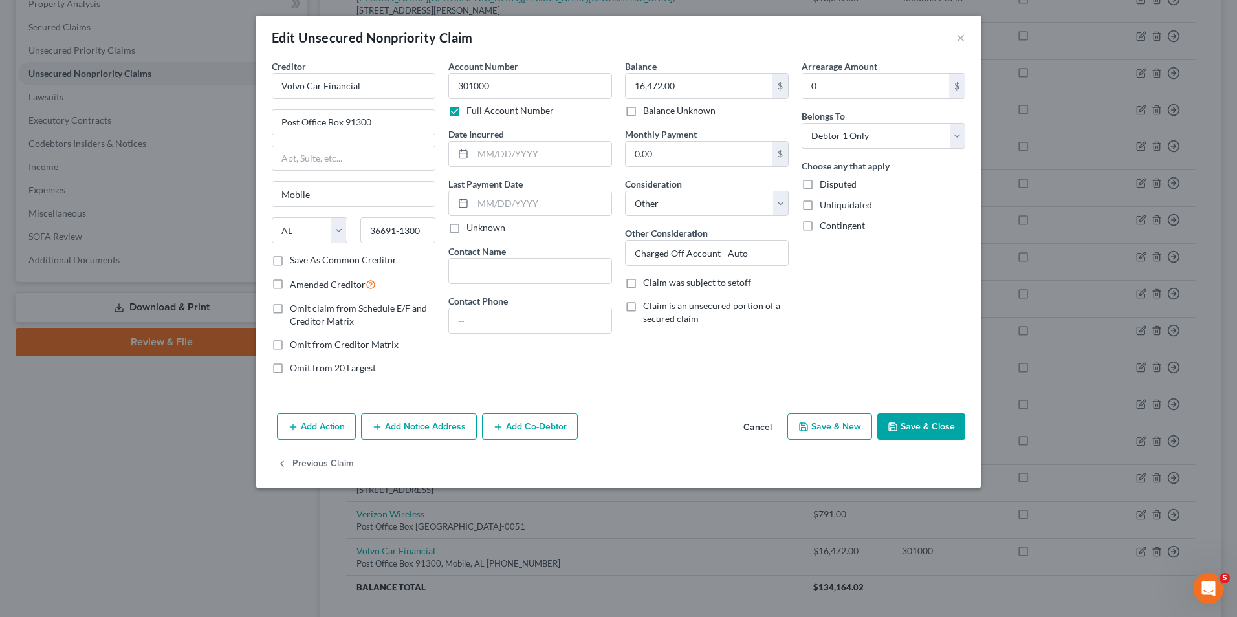
click at [929, 424] on button "Save & Close" at bounding box center [921, 426] width 88 height 27
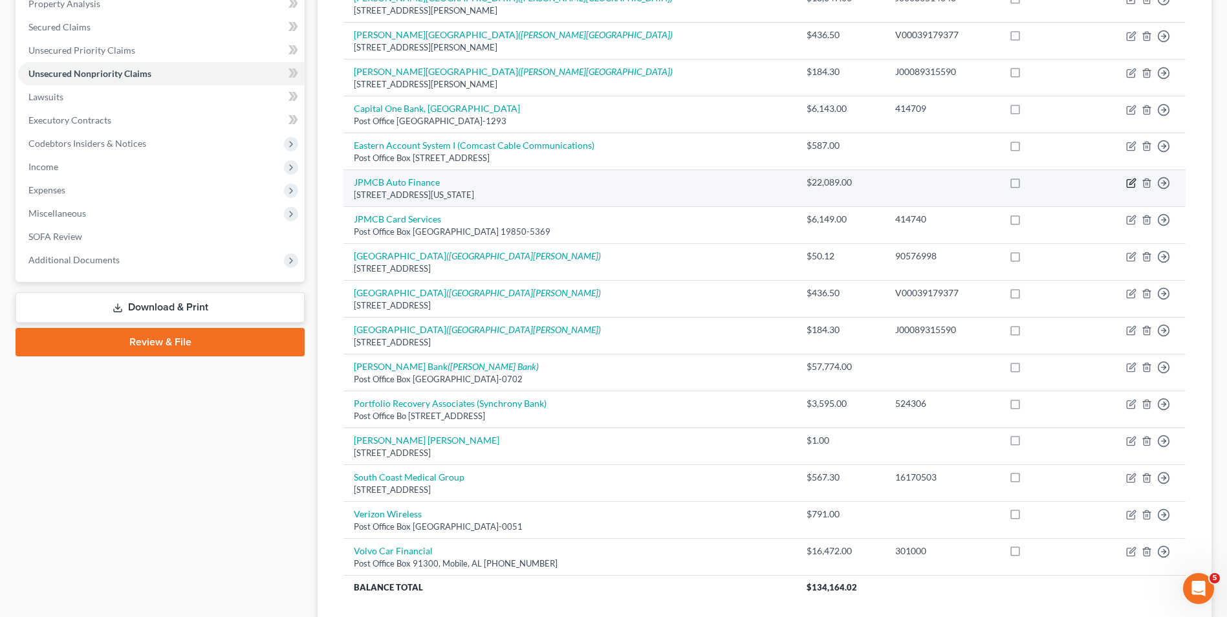
click at [1132, 181] on icon "button" at bounding box center [1132, 183] width 10 height 10
select select "19"
select select "14"
select select "0"
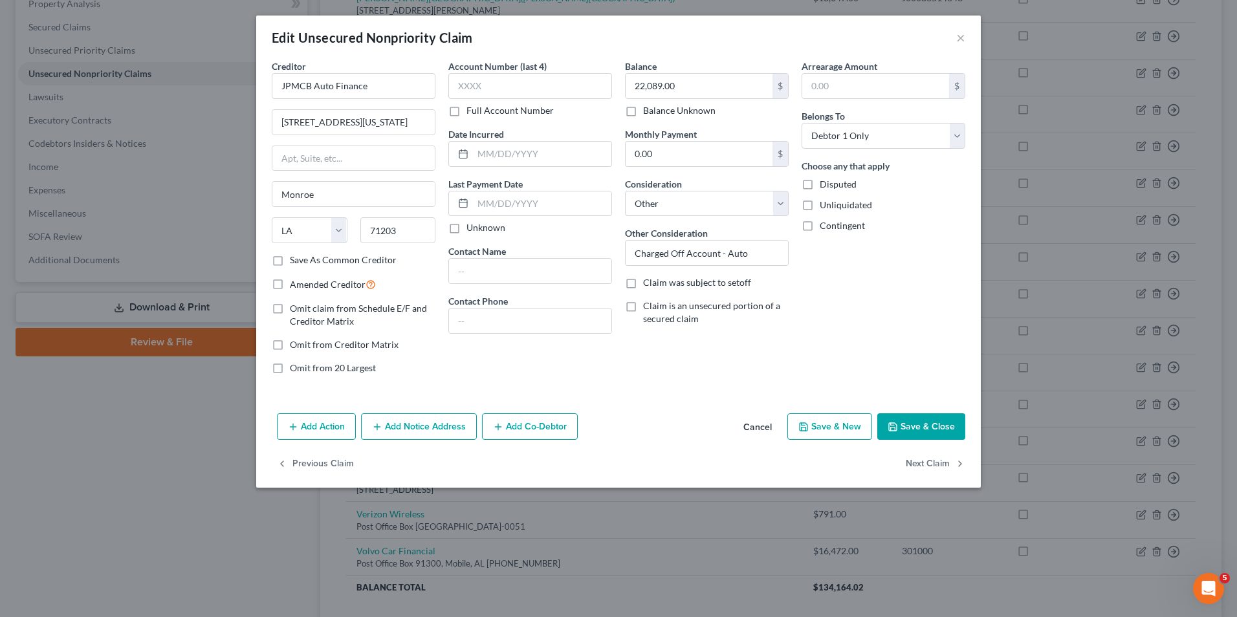
click at [820, 185] on label "Disputed" at bounding box center [838, 184] width 37 height 13
click at [825, 185] on input "Disputed" at bounding box center [829, 182] width 8 height 8
checkbox input "true"
click at [912, 419] on button "Save & Close" at bounding box center [921, 426] width 88 height 27
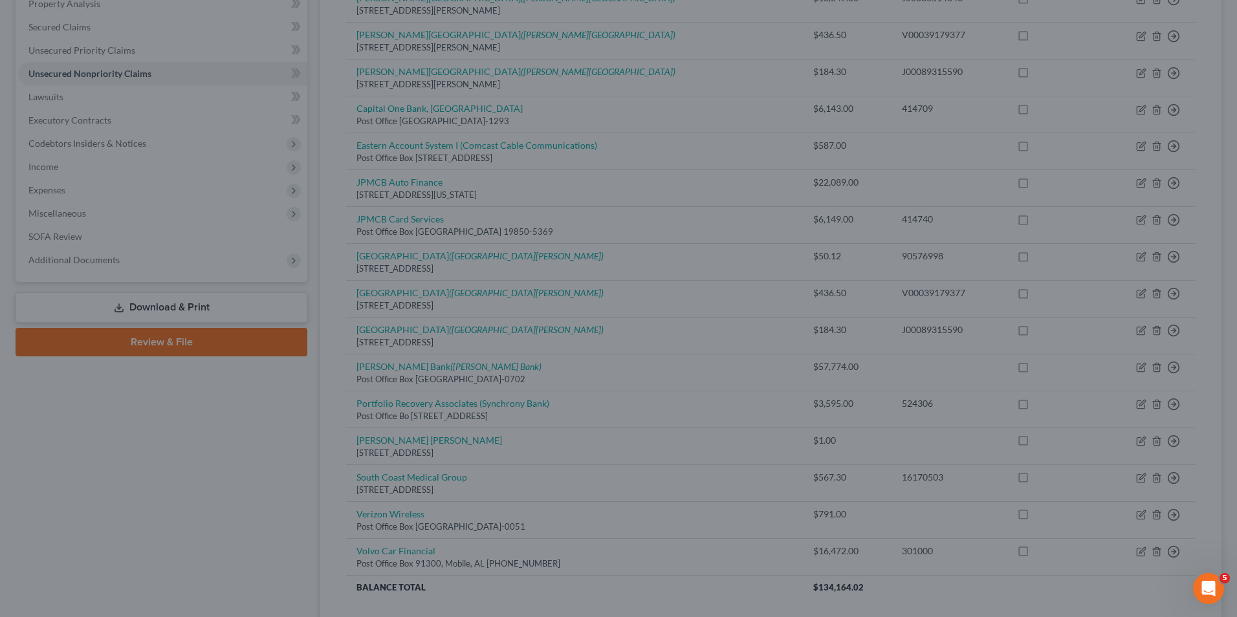
type input "0"
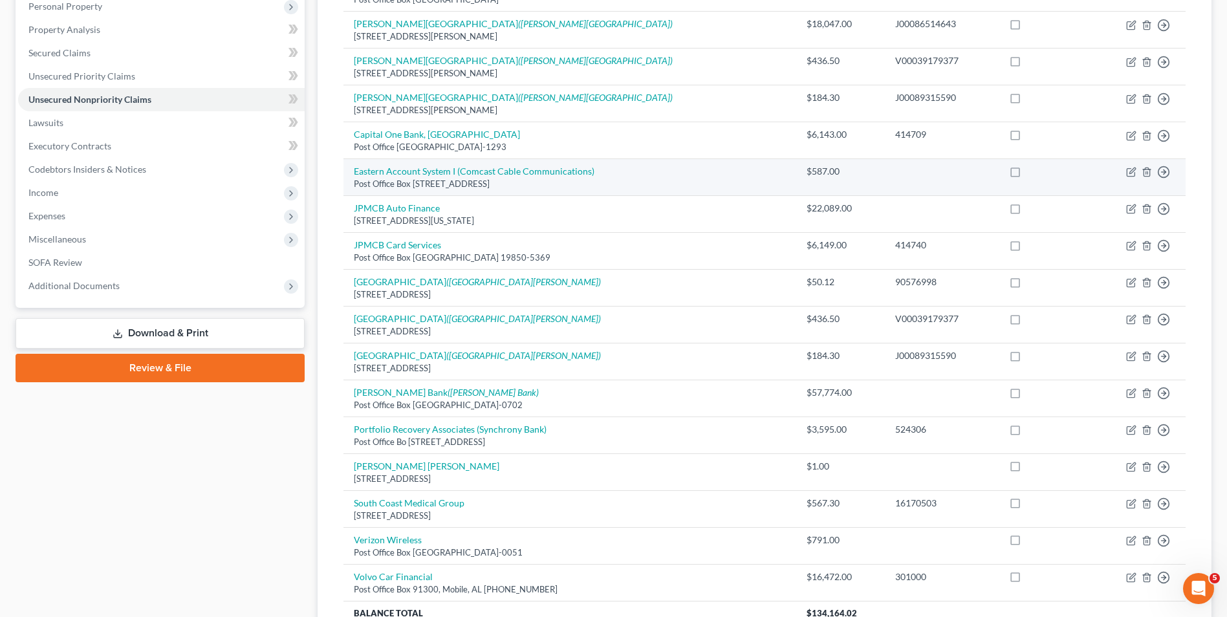
scroll to position [34, 0]
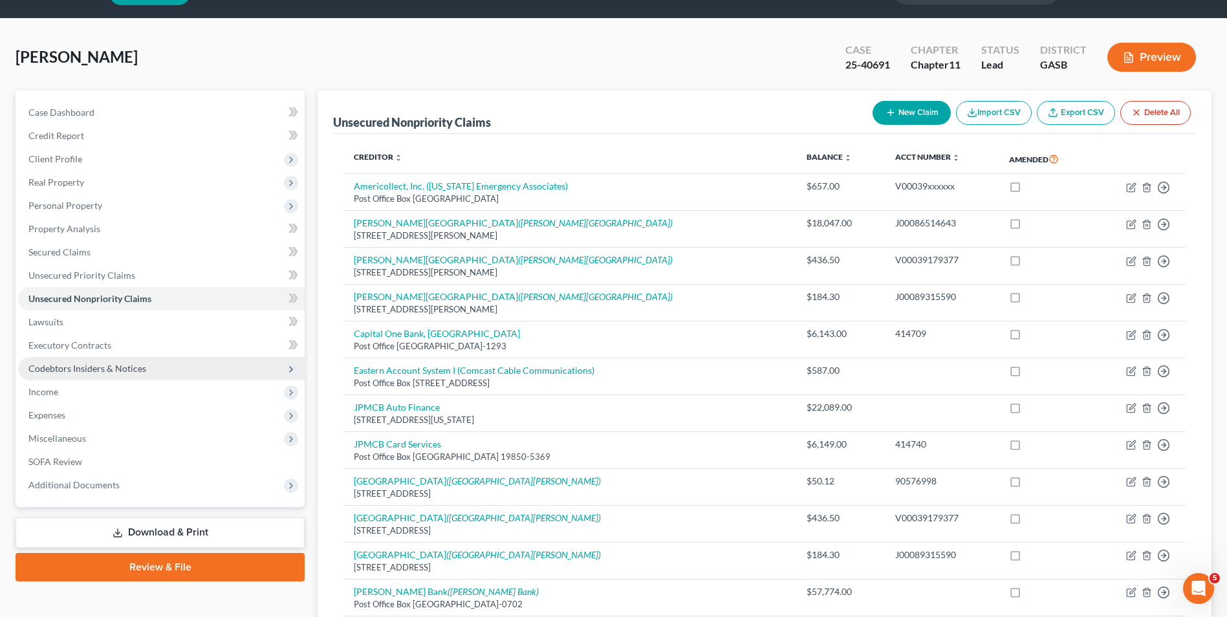
click at [124, 369] on span "Codebtors Insiders & Notices" at bounding box center [87, 368] width 118 height 11
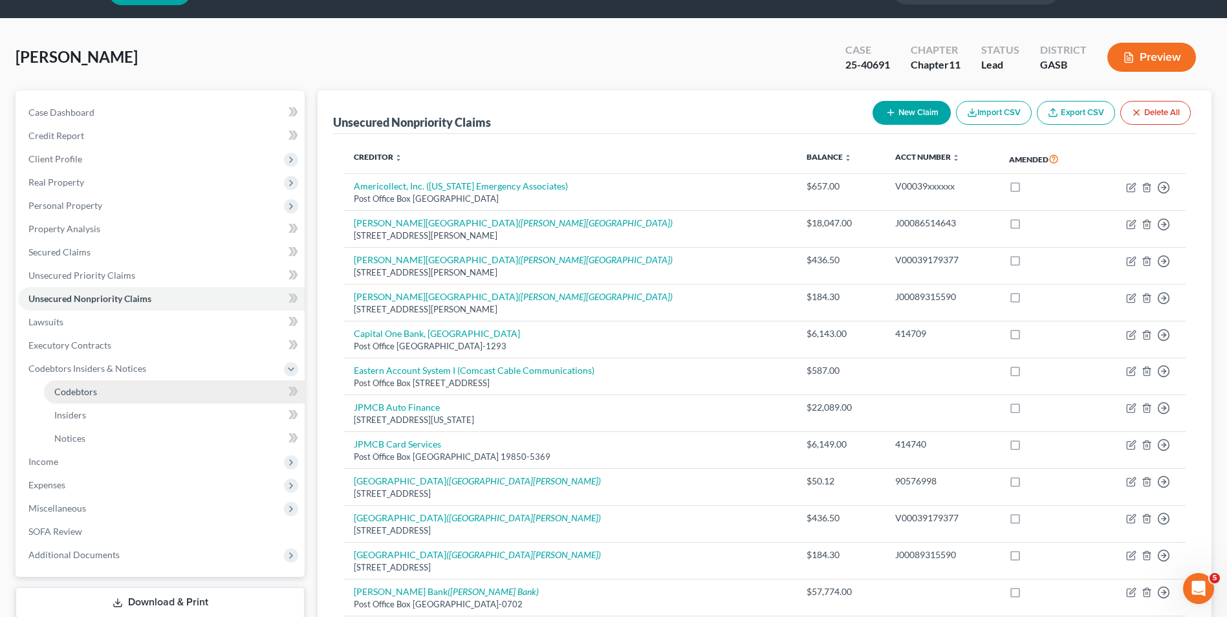
click at [104, 390] on link "Codebtors" at bounding box center [174, 391] width 261 height 23
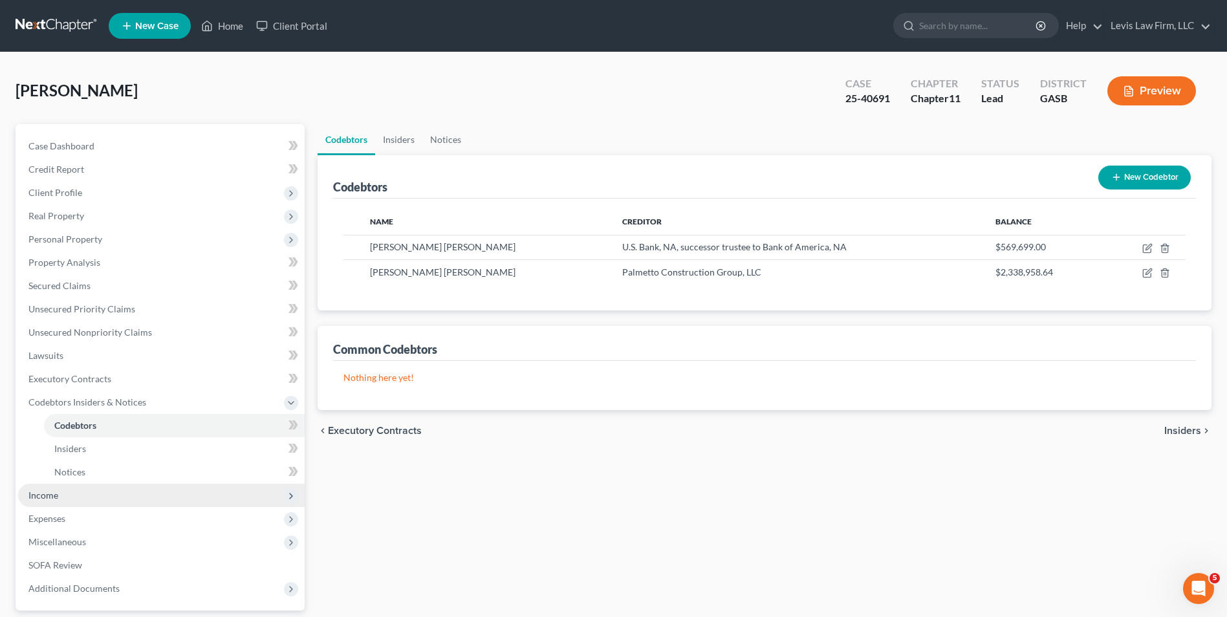
click at [58, 500] on span "Income" at bounding box center [161, 495] width 287 height 23
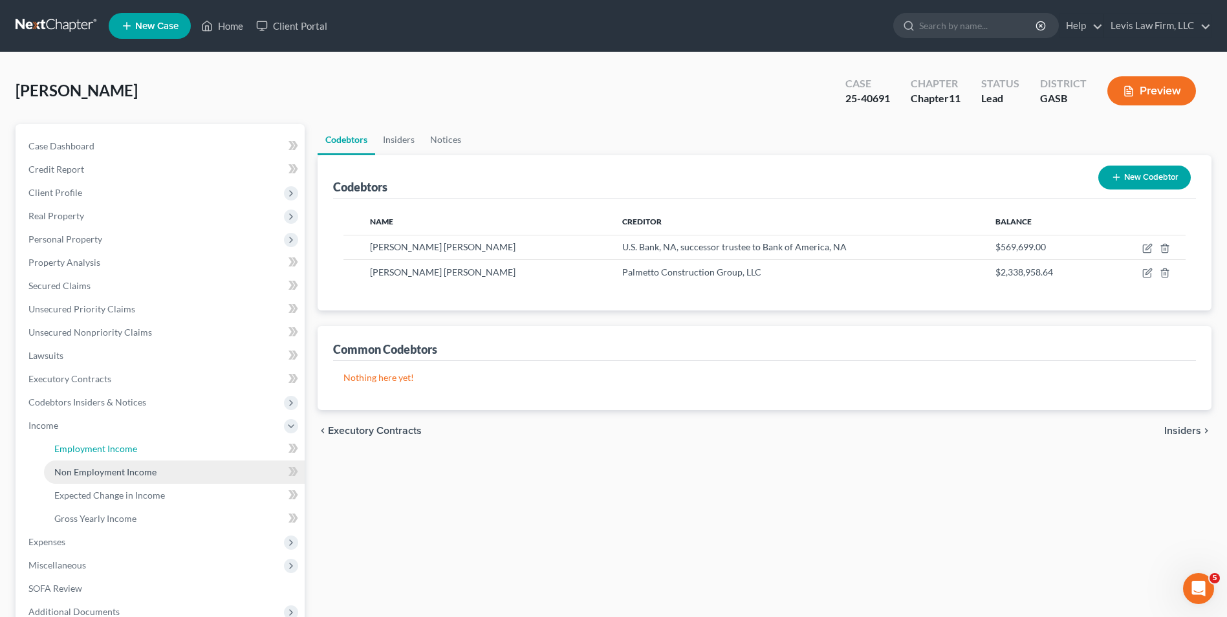
drag, startPoint x: 110, startPoint y: 448, endPoint x: 134, endPoint y: 461, distance: 26.9
click at [110, 448] on span "Employment Income" at bounding box center [95, 448] width 83 height 11
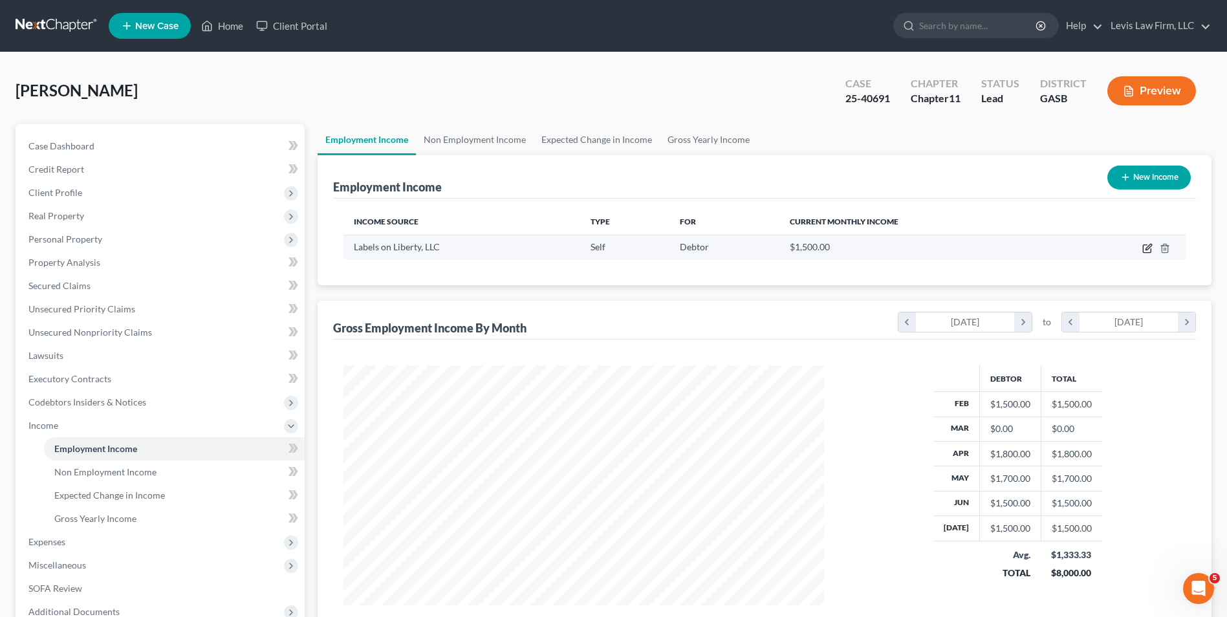
click at [1149, 248] on icon "button" at bounding box center [1148, 248] width 10 height 10
select select "1"
select select "10"
select select "0"
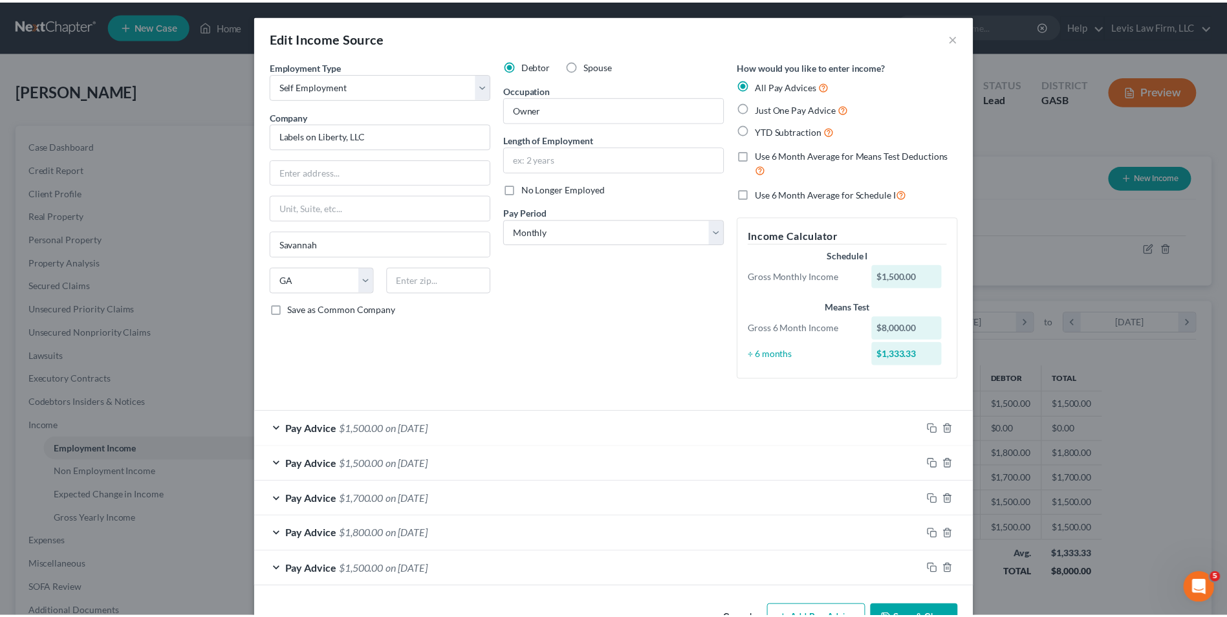
scroll to position [41, 0]
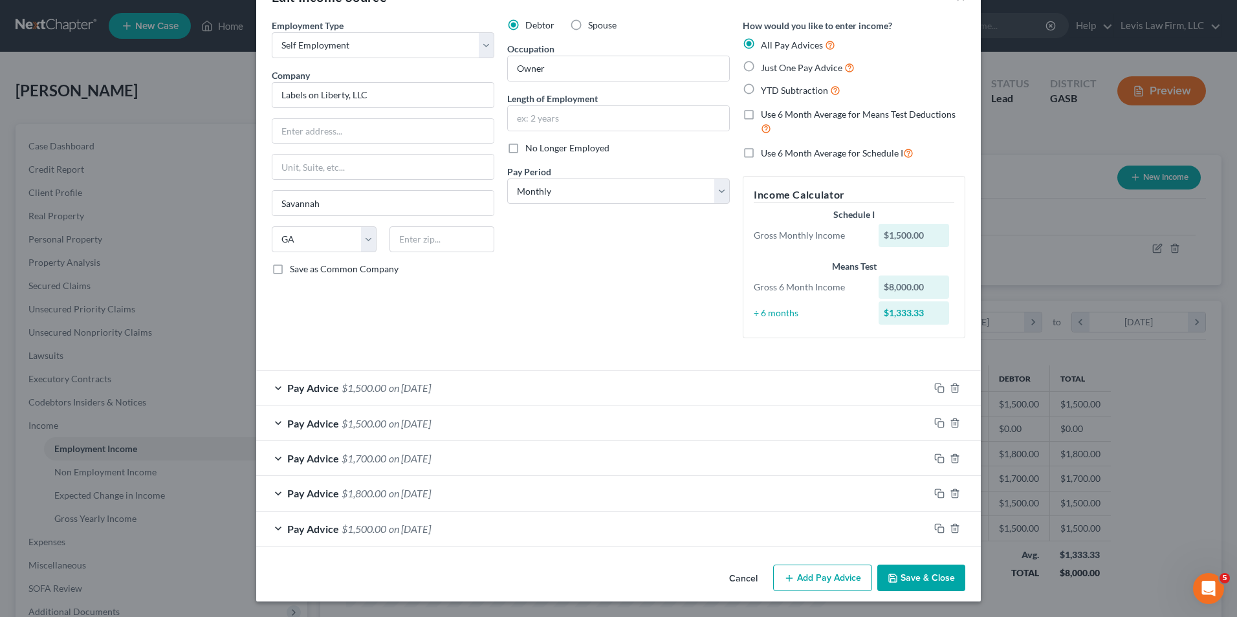
click at [922, 578] on button "Save & Close" at bounding box center [921, 578] width 88 height 27
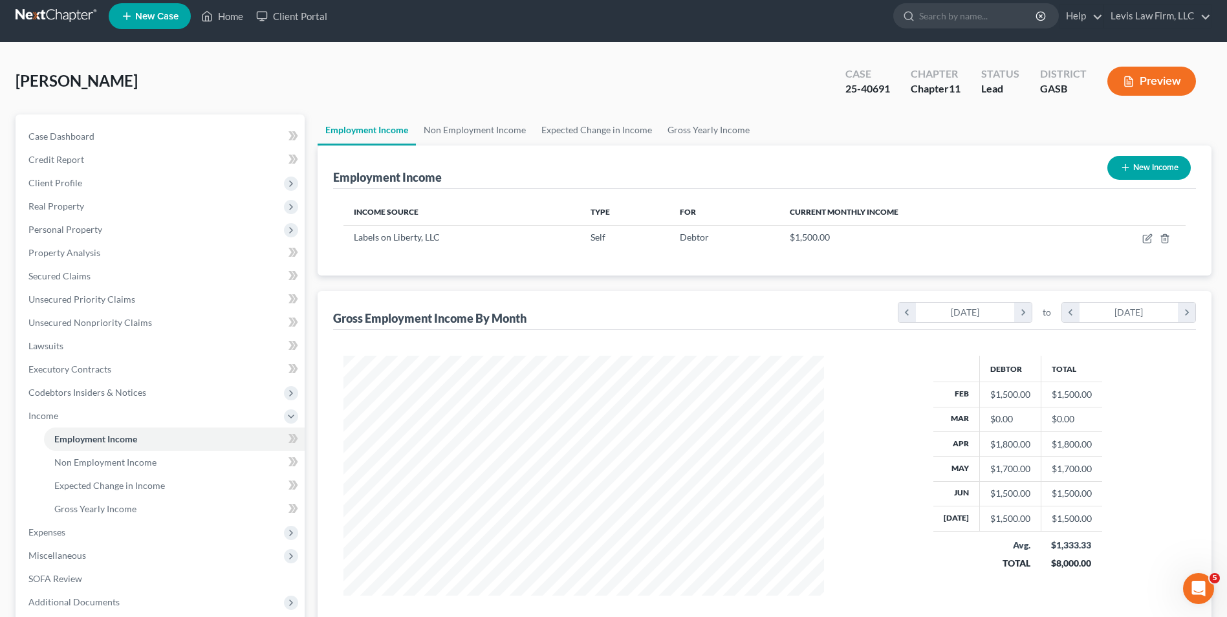
scroll to position [0, 0]
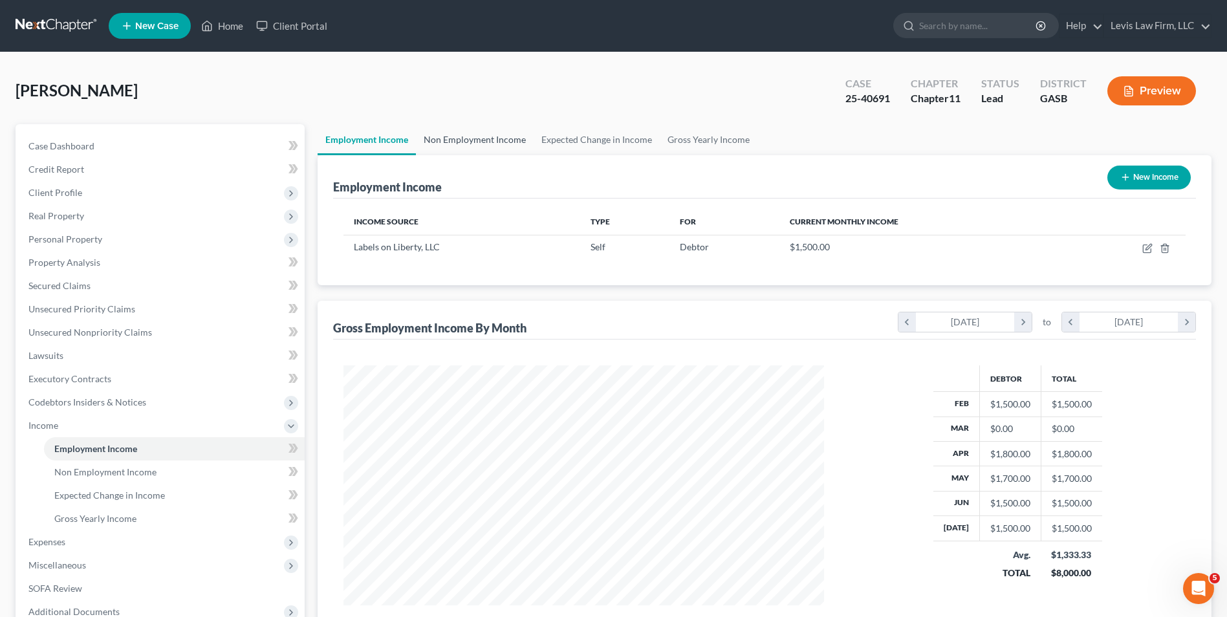
click at [483, 143] on link "Non Employment Income" at bounding box center [475, 139] width 118 height 31
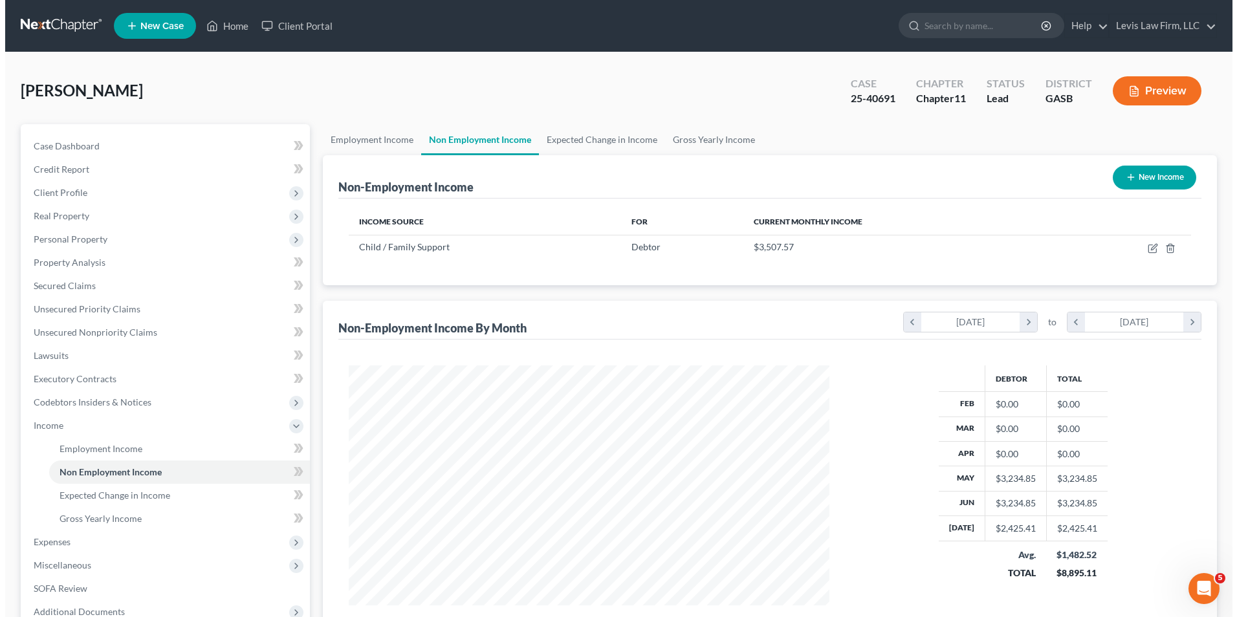
scroll to position [240, 506]
click at [606, 140] on link "Expected Change in Income" at bounding box center [597, 139] width 126 height 31
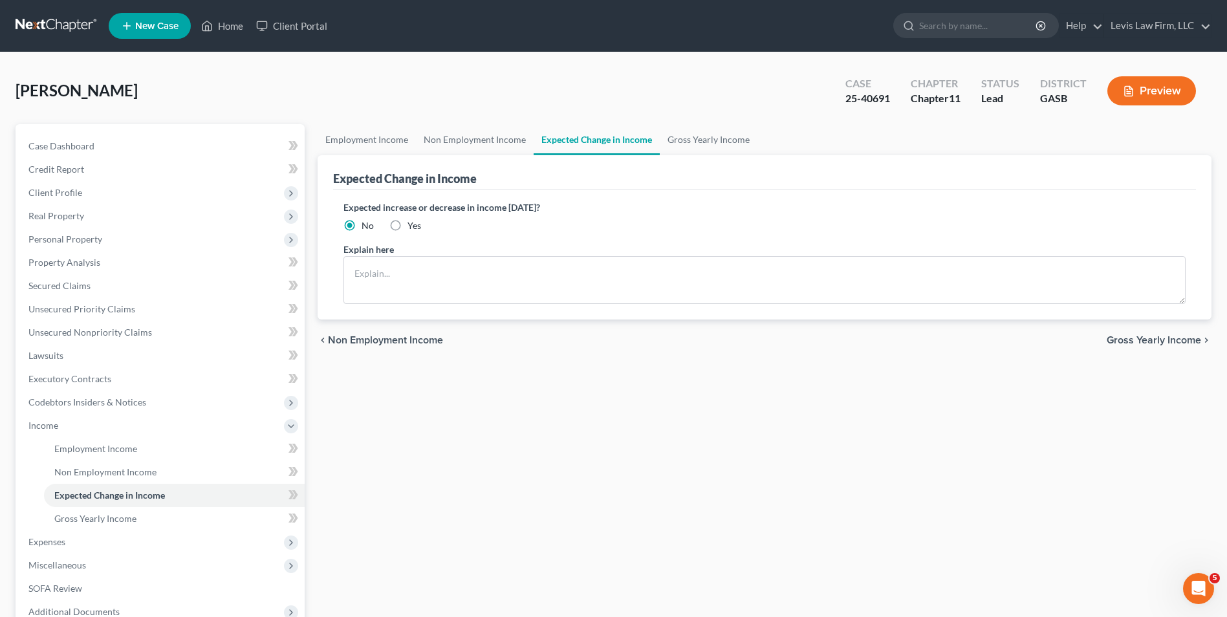
click at [408, 225] on label "Yes" at bounding box center [415, 225] width 14 height 13
click at [413, 225] on input "Yes" at bounding box center [417, 223] width 8 height 8
radio input "true"
click at [359, 266] on textarea at bounding box center [765, 280] width 842 height 48
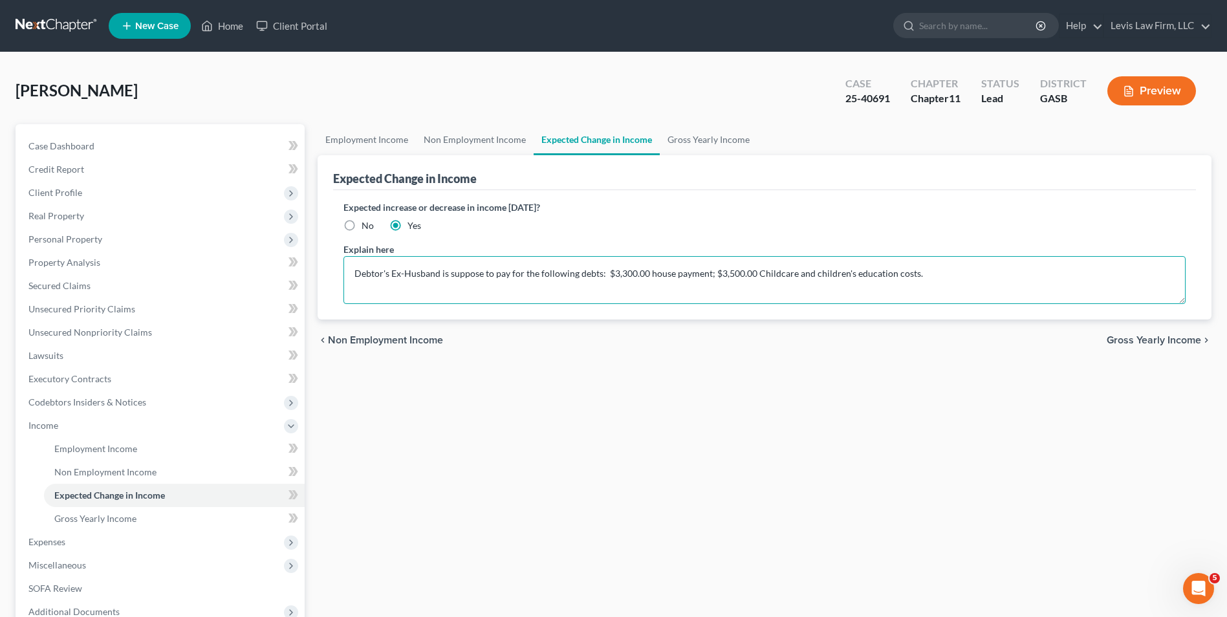
click at [650, 274] on textarea "Debtor's Ex-Husband is suppose to pay for the following debts: $3,300.00 house …" at bounding box center [765, 280] width 842 height 48
type textarea "Debtor's Ex-Husband is suppose to pay for the following debts: $3,300.00 House …"
click at [778, 402] on div "Employment Income Non Employment Income Expected Change in Income Gross Yearly …" at bounding box center [764, 416] width 907 height 584
click at [701, 142] on link "Gross Yearly Income" at bounding box center [709, 139] width 98 height 31
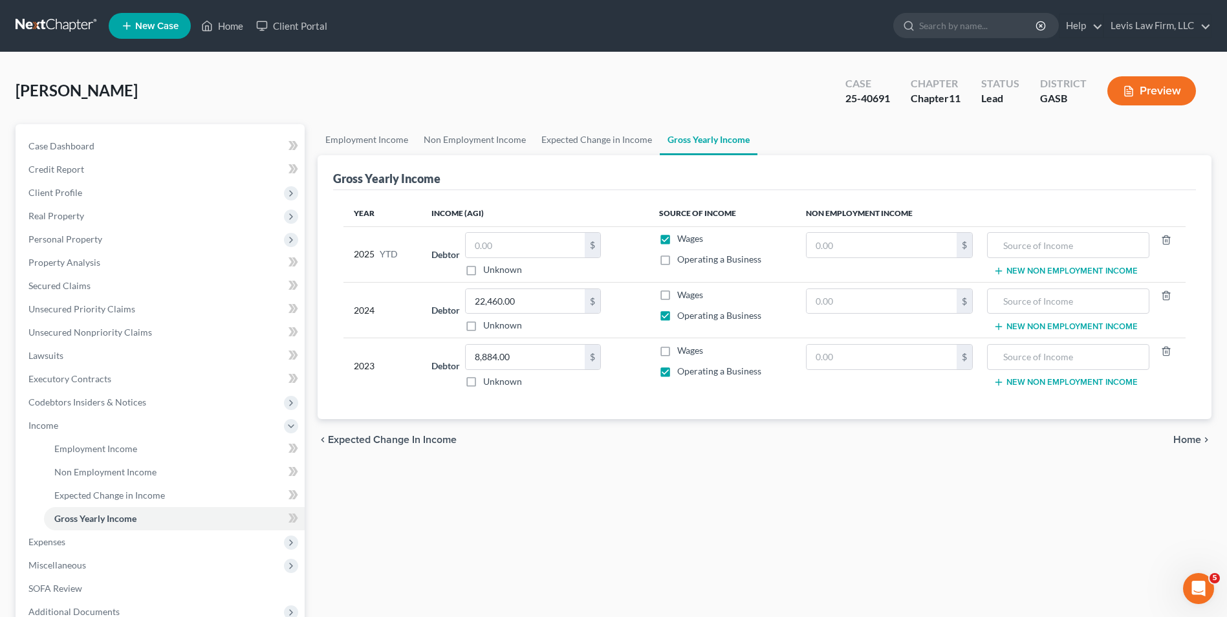
click at [1136, 89] on button "Preview" at bounding box center [1152, 90] width 89 height 29
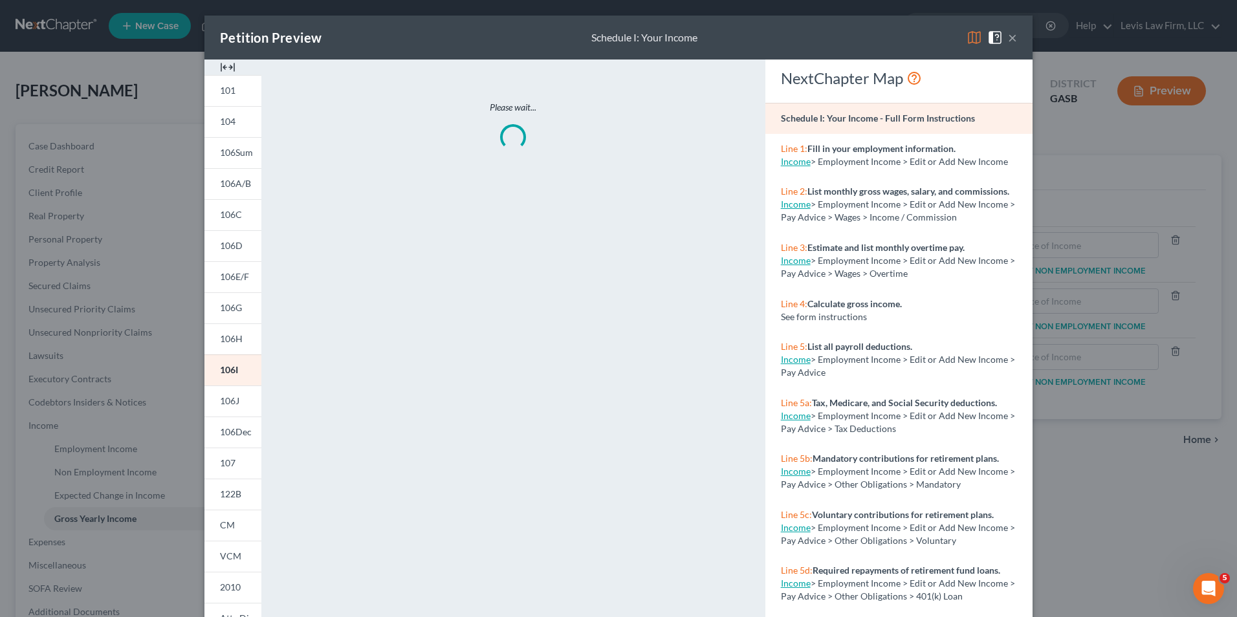
click at [967, 38] on img at bounding box center [975, 38] width 16 height 16
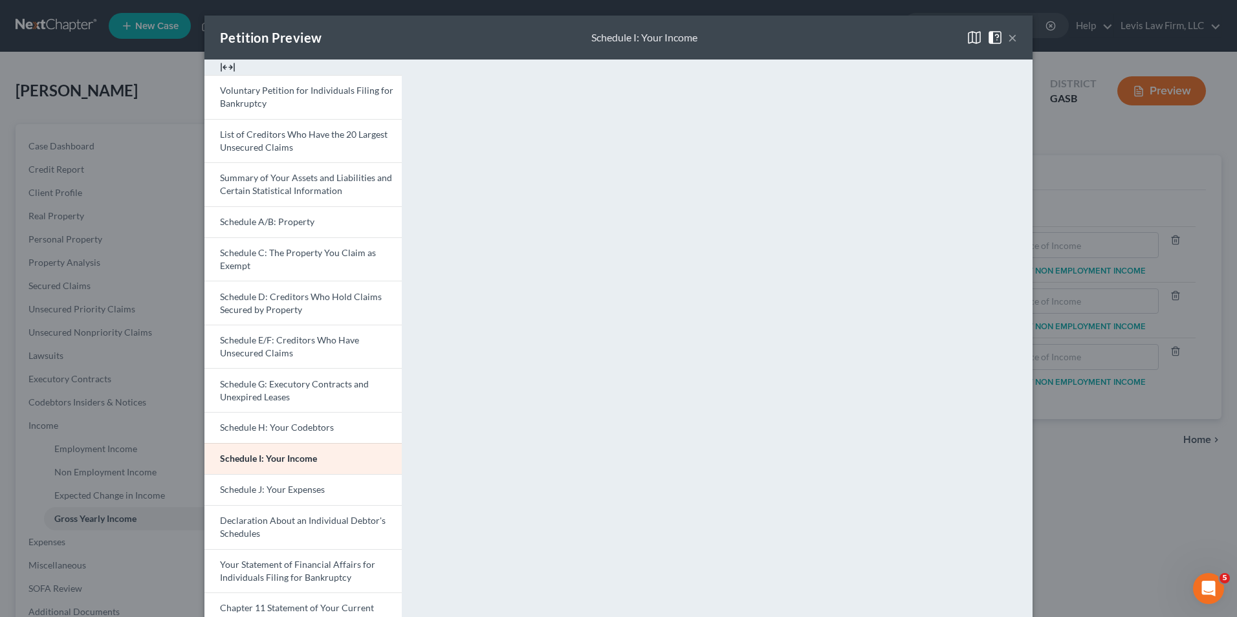
click at [1009, 36] on button "×" at bounding box center [1012, 38] width 9 height 16
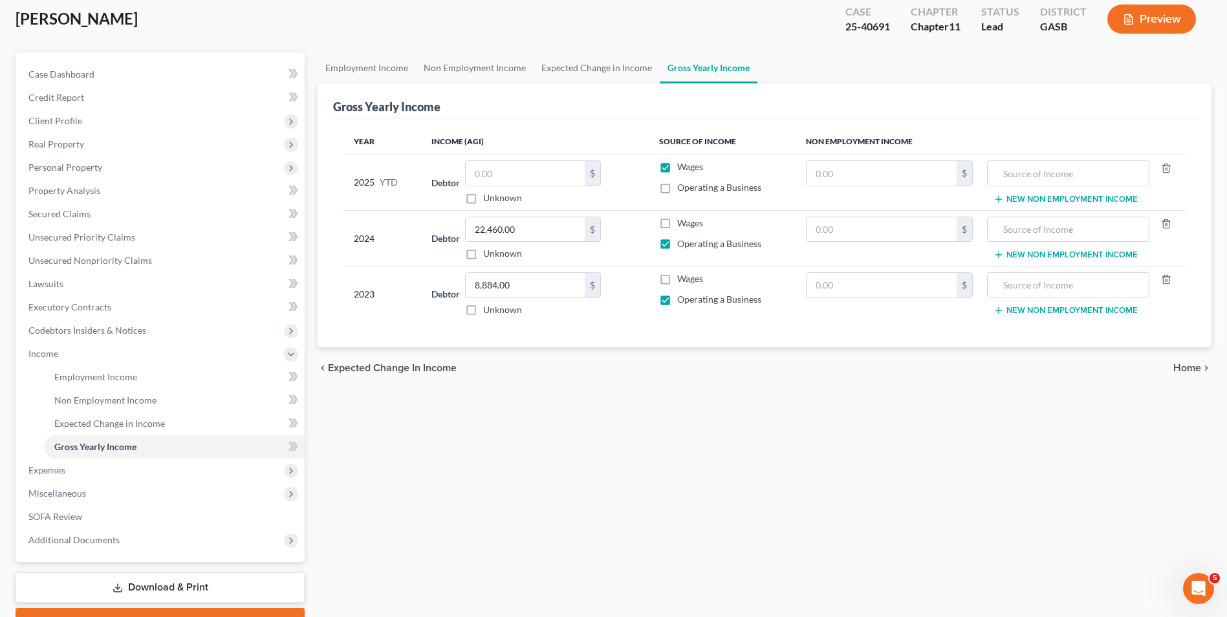
scroll to position [129, 0]
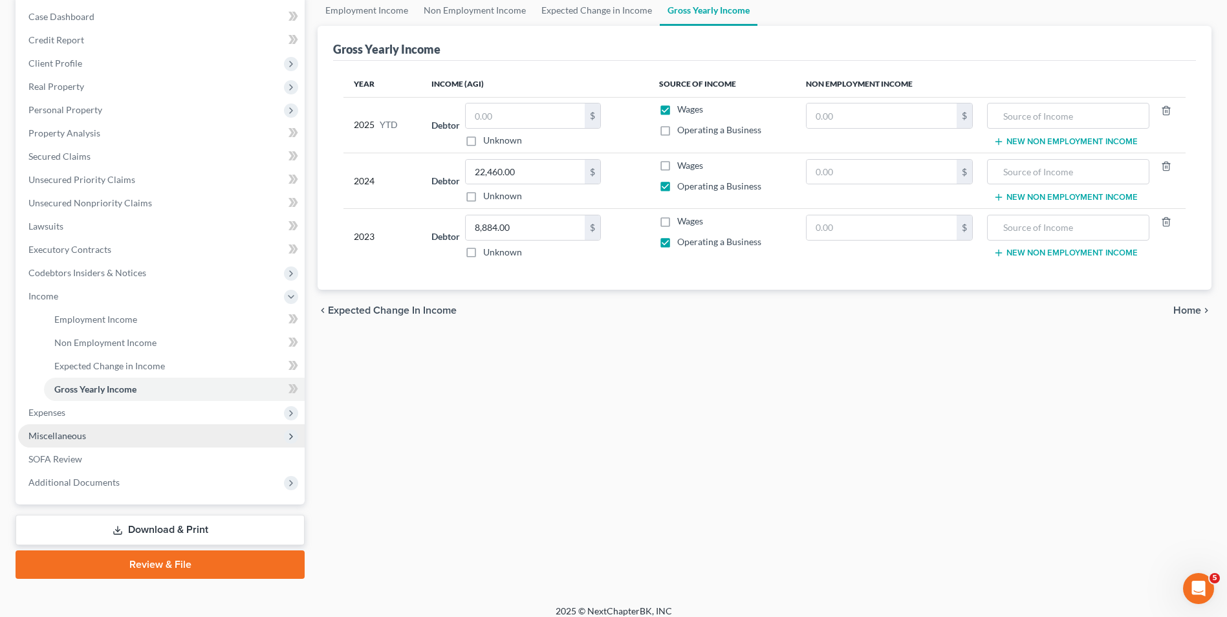
click at [43, 429] on span "Miscellaneous" at bounding box center [161, 435] width 287 height 23
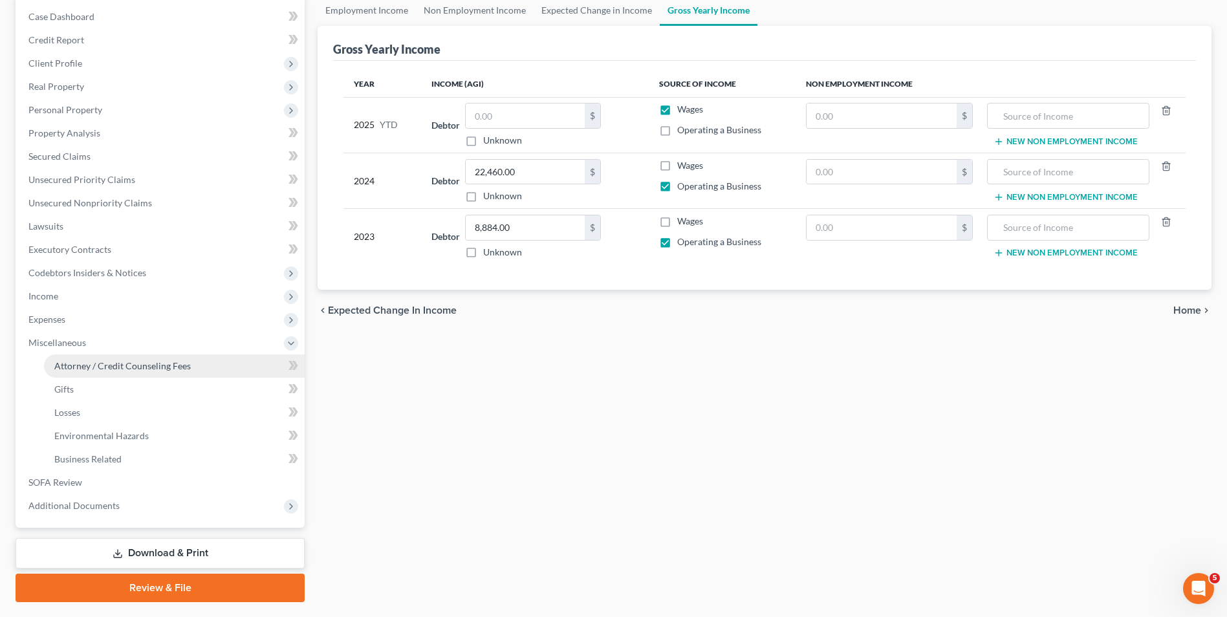
click at [137, 368] on span "Attorney / Credit Counseling Fees" at bounding box center [122, 365] width 137 height 11
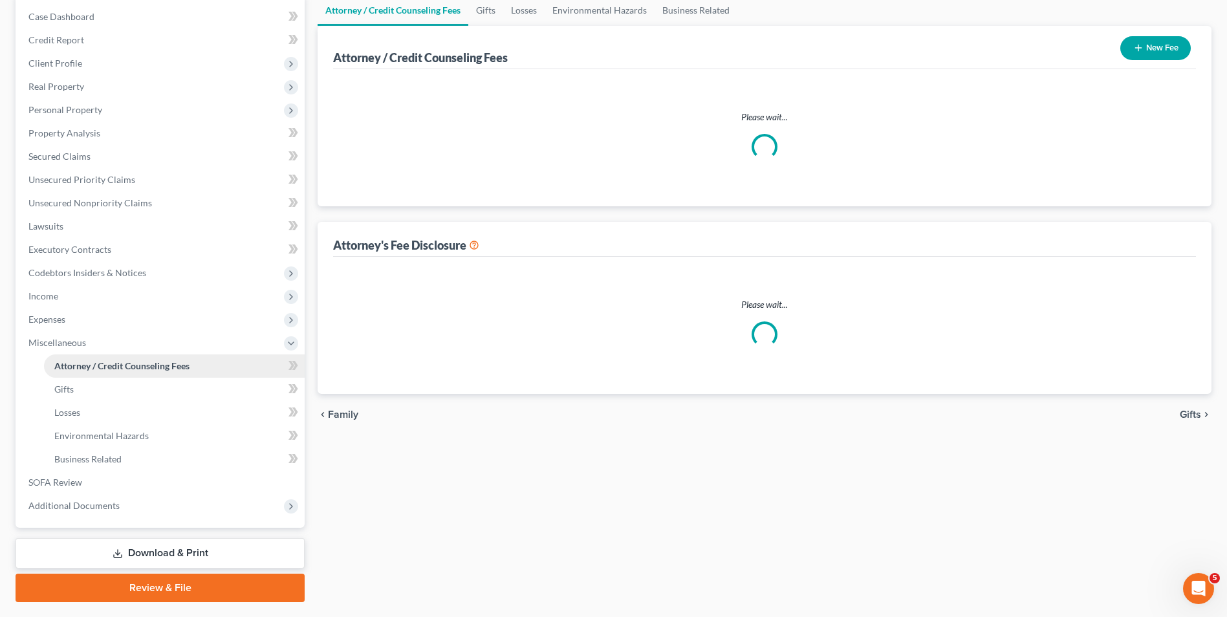
scroll to position [1, 0]
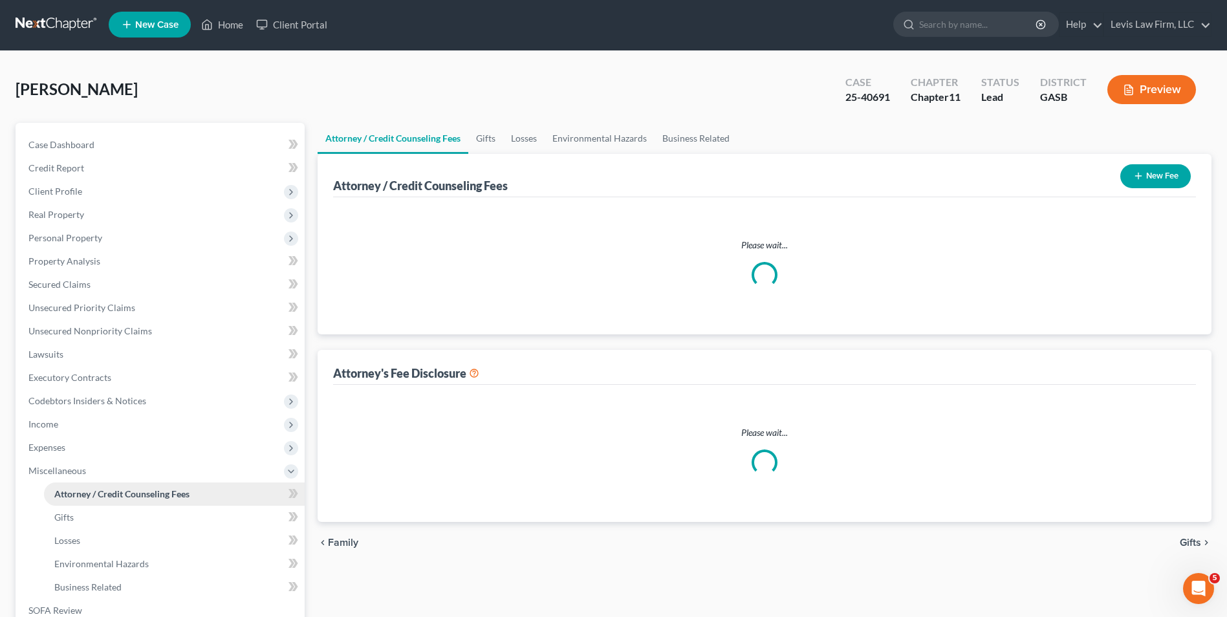
select select "4"
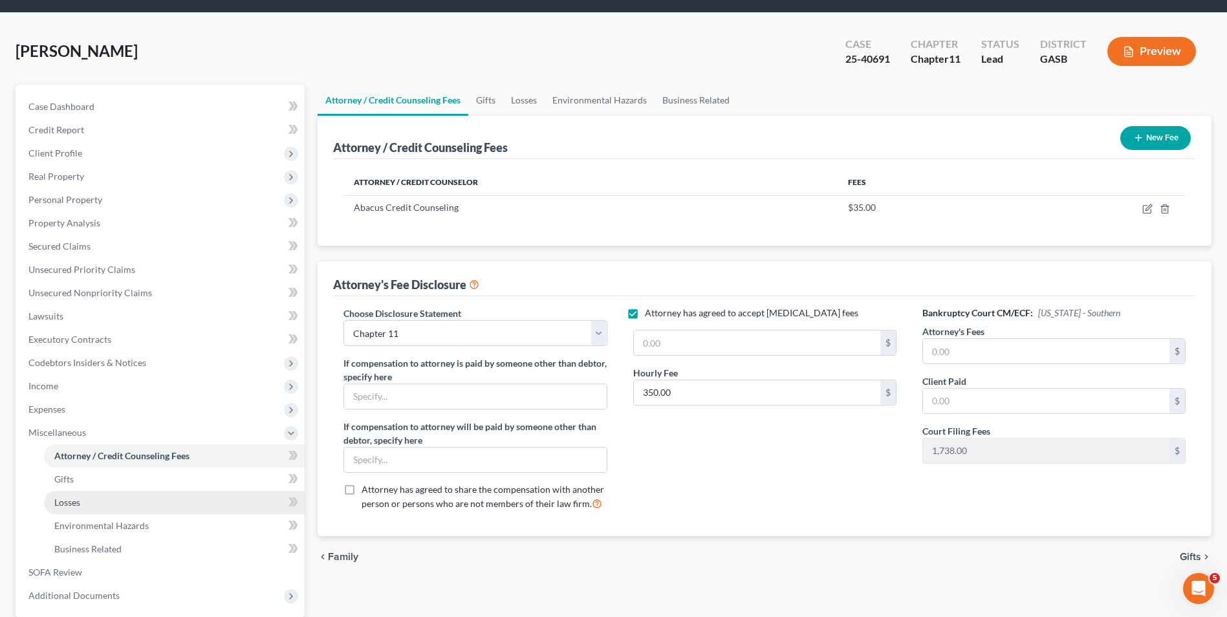
scroll to position [0, 0]
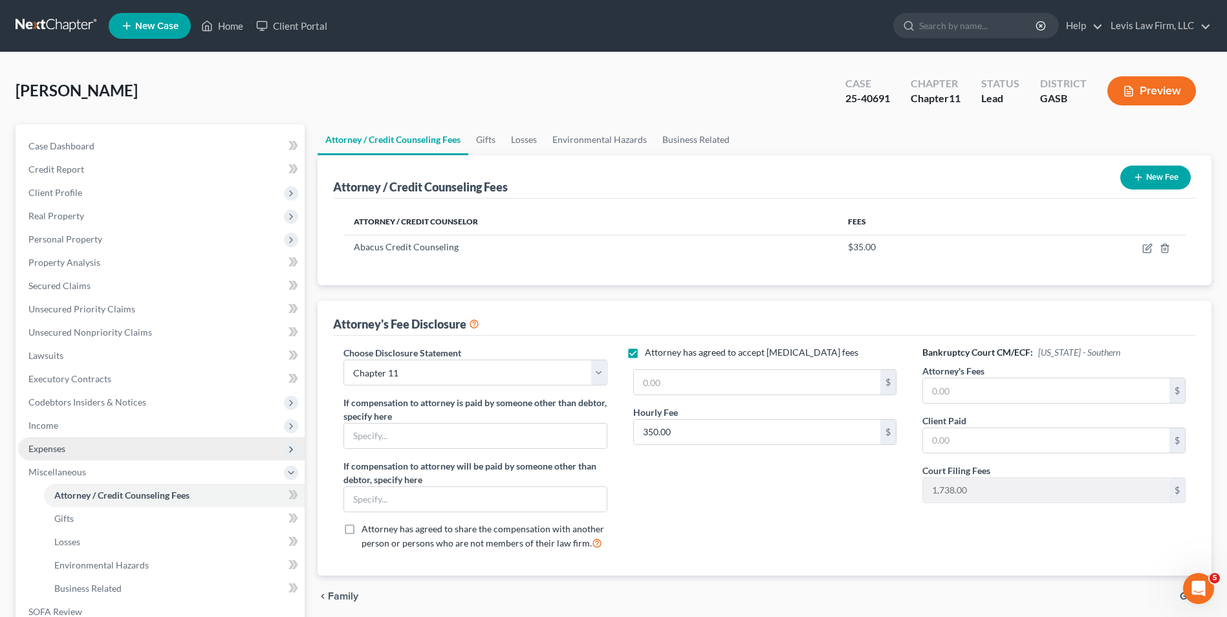
click at [56, 446] on span "Expenses" at bounding box center [46, 448] width 37 height 11
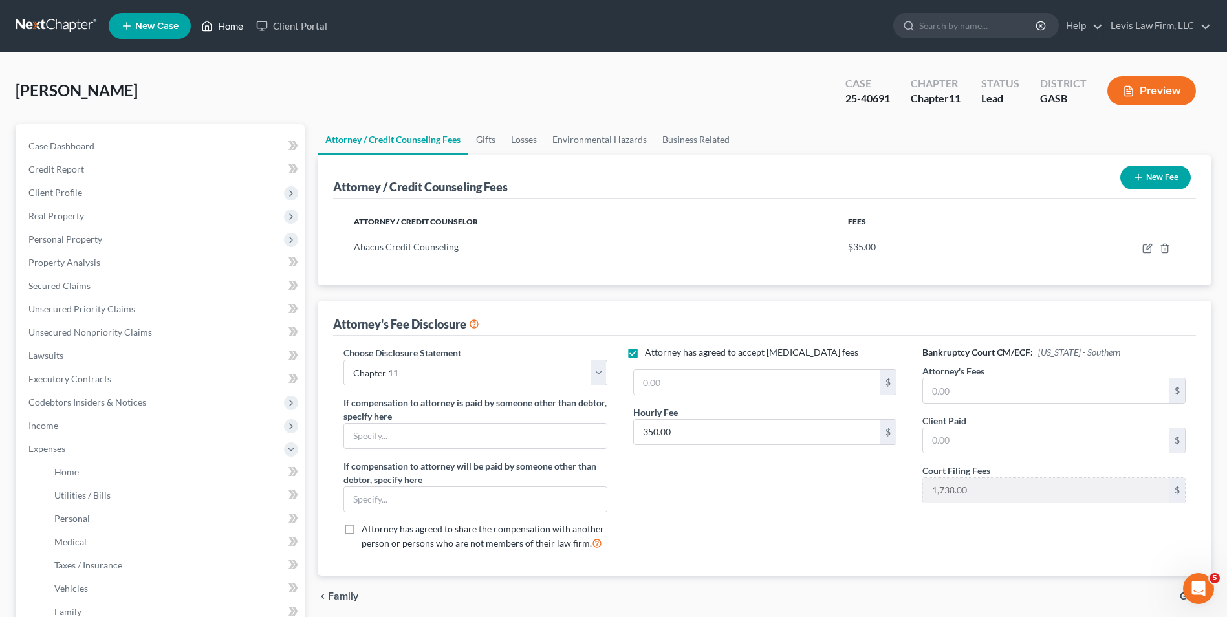
click at [225, 25] on link "Home" at bounding box center [222, 25] width 55 height 23
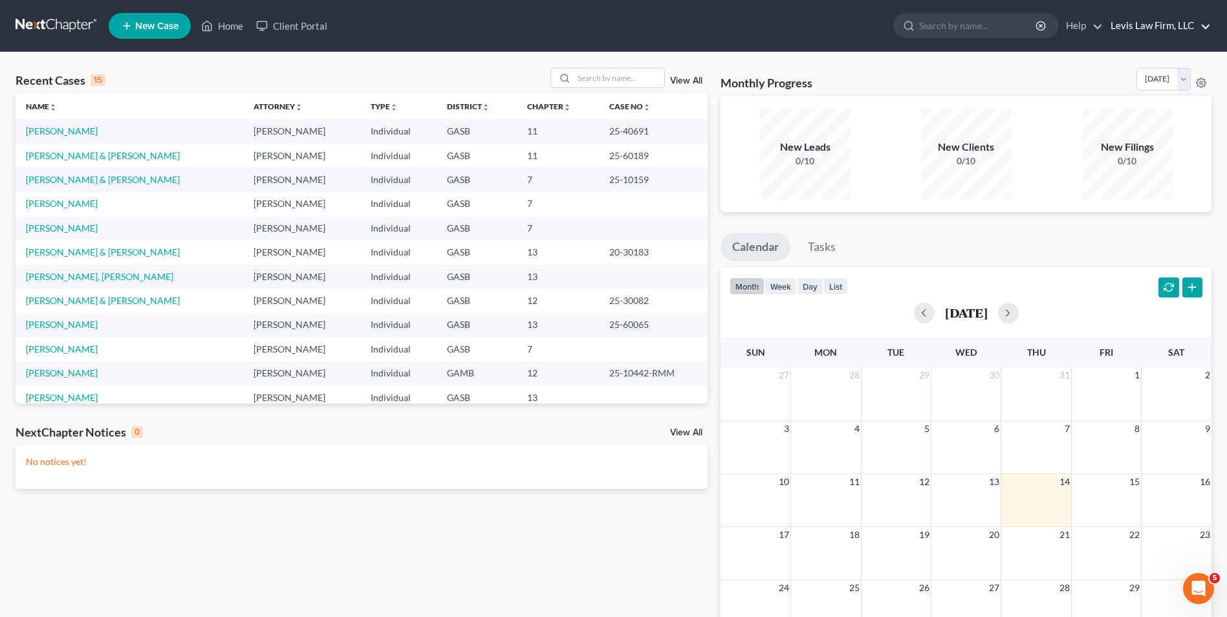
click at [1149, 27] on link "Levis Law Firm, LLC" at bounding box center [1158, 25] width 107 height 23
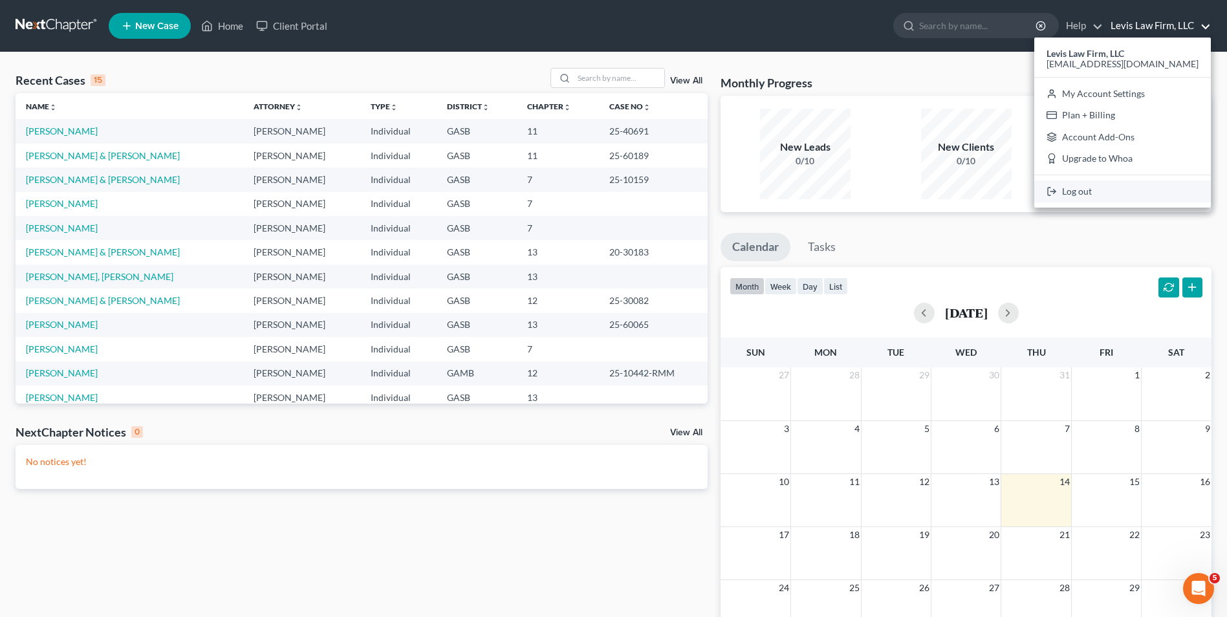
click at [1094, 191] on link "Log out" at bounding box center [1123, 192] width 177 height 22
